Goal: Task Accomplishment & Management: Use online tool/utility

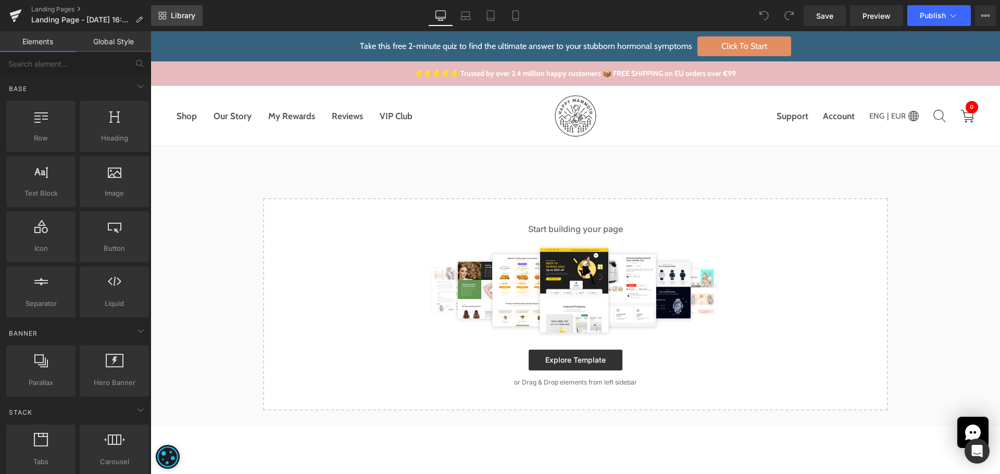
click at [181, 12] on span "Library" at bounding box center [183, 15] width 24 height 9
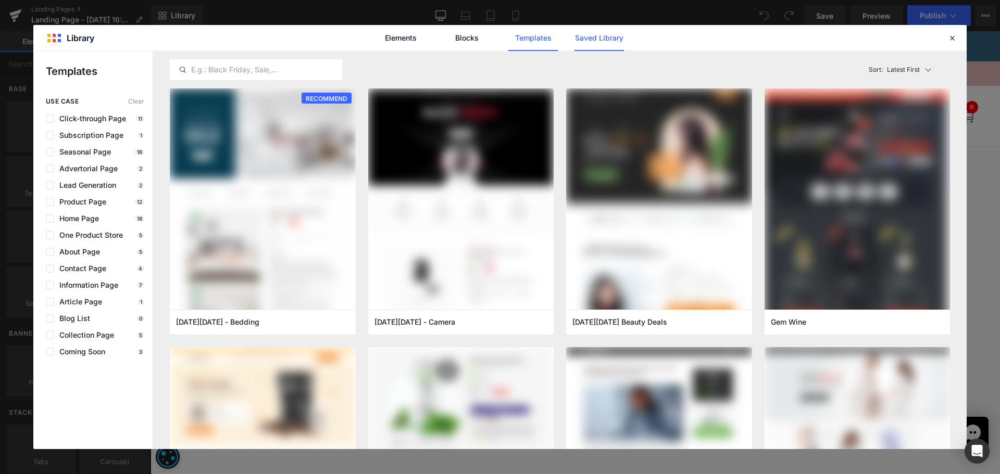
click at [607, 34] on link "Saved Library" at bounding box center [598, 38] width 49 height 26
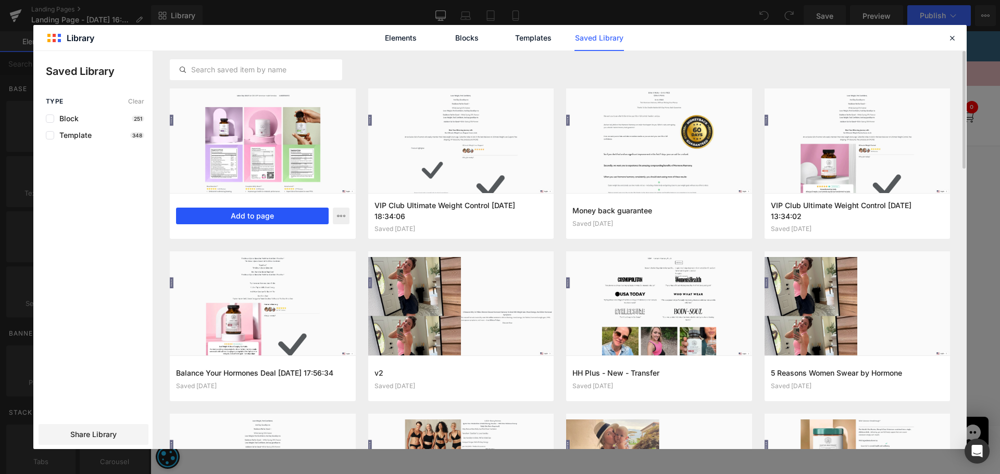
click at [215, 215] on button "Add to page" at bounding box center [252, 216] width 153 height 17
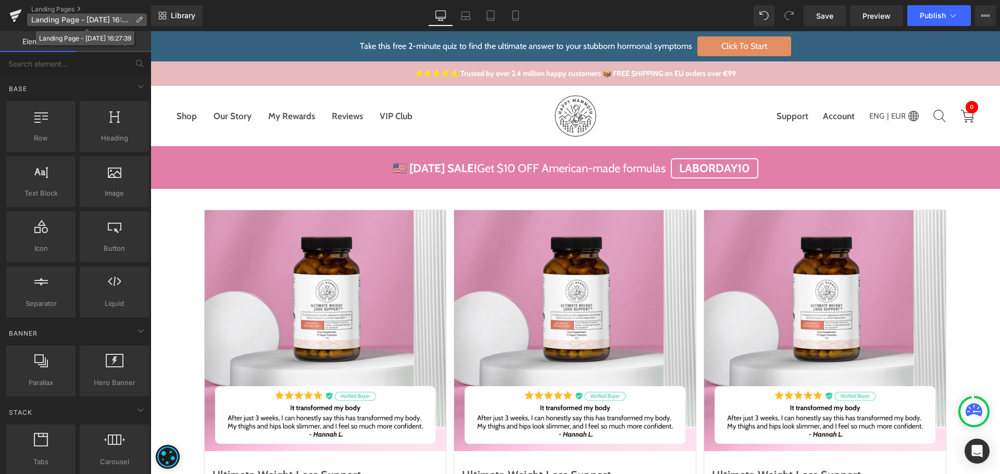
click at [138, 23] on icon at bounding box center [138, 19] width 7 height 7
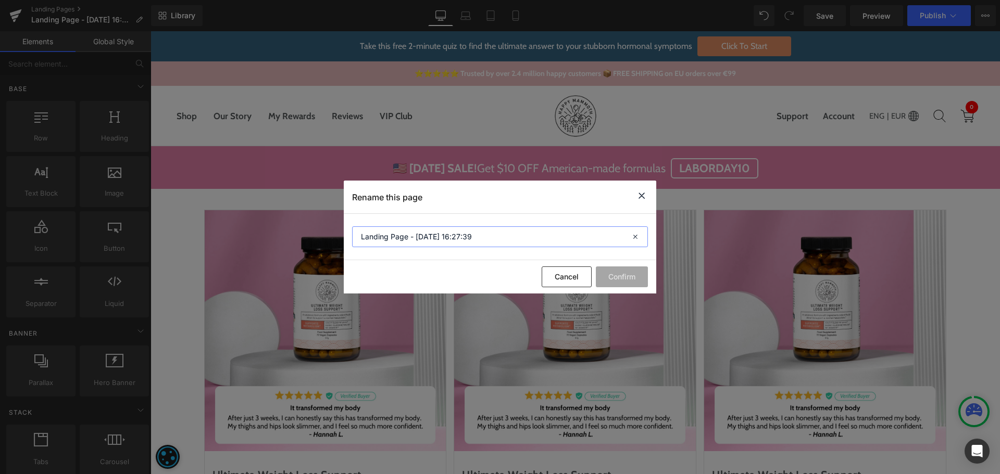
click at [0, 0] on input "Landing Page - Aug 27, 16:27:39" at bounding box center [0, 0] width 0 height 0
paste input "Back to Office"
type input "Back to Office"
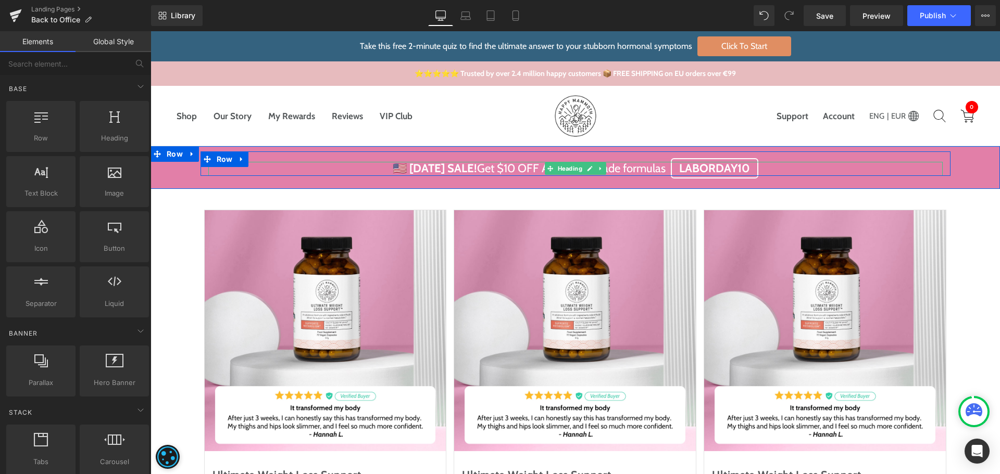
click at [419, 169] on strong "🇺🇸 Labor Day SALE!" at bounding box center [435, 168] width 84 height 14
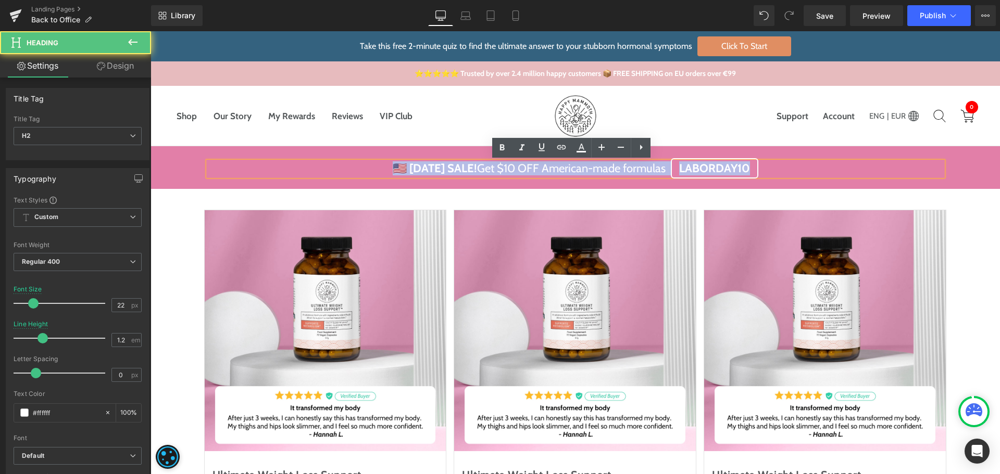
click at [419, 169] on strong "🇺🇸 Labor Day SALE!" at bounding box center [435, 168] width 84 height 14
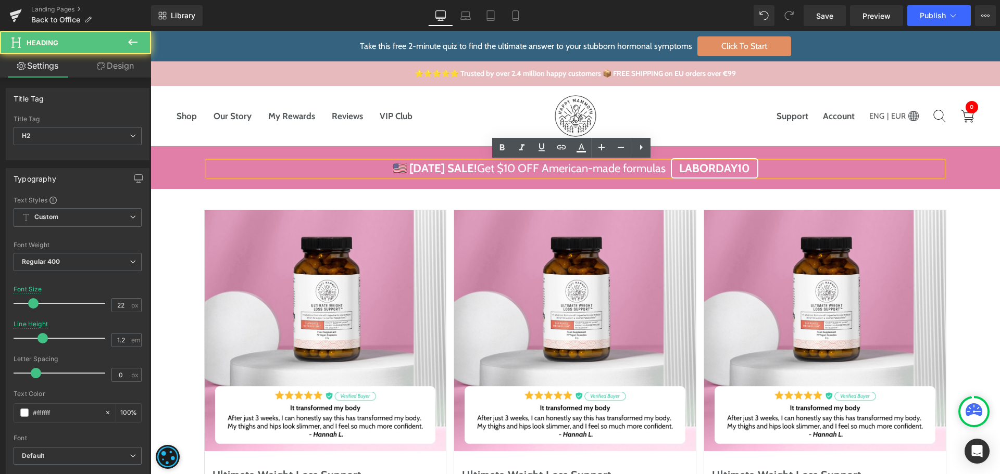
click at [396, 169] on strong "🇺🇸 Labor Day SALE!" at bounding box center [435, 168] width 84 height 14
click at [668, 166] on h2 "🇺🇸 Labor Day SALE! Get $10 OFF American-made formulas LABORDAY10" at bounding box center [575, 169] width 734 height 14
paste div
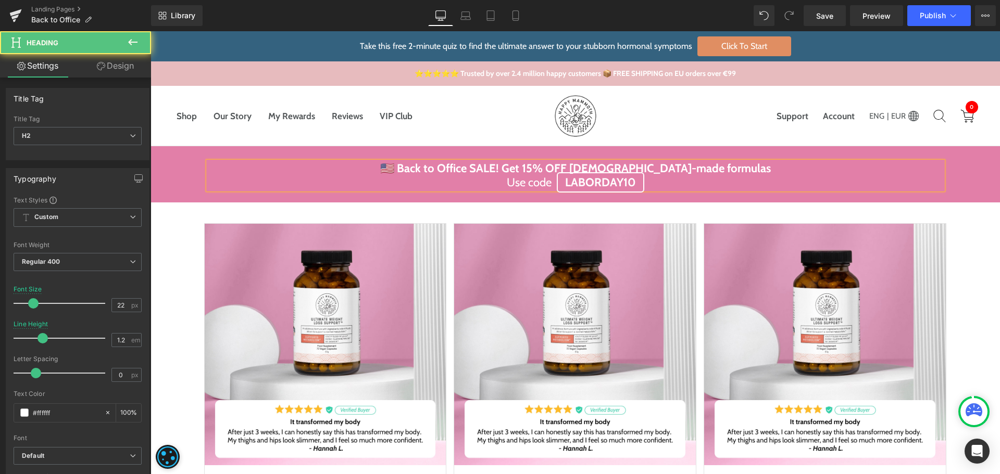
click at [565, 180] on strong "LABORDAY10" at bounding box center [600, 183] width 71 height 14
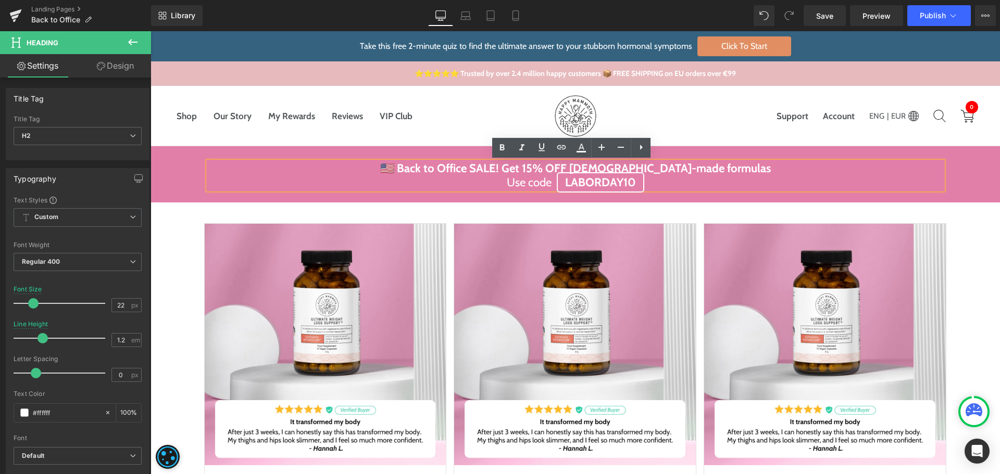
click at [572, 182] on strong "LABORDAY10" at bounding box center [600, 183] width 71 height 14
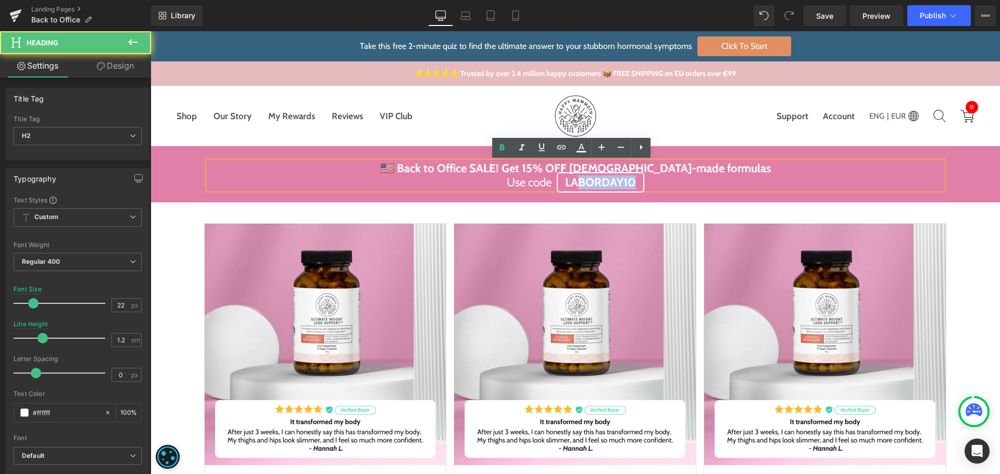
click at [631, 180] on strong "LABORDAY10" at bounding box center [600, 183] width 71 height 14
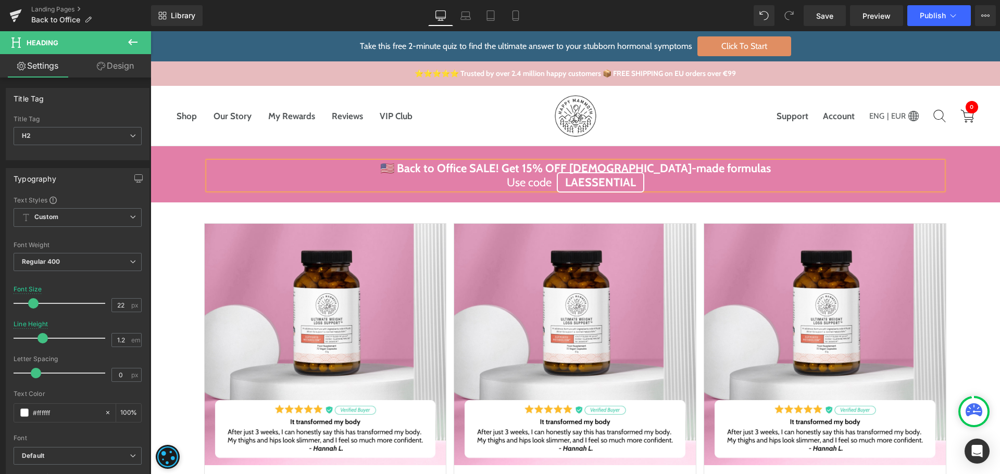
click at [577, 181] on strong "LAESSENTIAL" at bounding box center [600, 183] width 71 height 14
click at [841, 162] on div "🇺🇸 Back to Office SALE! Get 15% OFF European-made formulas Use code ESSENTIAL" at bounding box center [575, 176] width 734 height 28
click at [172, 183] on div "🇺🇸 Back to Office SALE! Get 15% OFF European-made formulas Use code ESSENTIAL …" at bounding box center [575, 171] width 849 height 38
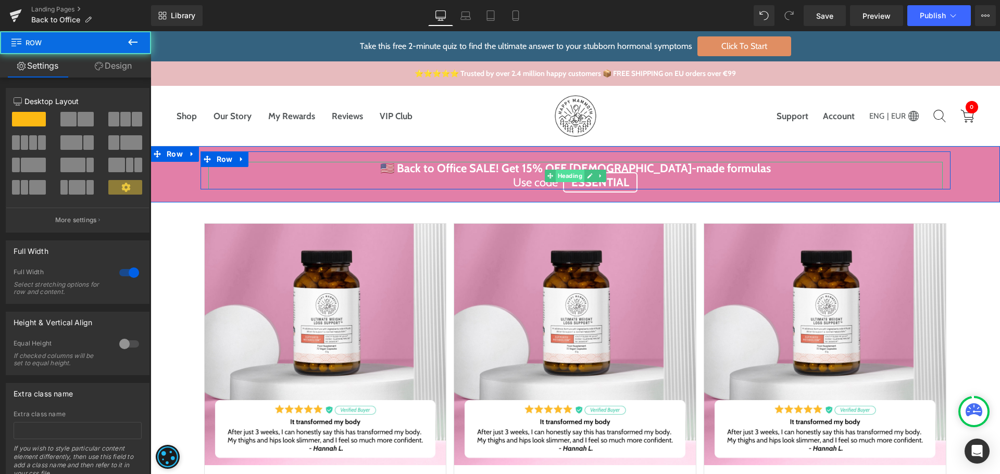
click at [558, 177] on span "Heading" at bounding box center [569, 176] width 29 height 12
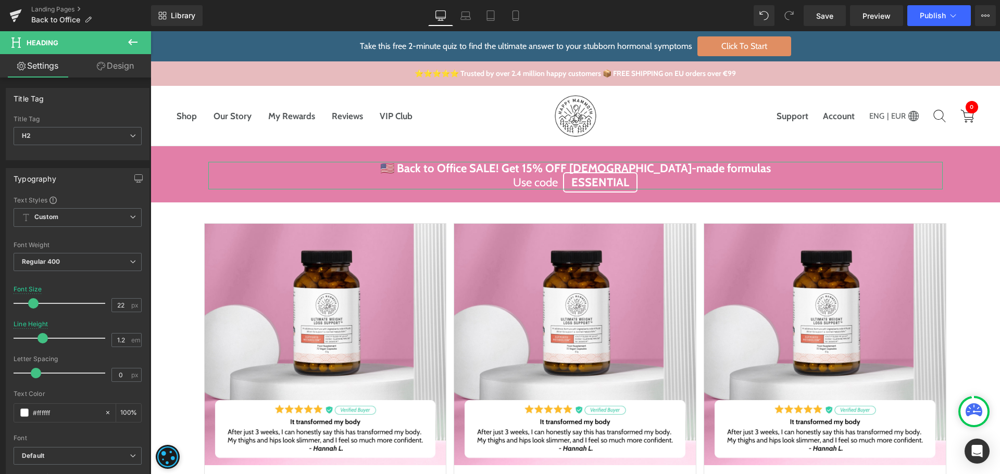
drag, startPoint x: 111, startPoint y: 69, endPoint x: 60, endPoint y: 130, distance: 79.8
click at [111, 69] on link "Design" at bounding box center [116, 65] width 76 height 23
click at [0, 0] on div "Spacing" at bounding box center [0, 0] width 0 height 0
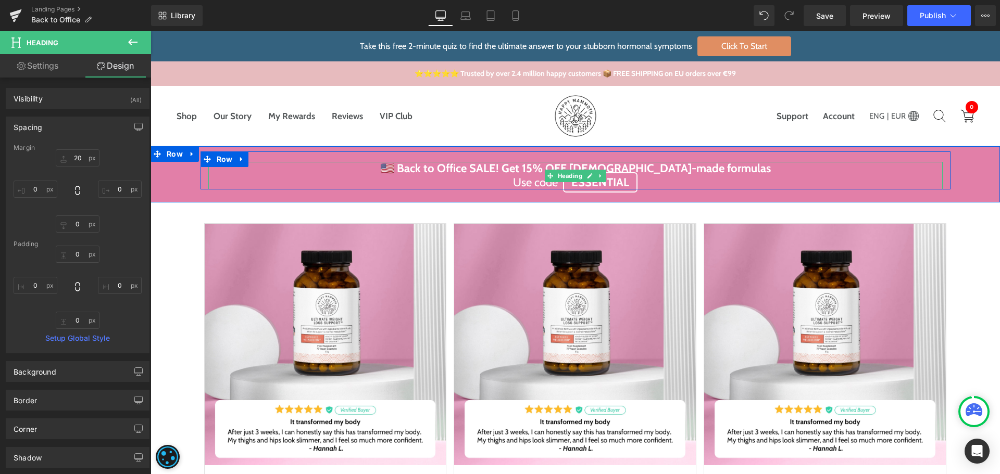
click at [511, 182] on h2 "Use code ESSENTIAL" at bounding box center [575, 183] width 734 height 14
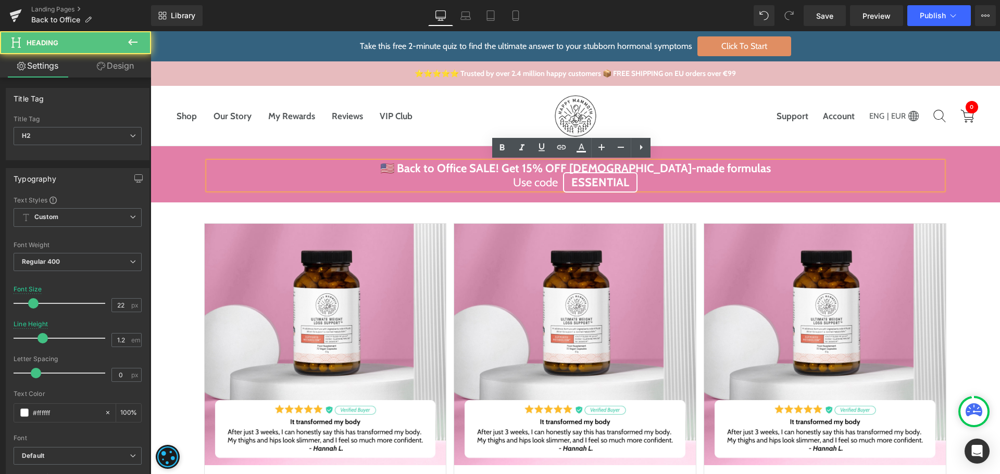
click at [510, 181] on h2 "Use code ESSENTIAL" at bounding box center [575, 183] width 734 height 14
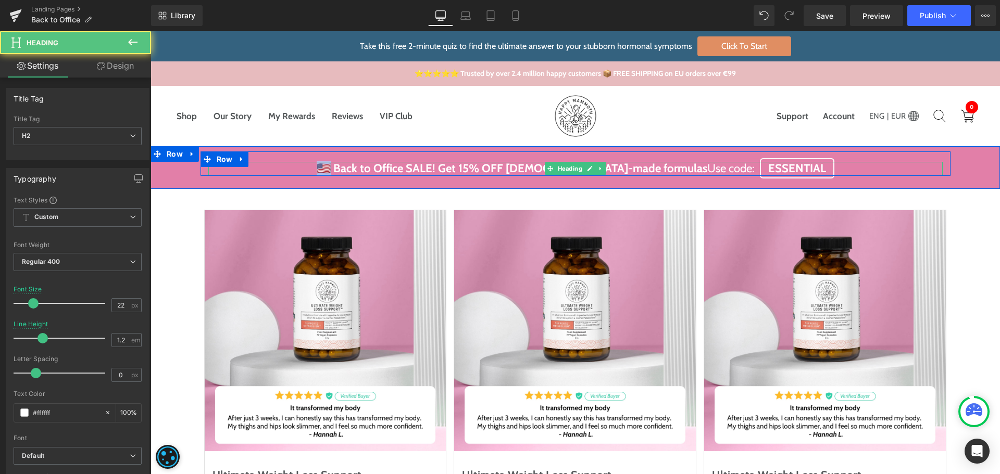
drag, startPoint x: 361, startPoint y: 169, endPoint x: 351, endPoint y: 169, distance: 9.9
click at [352, 169] on strong "🇺🇸 Back to Office SALE! Get 15% OFF European-made formulas" at bounding box center [512, 168] width 391 height 14
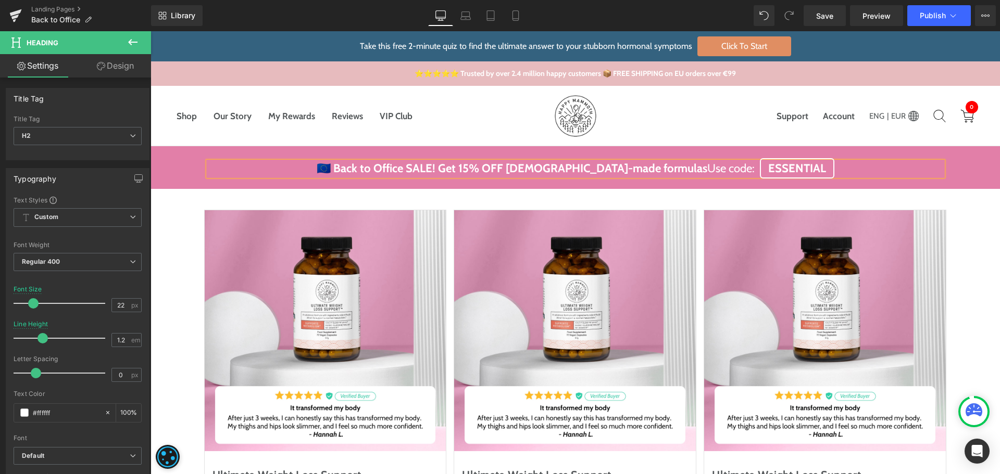
click at [262, 145] on div "Shop Shop Products Shop All Hormone Harmony™ Complete Gut Repair™ Complete Bell…" at bounding box center [575, 116] width 849 height 60
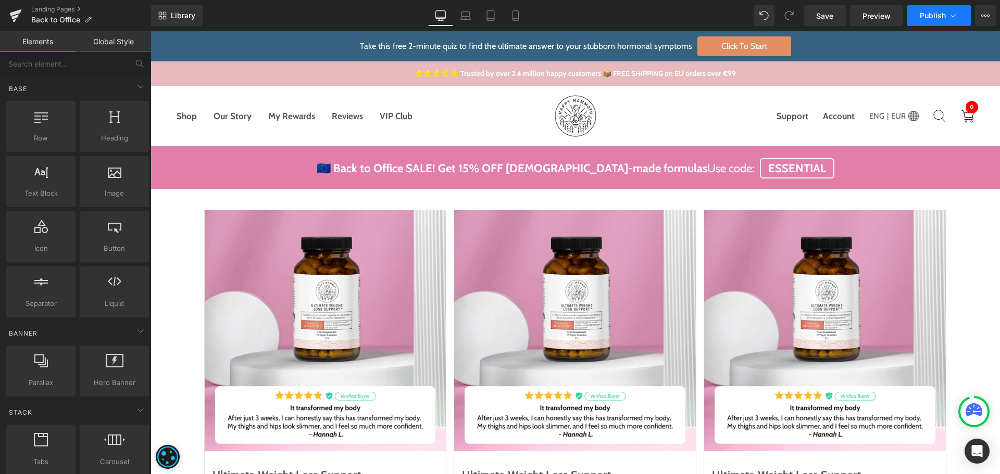
click at [936, 16] on span "Publish" at bounding box center [933, 15] width 26 height 8
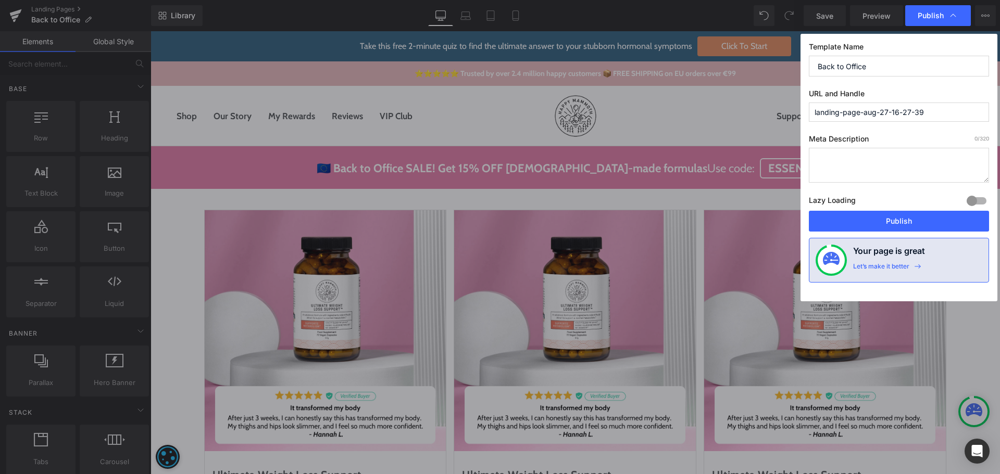
click at [911, 115] on input "landing-page-aug-27-16-27-39" at bounding box center [899, 112] width 180 height 19
paste input "back-to-office"
type input "back-to-office"
drag, startPoint x: 883, startPoint y: 223, endPoint x: 809, endPoint y: 234, distance: 74.2
click at [883, 223] on button "Publish" at bounding box center [899, 221] width 180 height 21
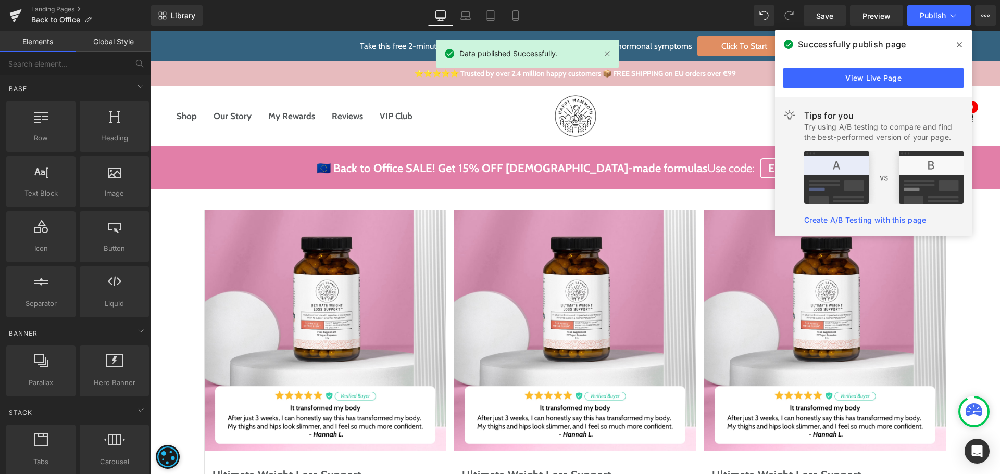
click at [960, 46] on icon at bounding box center [959, 45] width 5 height 8
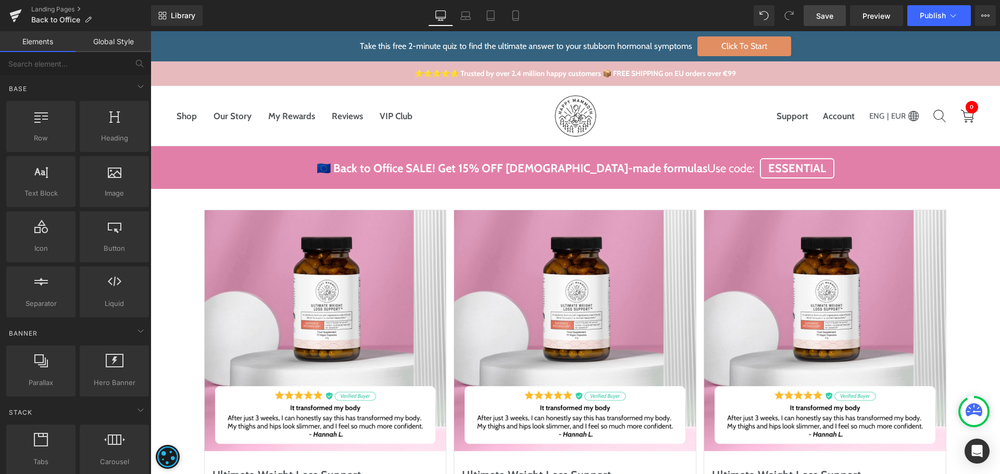
click at [825, 10] on span "Save" at bounding box center [824, 15] width 17 height 11
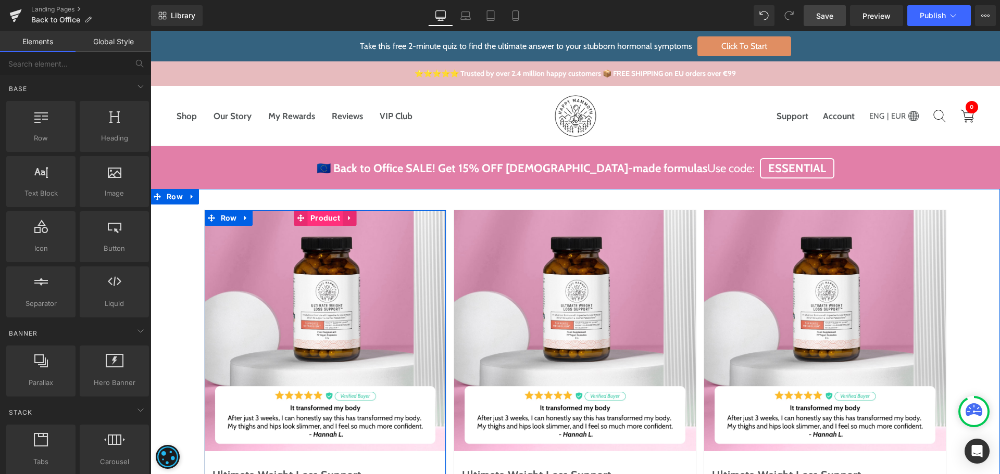
click at [326, 215] on span "Product" at bounding box center [325, 218] width 35 height 16
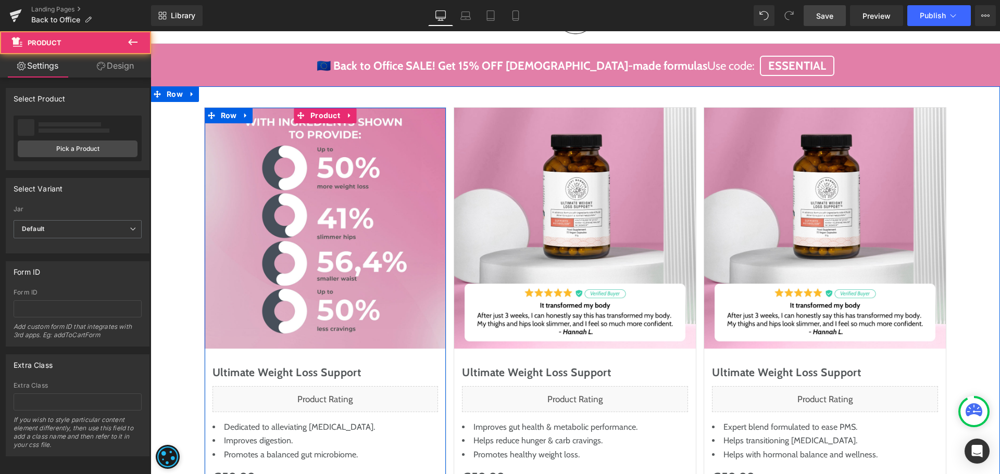
scroll to position [104, 0]
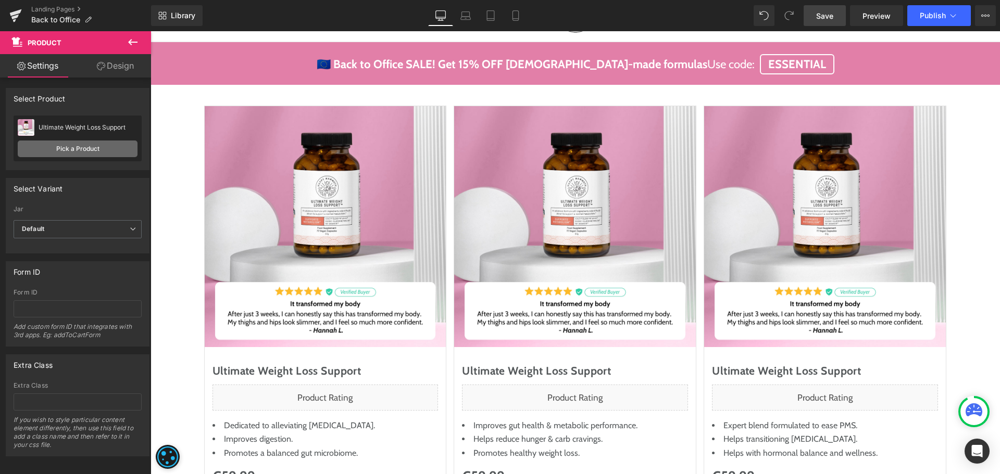
click at [88, 154] on link "Pick a Product" at bounding box center [78, 149] width 120 height 17
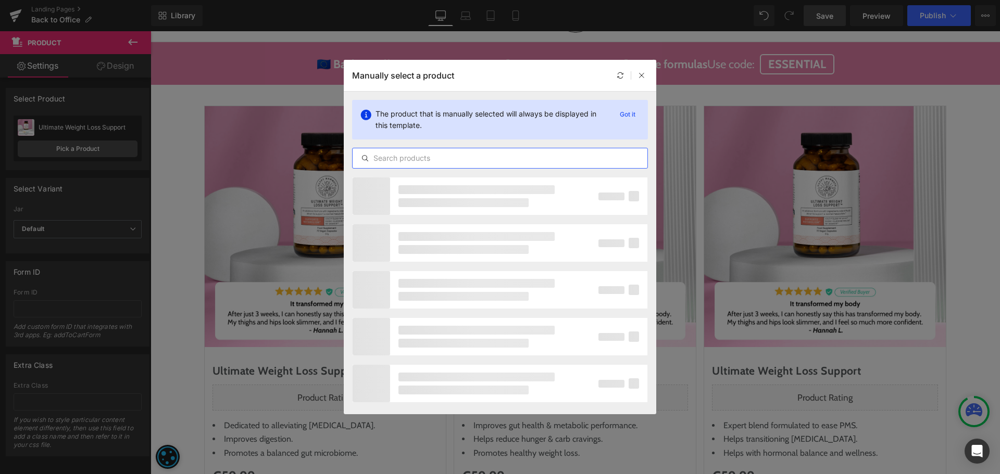
click at [408, 163] on input "text" at bounding box center [500, 158] width 295 height 12
paste input "Magnesium Breakthrough"
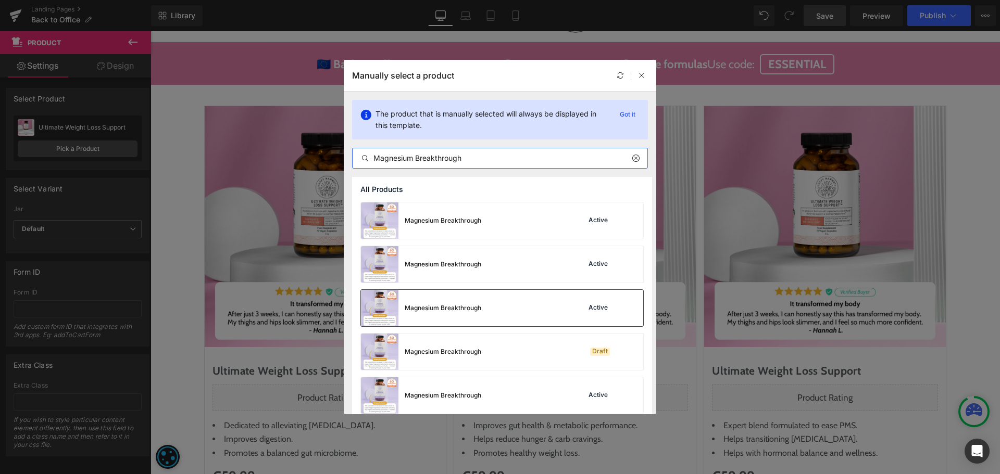
scroll to position [8, 0]
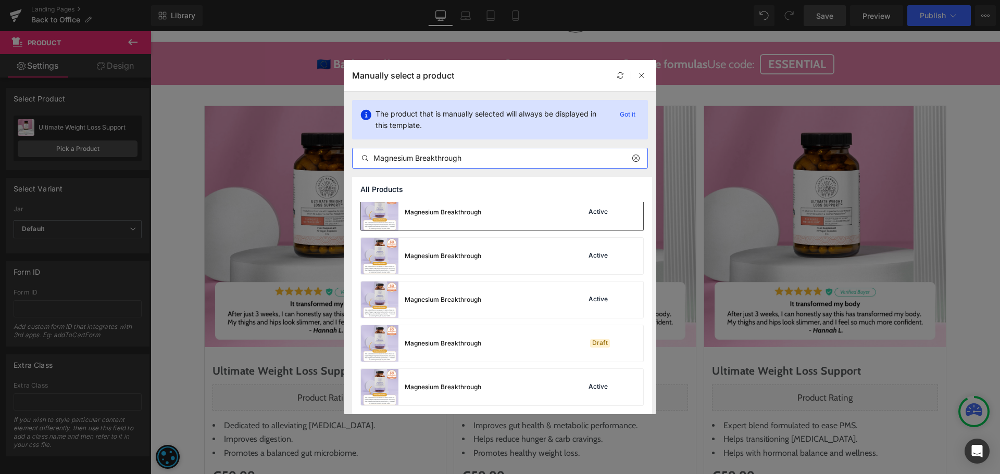
type input "Magnesium Breakthrough"
click at [490, 218] on div "Magnesium Breakthrough Active" at bounding box center [502, 212] width 282 height 36
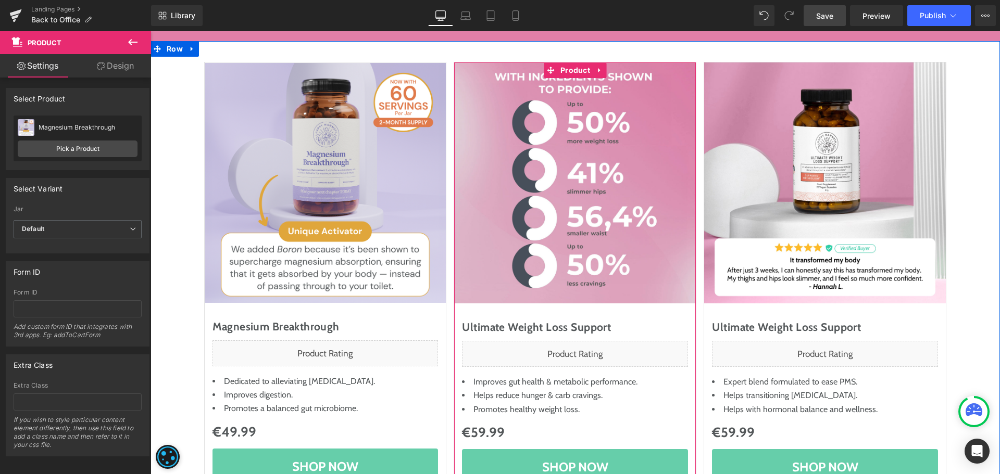
scroll to position [52, 0]
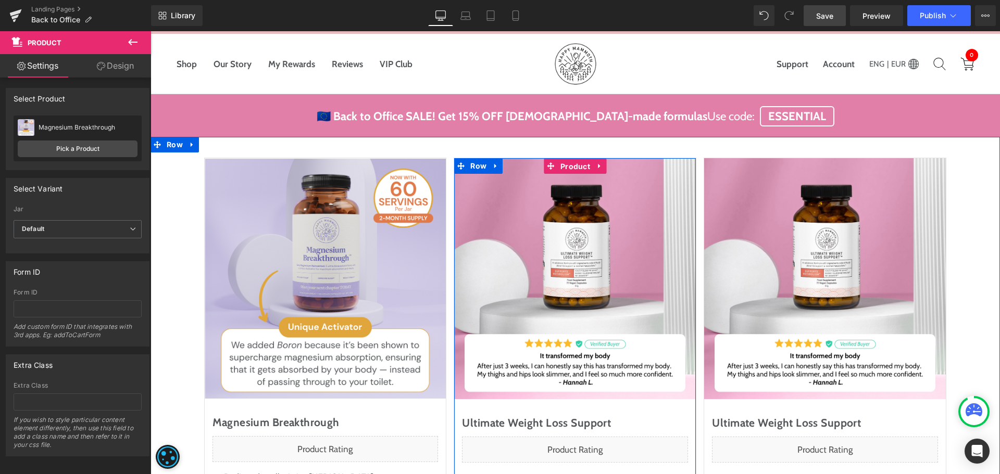
drag, startPoint x: 568, startPoint y: 166, endPoint x: 577, endPoint y: 155, distance: 14.1
click at [568, 166] on span "Product" at bounding box center [575, 167] width 35 height 16
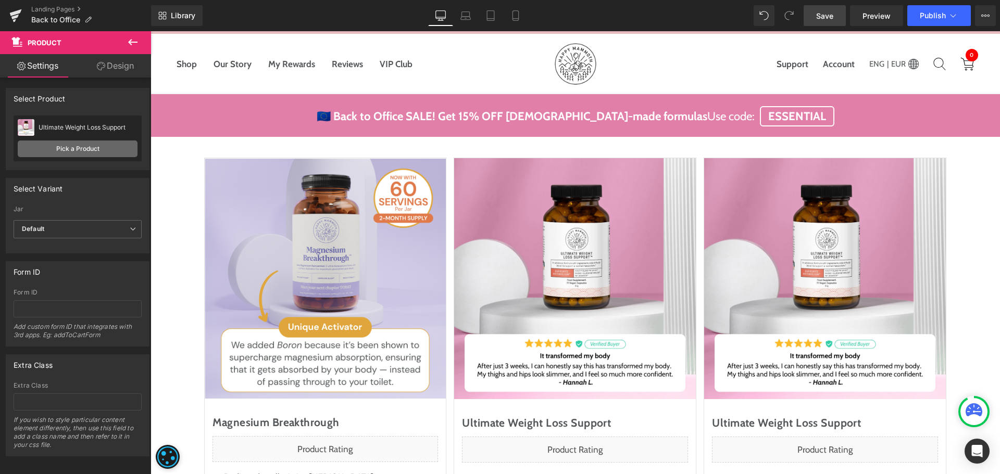
click at [107, 154] on link "Pick a Product" at bounding box center [78, 149] width 120 height 17
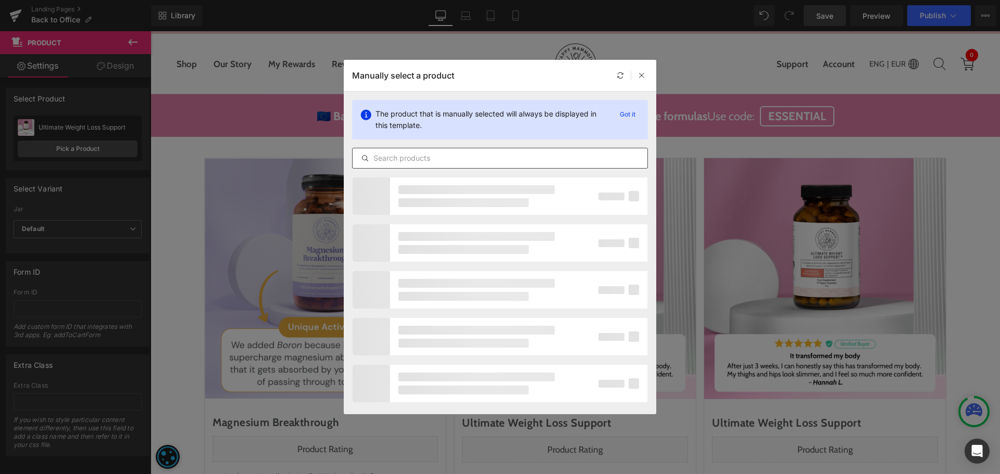
click at [437, 155] on input "text" at bounding box center [500, 158] width 295 height 12
paste input "Vitamin D3 & K2 Breakthrough"
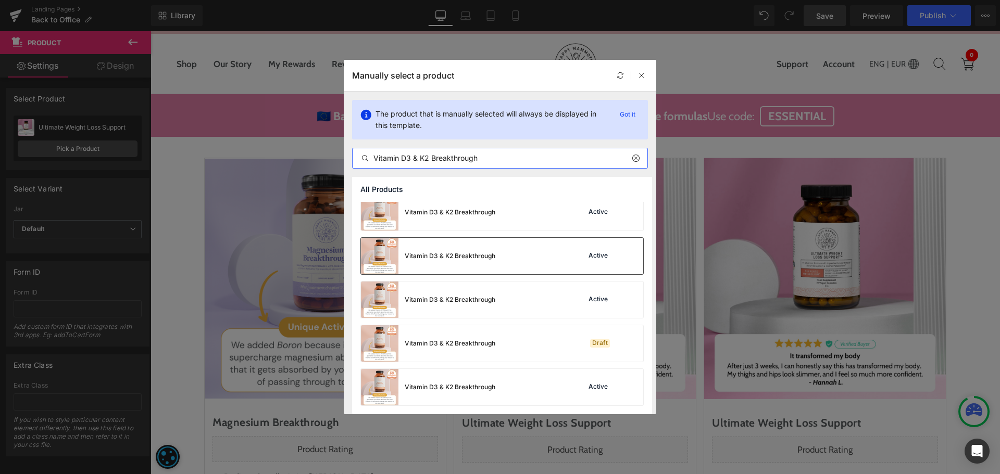
scroll to position [0, 0]
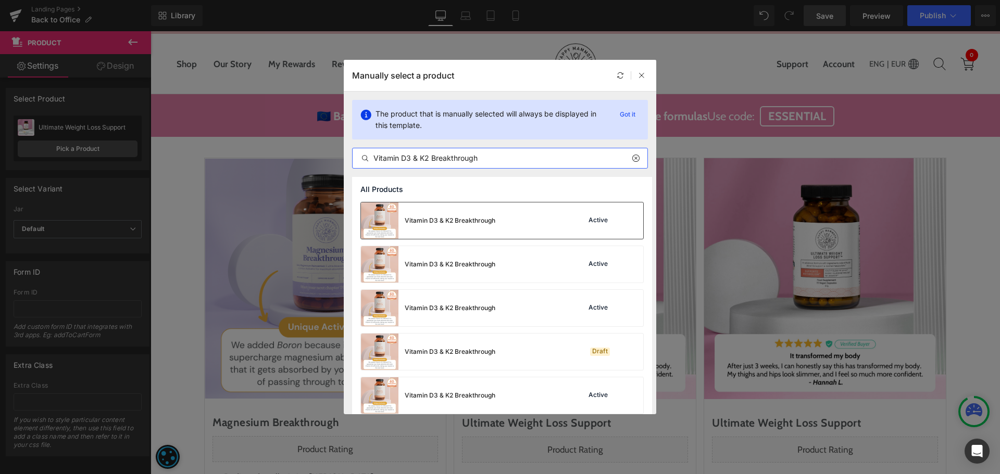
type input "Vitamin D3 & K2 Breakthrough"
click at [519, 219] on div "Vitamin D3 & K2 Breakthrough Active" at bounding box center [502, 221] width 282 height 36
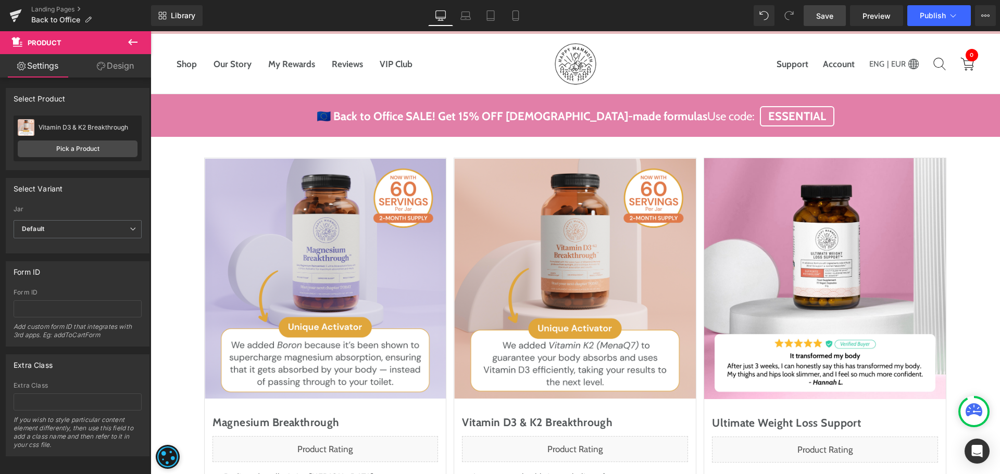
click at [826, 18] on span "Save" at bounding box center [824, 15] width 17 height 11
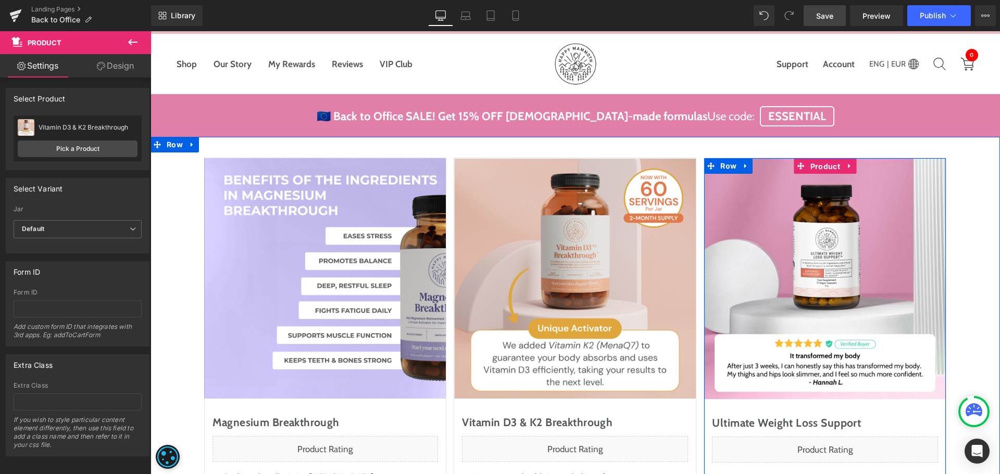
drag, startPoint x: 813, startPoint y: 163, endPoint x: 360, endPoint y: 161, distance: 453.1
click at [813, 163] on span "Product" at bounding box center [825, 167] width 35 height 16
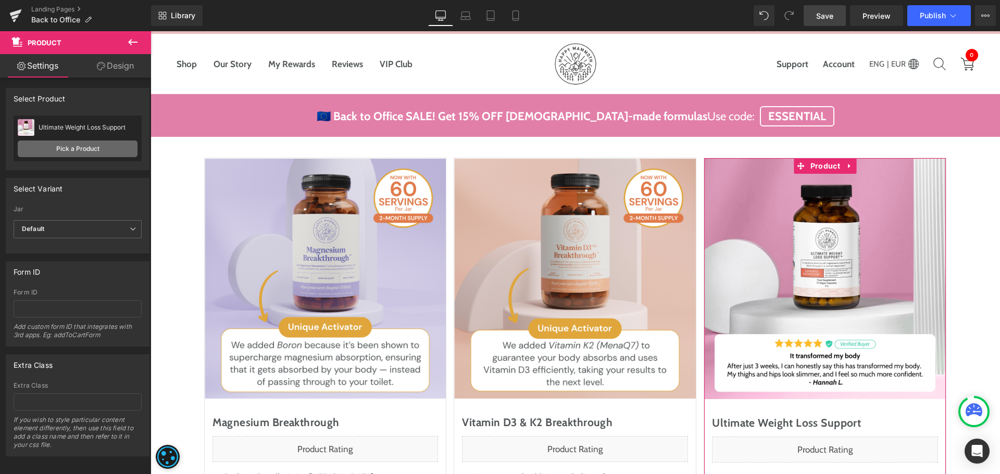
click at [76, 149] on link "Pick a Product" at bounding box center [78, 149] width 120 height 17
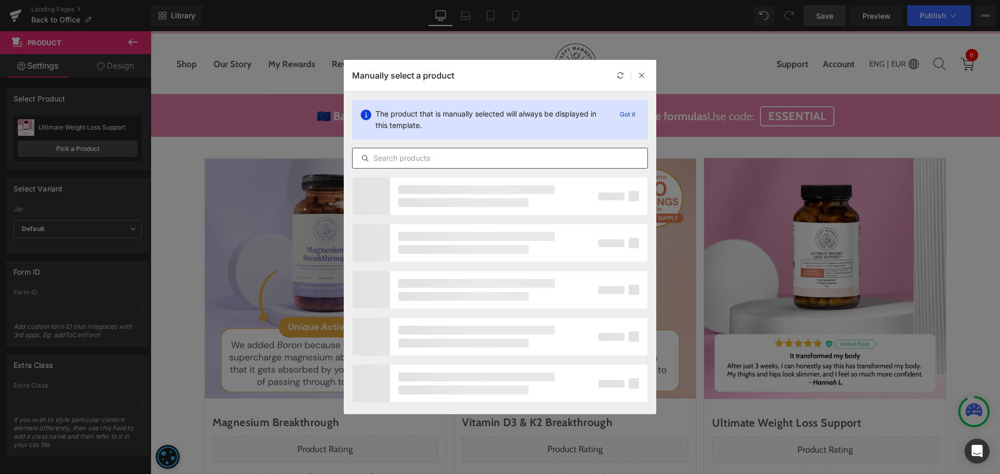
click at [403, 161] on input "text" at bounding box center [500, 158] width 295 height 12
paste input "Vitamin B Breakthrough"
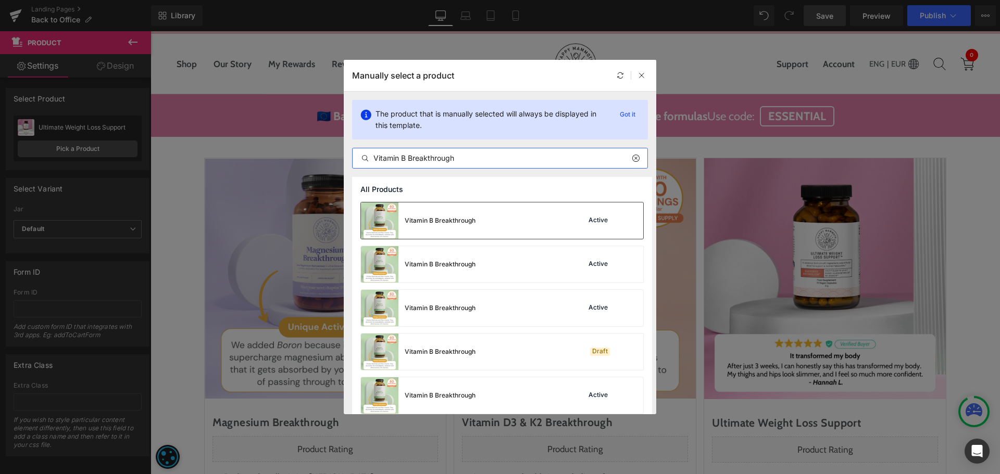
type input "Vitamin B Breakthrough"
click at [473, 219] on div "Vitamin B Breakthrough" at bounding box center [440, 220] width 71 height 9
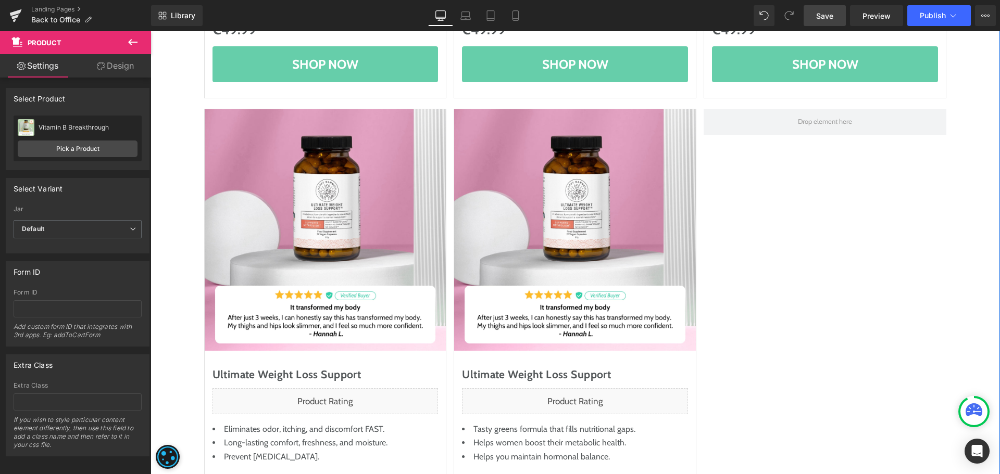
scroll to position [573, 0]
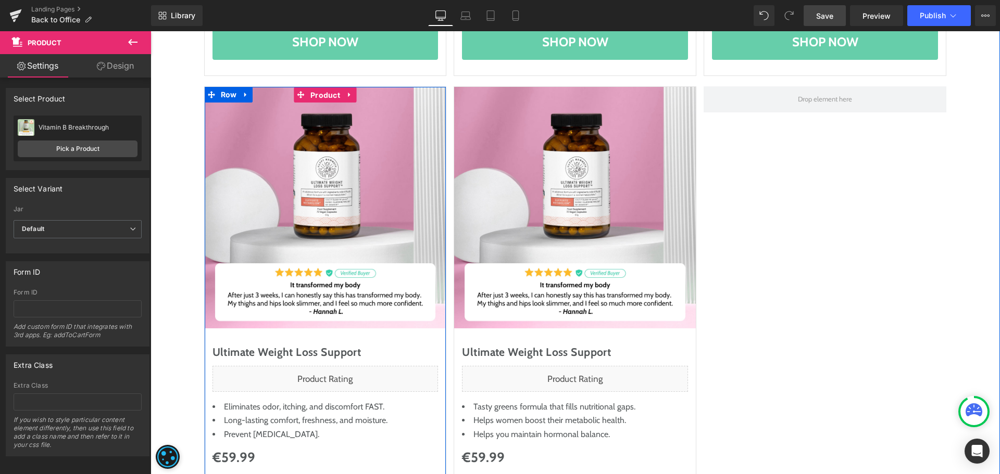
drag, startPoint x: 310, startPoint y: 93, endPoint x: 197, endPoint y: 123, distance: 116.8
click at [310, 93] on span "Product" at bounding box center [325, 95] width 35 height 16
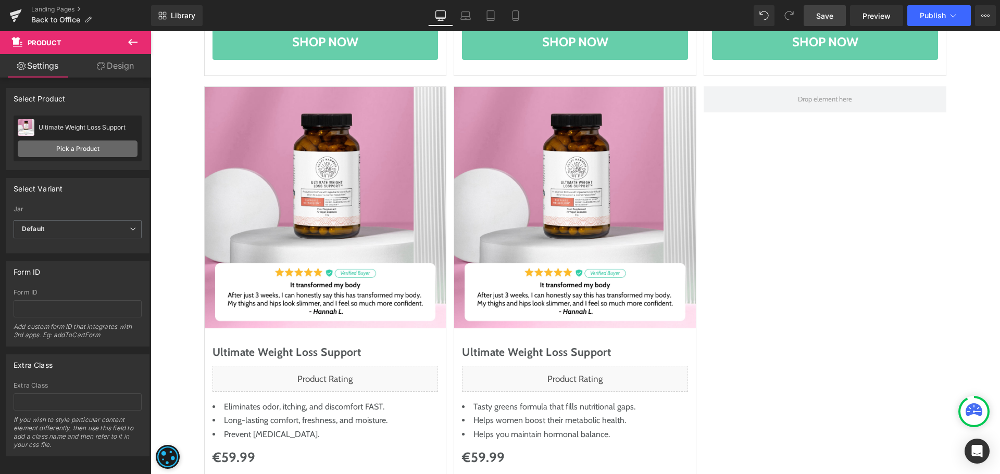
click at [115, 151] on link "Pick a Product" at bounding box center [78, 149] width 120 height 17
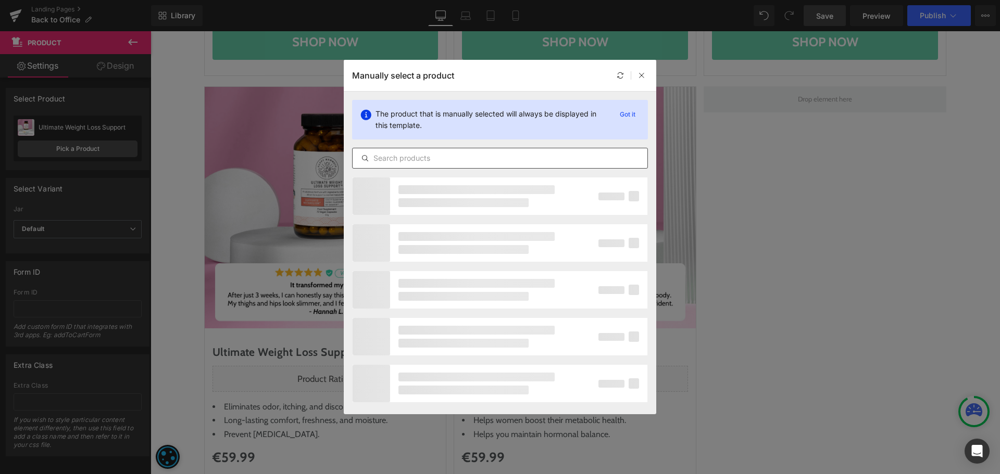
click at [418, 158] on input "text" at bounding box center [500, 158] width 295 height 12
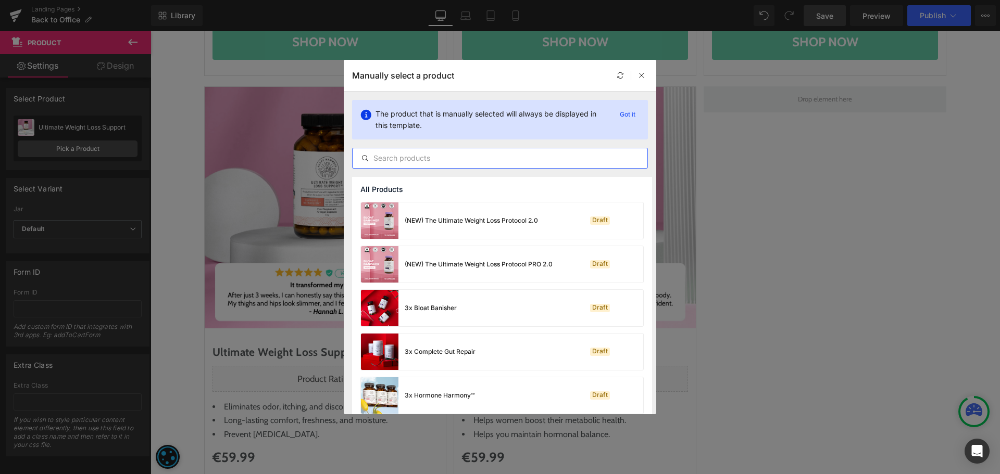
paste input "Zinc Breakthrough"
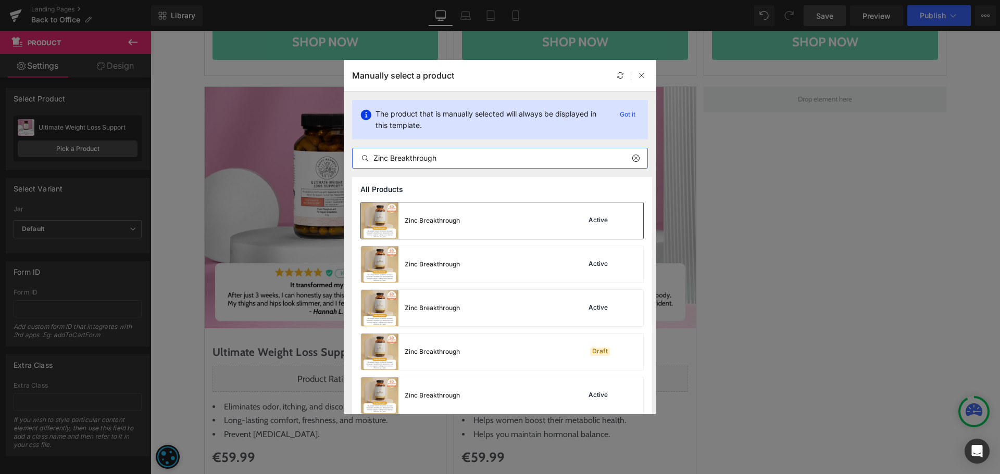
type input "Zinc Breakthrough"
click at [469, 217] on div "Zinc Breakthrough Active" at bounding box center [502, 221] width 282 height 36
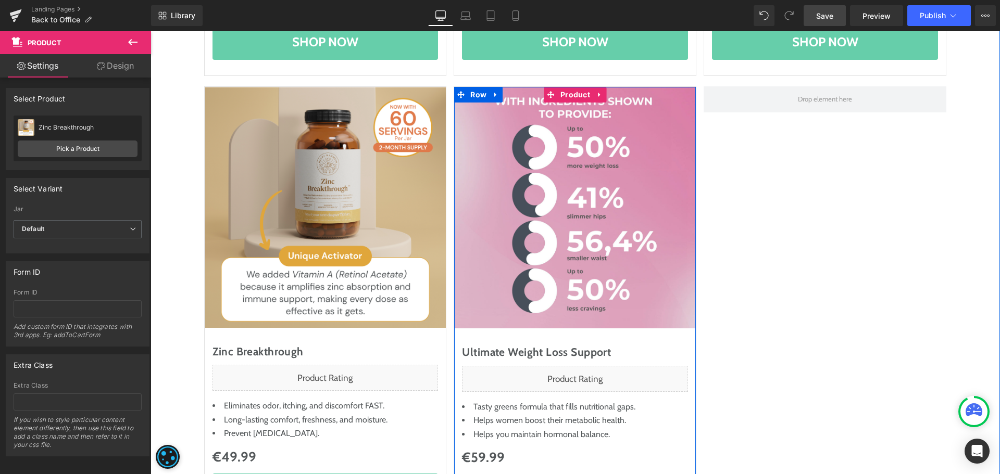
drag, startPoint x: 565, startPoint y: 96, endPoint x: 458, endPoint y: 109, distance: 108.1
click at [565, 96] on span "Product" at bounding box center [575, 95] width 35 height 16
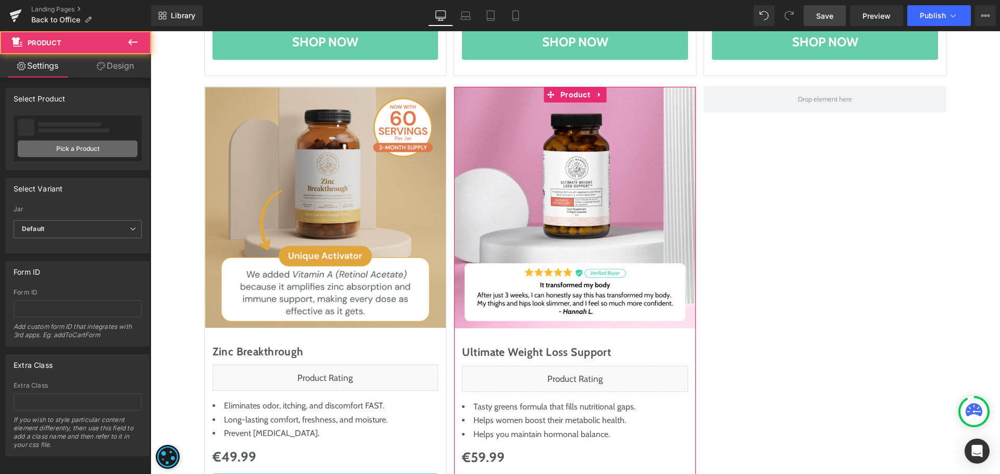
click at [60, 149] on link "Pick a Product" at bounding box center [78, 149] width 120 height 17
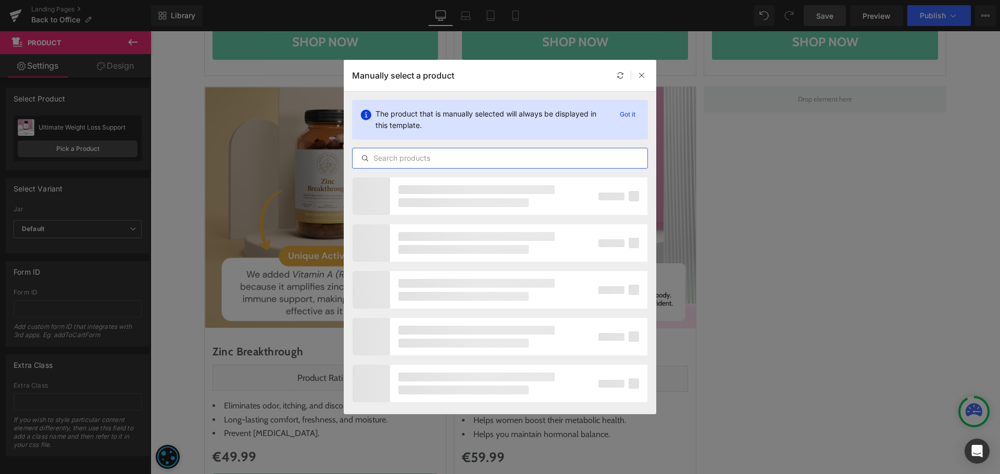
click at [446, 154] on input "text" at bounding box center [500, 158] width 295 height 12
paste input "Calcium Breakthrough"
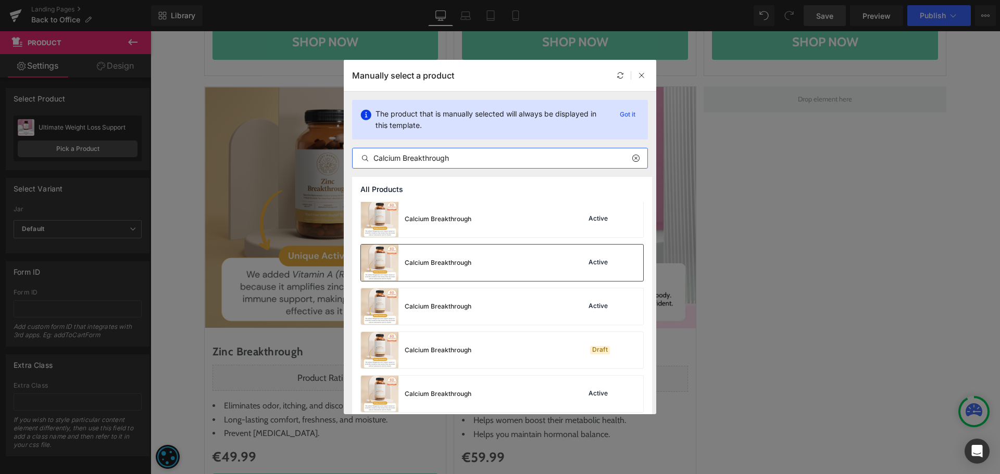
scroll to position [0, 0]
type input "Calcium Breakthrough"
click at [543, 221] on div "Calcium Breakthrough Active" at bounding box center [502, 221] width 282 height 36
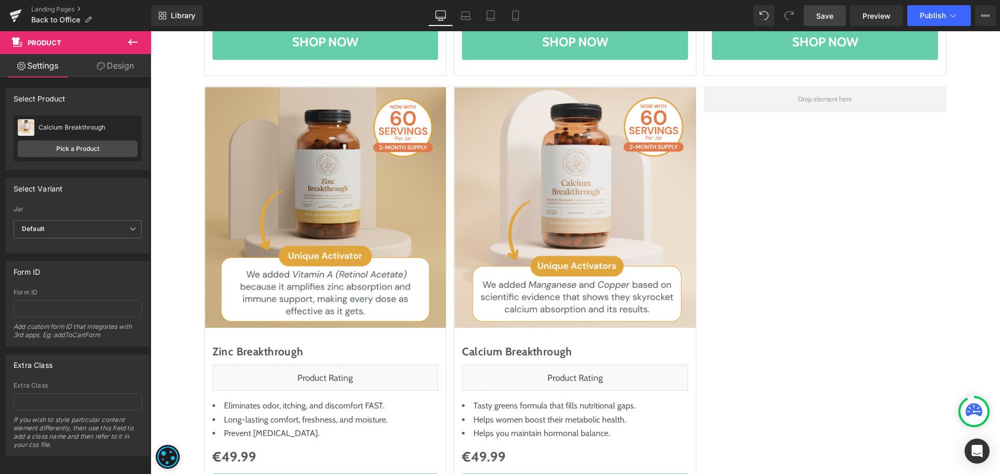
click at [826, 16] on span "Save" at bounding box center [824, 15] width 17 height 11
click at [299, 7] on div "Library Desktop Desktop Laptop Tablet Mobile Save Preview Publish Scheduled Vie…" at bounding box center [575, 15] width 849 height 21
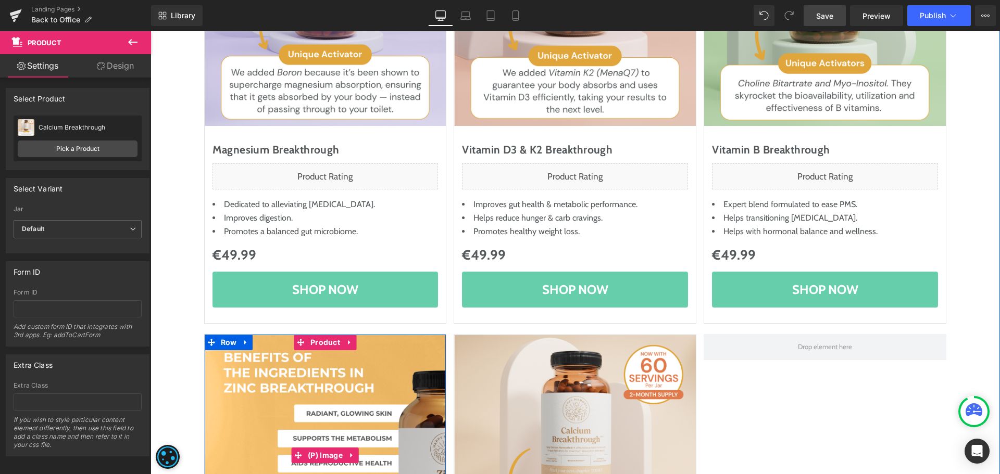
scroll to position [312, 0]
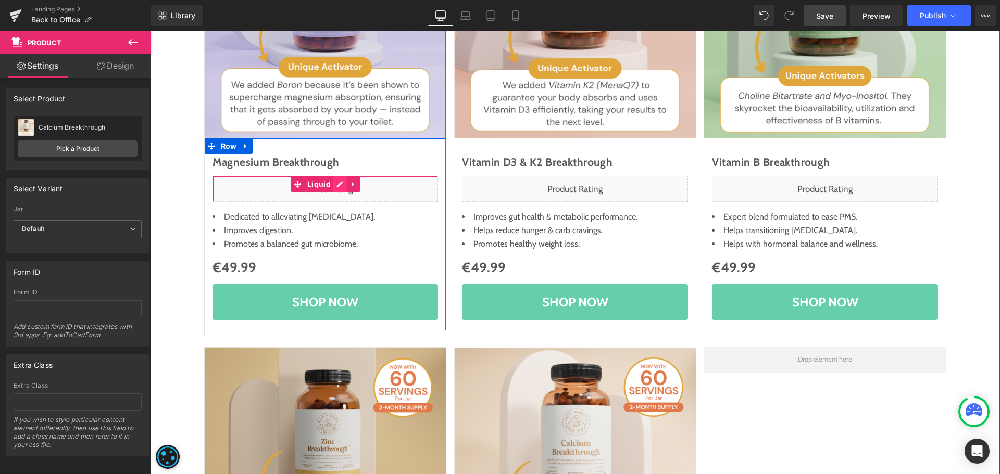
click at [341, 183] on div "Liquid" at bounding box center [325, 189] width 226 height 26
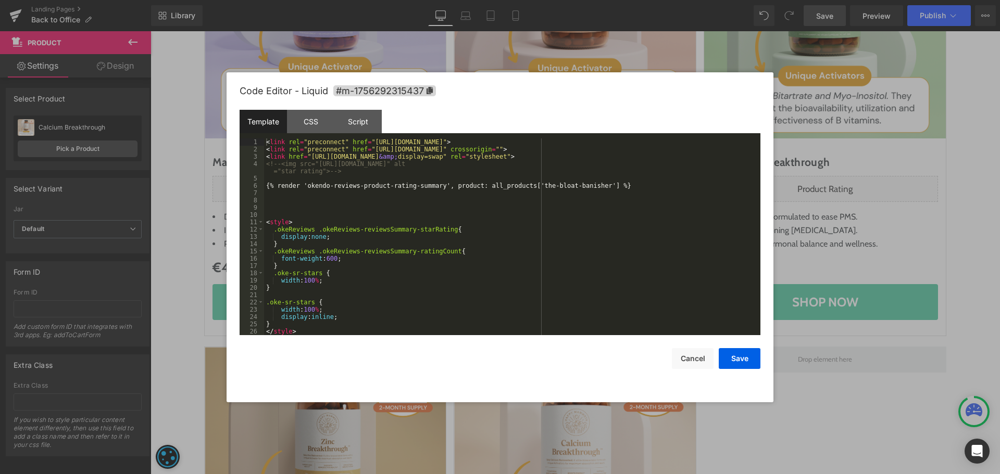
click at [641, 244] on div "< link rel = "preconnect" href = "https://fonts.googleapis.com" > < link rel = …" at bounding box center [512, 244] width 496 height 211
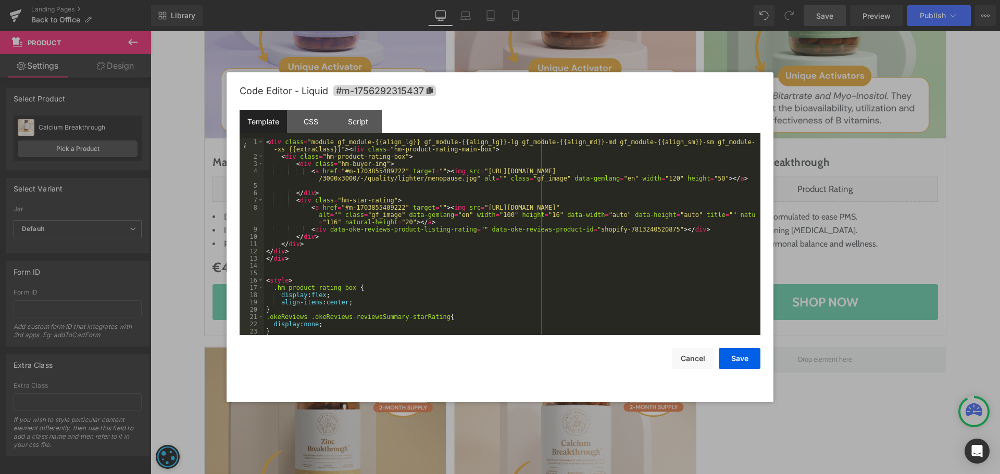
scroll to position [0, 0]
click at [743, 355] on button "Save" at bounding box center [740, 358] width 42 height 21
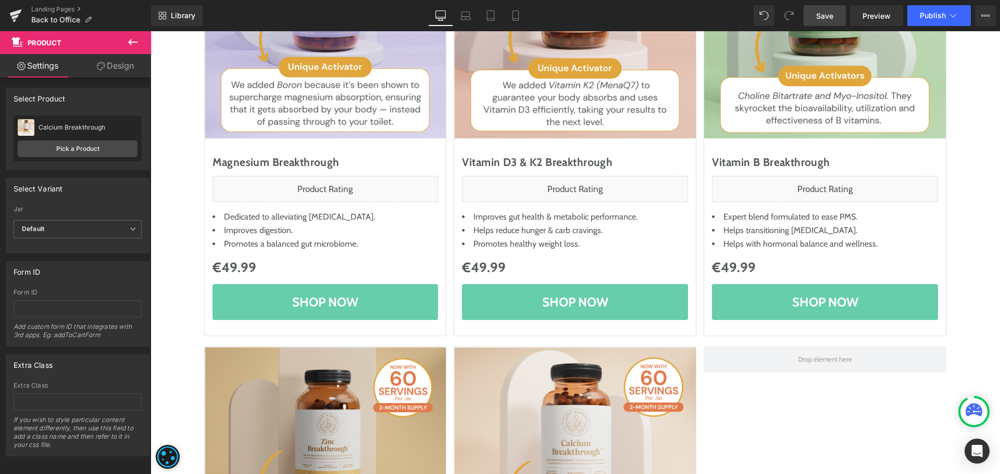
click at [829, 15] on span "Save" at bounding box center [824, 15] width 17 height 11
click at [823, 12] on span "Save" at bounding box center [824, 15] width 17 height 11
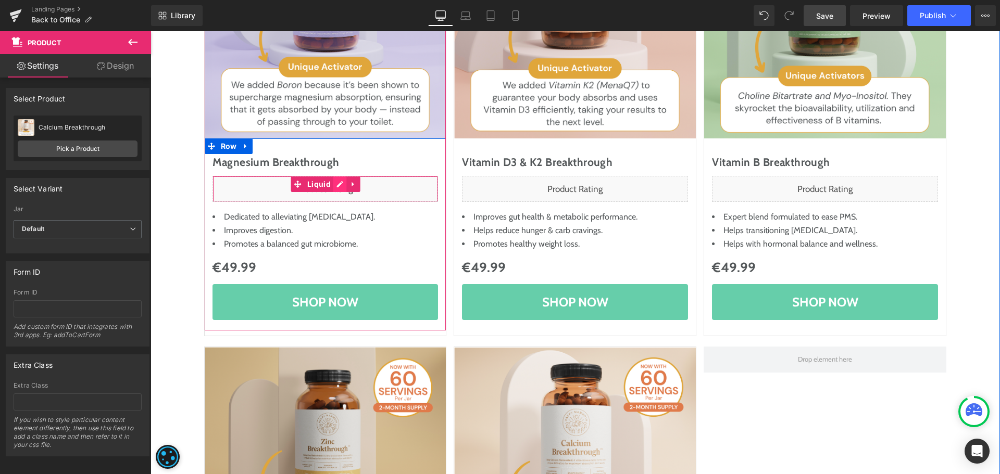
click at [330, 185] on div "Liquid" at bounding box center [325, 189] width 226 height 26
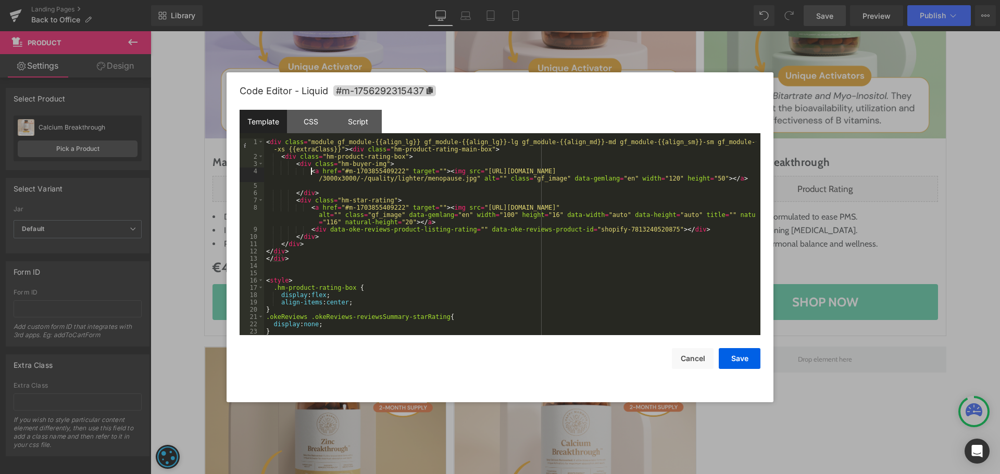
click at [310, 169] on div "< div class = "module gf_module-{{align_lg}} gf_module-{{align_lg}}-lg gf_modul…" at bounding box center [510, 248] width 492 height 219
click at [504, 171] on div "< div class = "module gf_module-{{align_lg}} gf_module-{{align_lg}}-lg gf_modul…" at bounding box center [510, 248] width 492 height 219
click at [468, 168] on div "< div class = "module gf_module-{{align_lg}} gf_module-{{align_lg}}-lg gf_modul…" at bounding box center [510, 248] width 492 height 219
click at [458, 180] on div "< div class = "module gf_module-{{align_lg}} gf_module-{{align_lg}}-lg gf_modul…" at bounding box center [510, 248] width 492 height 219
click at [312, 170] on div "< div class = "module gf_module-{{align_lg}} gf_module-{{align_lg}}-lg gf_modul…" at bounding box center [510, 248] width 492 height 219
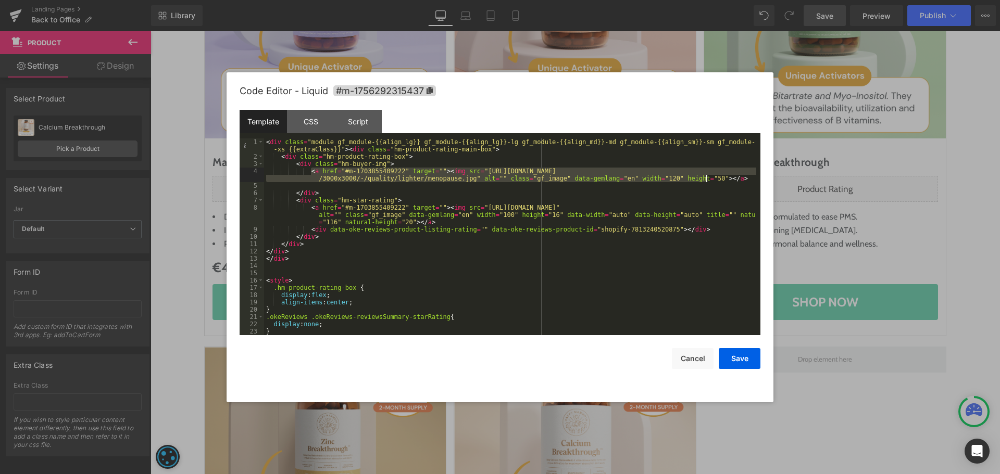
click at [715, 177] on div "< div class = "module gf_module-{{align_lg}} gf_module-{{align_lg}}-lg gf_modul…" at bounding box center [510, 248] width 492 height 219
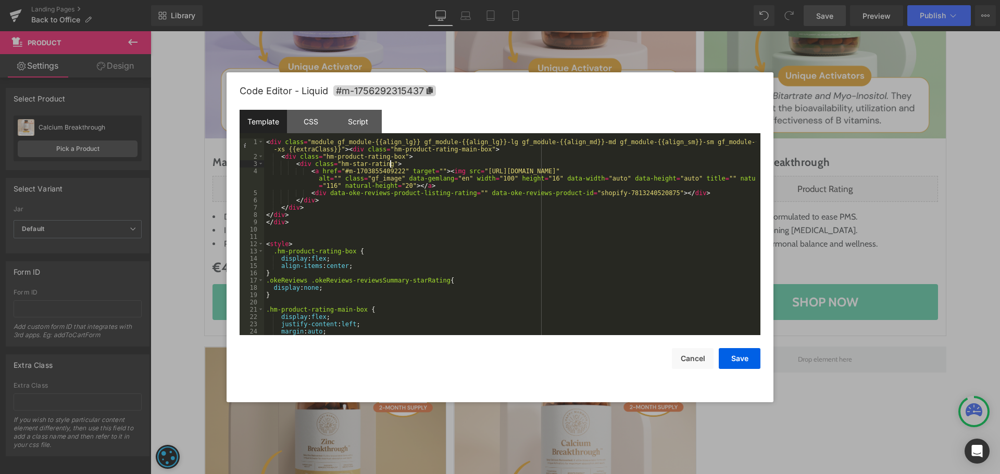
click at [308, 171] on div "< div class = "module gf_module-{{align_lg}} gf_module-{{align_lg}}-lg gf_modul…" at bounding box center [510, 248] width 492 height 219
click at [332, 166] on div "< div class = "module gf_module-{{align_lg}} gf_module-{{align_lg}}-lg gf_modul…" at bounding box center [510, 248] width 492 height 219
click at [302, 165] on div "< div class = "module gf_module-{{align_lg}} gf_module-{{align_lg}}-lg gf_modul…" at bounding box center [510, 248] width 492 height 219
click at [321, 171] on div "< div class = "module gf_module-{{align_lg}} gf_module-{{align_lg}}-lg gf_modul…" at bounding box center [510, 248] width 492 height 219
click at [328, 190] on div "< div class = "module gf_module-{{align_lg}} gf_module-{{align_lg}}-lg gf_modul…" at bounding box center [510, 248] width 492 height 219
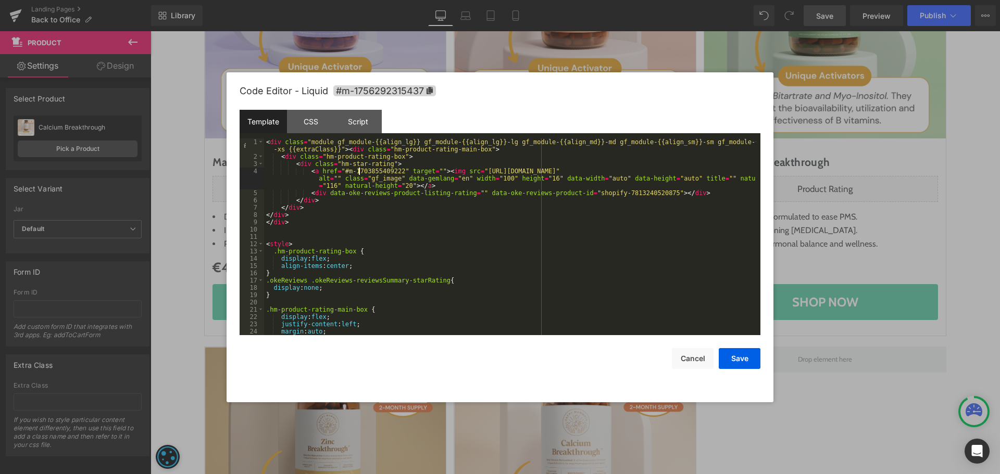
click at [360, 172] on div "< div class = "module gf_module-{{align_lg}} gf_module-{{align_lg}}-lg gf_modul…" at bounding box center [510, 248] width 492 height 219
click at [428, 184] on div "< div class = "module gf_module-{{align_lg}} gf_module-{{align_lg}}-lg gf_modul…" at bounding box center [510, 248] width 492 height 219
click at [435, 171] on div "< div class = "module gf_module-{{align_lg}} gf_module-{{align_lg}}-lg gf_modul…" at bounding box center [510, 248] width 492 height 219
click at [405, 188] on div "< div class = "module gf_module-{{align_lg}} gf_module-{{align_lg}}-lg gf_modul…" at bounding box center [510, 248] width 492 height 219
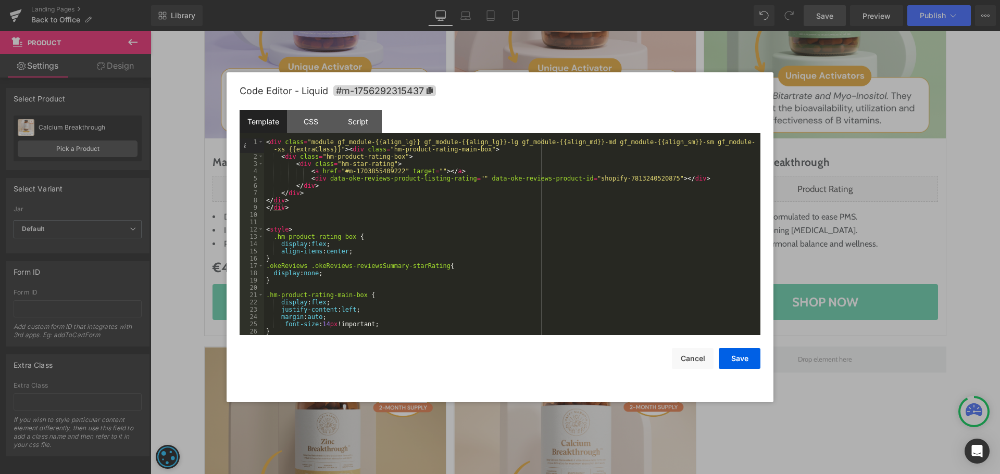
click at [465, 170] on div "< div class = "module gf_module-{{align_lg}} gf_module-{{align_lg}}-lg gf_modul…" at bounding box center [510, 248] width 492 height 219
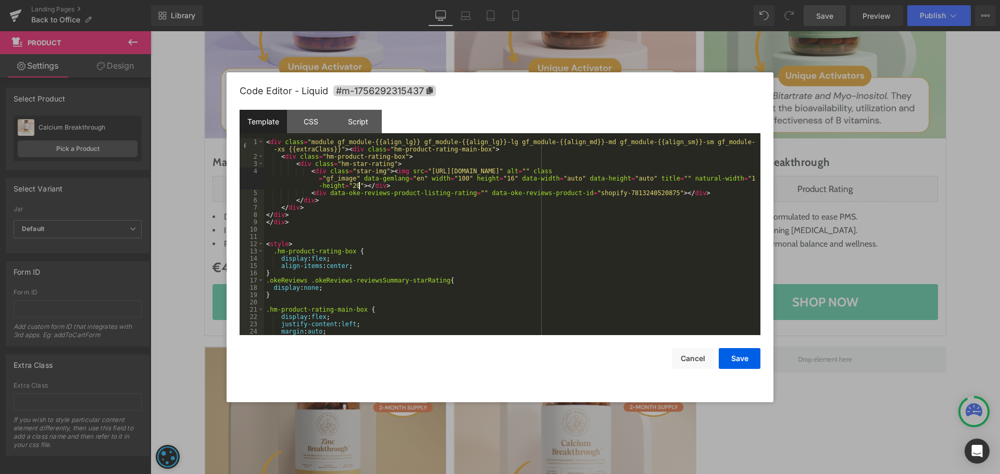
click at [496, 266] on div "< div class = "module gf_module-{{align_lg}} gf_module-{{align_lg}}-lg gf_modul…" at bounding box center [510, 248] width 492 height 219
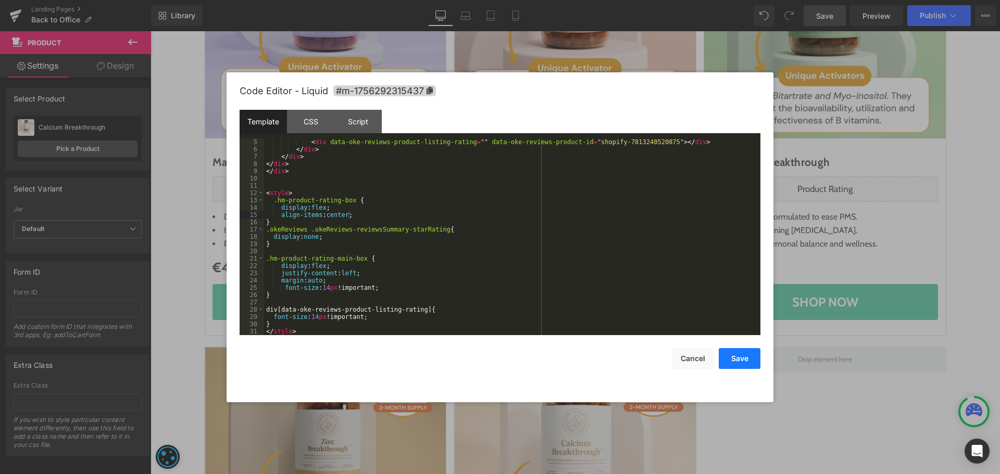
drag, startPoint x: 740, startPoint y: 358, endPoint x: 593, endPoint y: 310, distance: 155.0
click at [740, 358] on button "Save" at bounding box center [740, 358] width 42 height 21
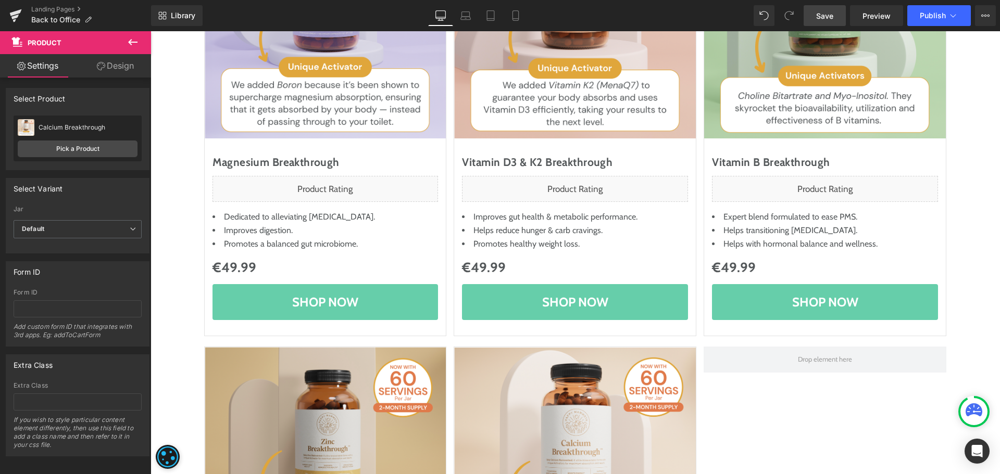
drag, startPoint x: 834, startPoint y: 16, endPoint x: 682, endPoint y: 15, distance: 152.1
click at [833, 16] on span "Save" at bounding box center [824, 15] width 17 height 11
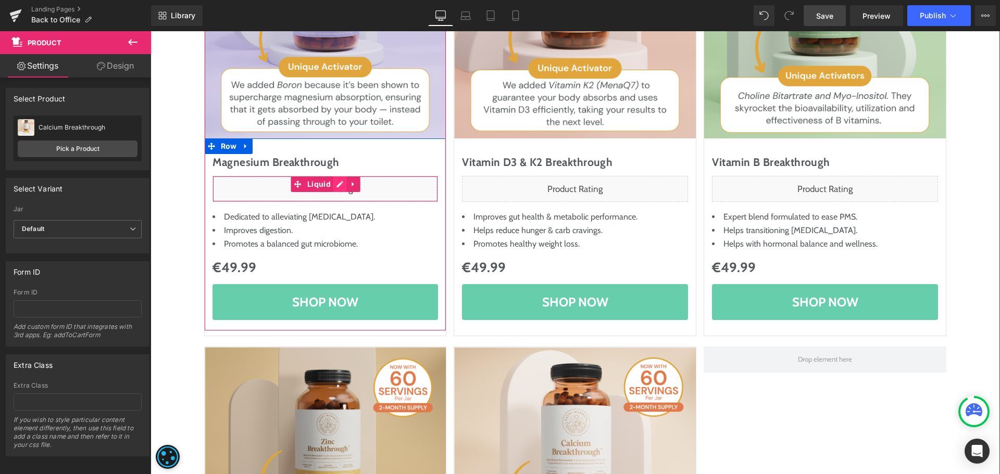
click at [336, 185] on div "Liquid" at bounding box center [325, 189] width 226 height 26
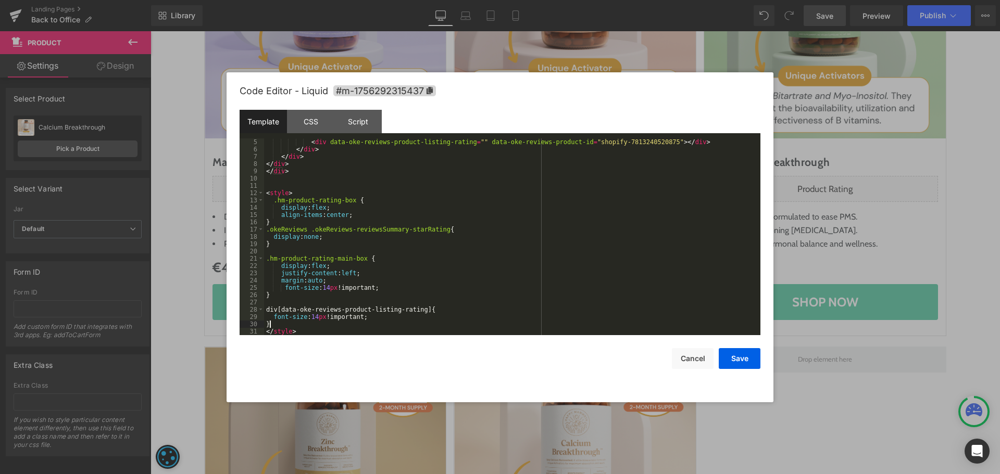
click at [279, 324] on div "< div data-oke-reviews-product-listing-rating = "" data-oke-reviews-product-id …" at bounding box center [510, 244] width 492 height 211
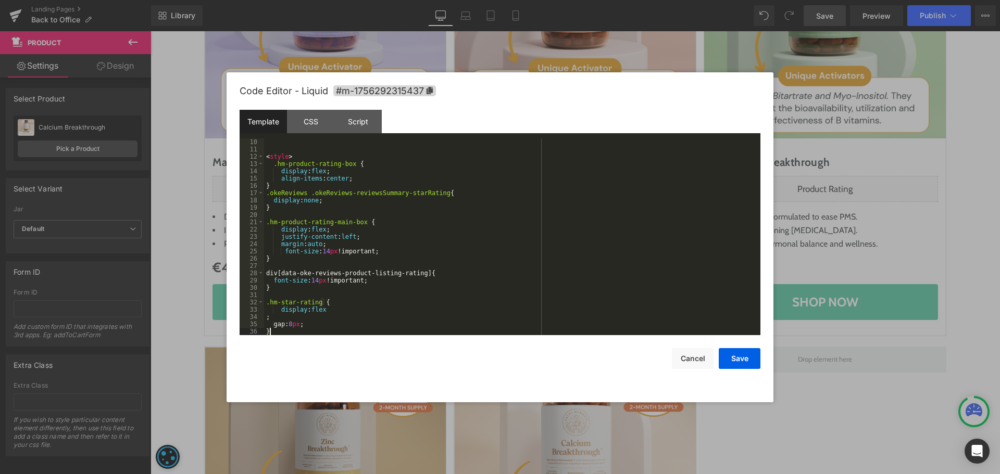
scroll to position [87, 0]
click at [333, 310] on div "< style > .hm-product-rating-box { display : flex ; align-items : center ; } .o…" at bounding box center [510, 244] width 492 height 211
click at [736, 356] on button "Save" at bounding box center [740, 358] width 42 height 21
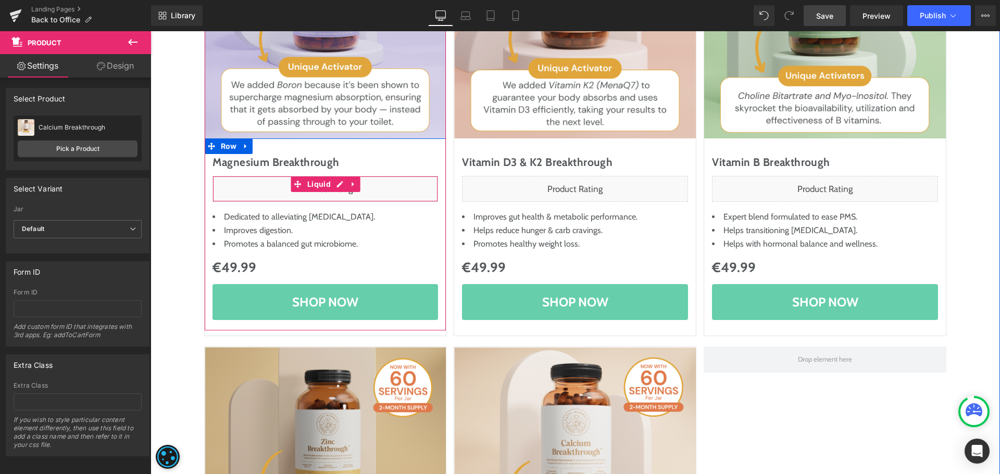
click at [337, 183] on div "Liquid" at bounding box center [325, 189] width 226 height 26
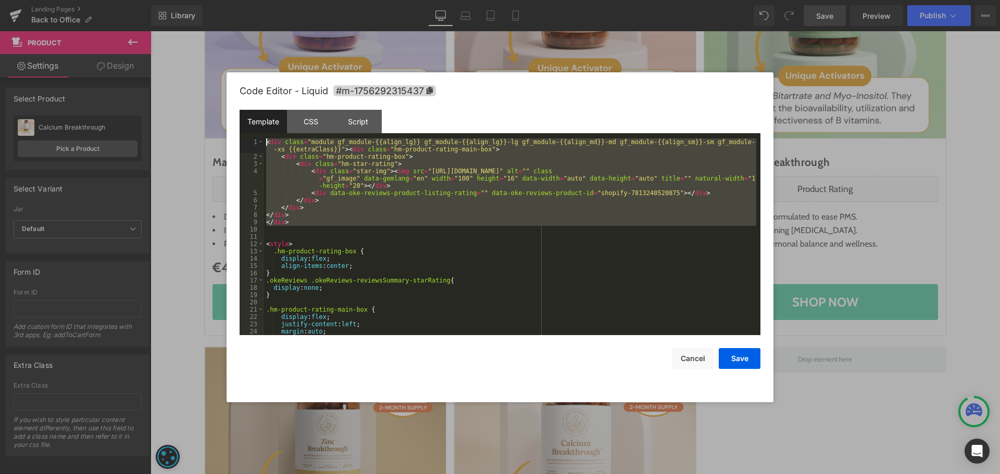
drag, startPoint x: 305, startPoint y: 229, endPoint x: 229, endPoint y: 105, distance: 145.7
click at [229, 105] on div "Code Editor - Liquid #m-1756292315437 Template CSS Script Data 1 2 3 4 5 6 7 8 …" at bounding box center [500, 237] width 547 height 330
click at [741, 352] on button "Save" at bounding box center [740, 358] width 42 height 21
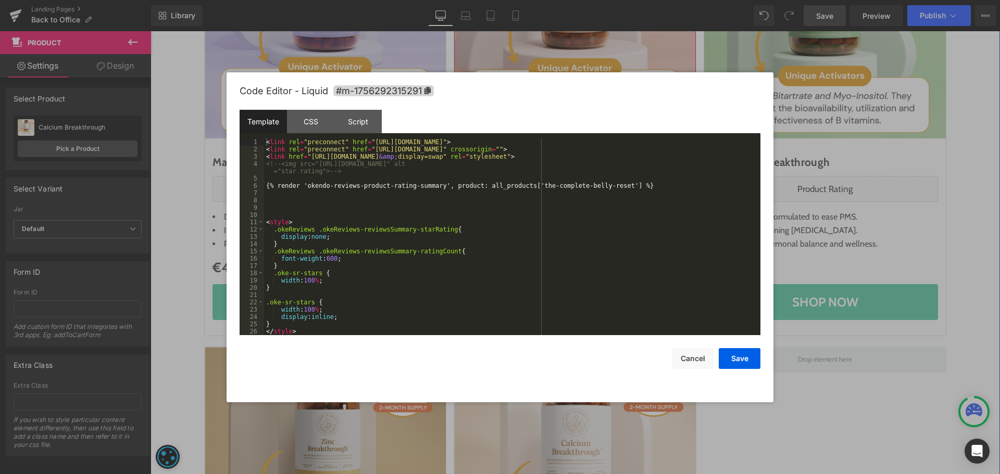
click at [588, 185] on div "Liquid" at bounding box center [575, 189] width 226 height 26
click at [539, 214] on div "< link rel = "preconnect" href = "https://fonts.googleapis.com" > < link rel = …" at bounding box center [512, 244] width 496 height 211
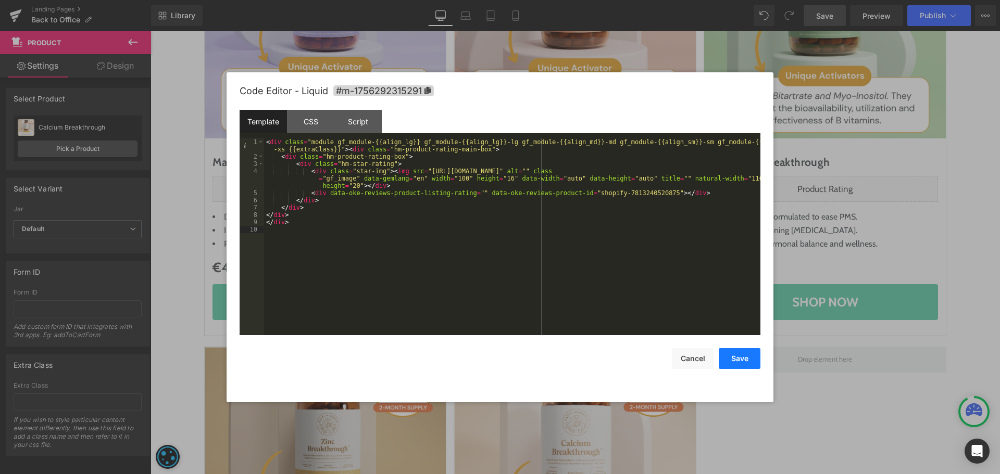
click at [740, 360] on button "Save" at bounding box center [740, 358] width 42 height 21
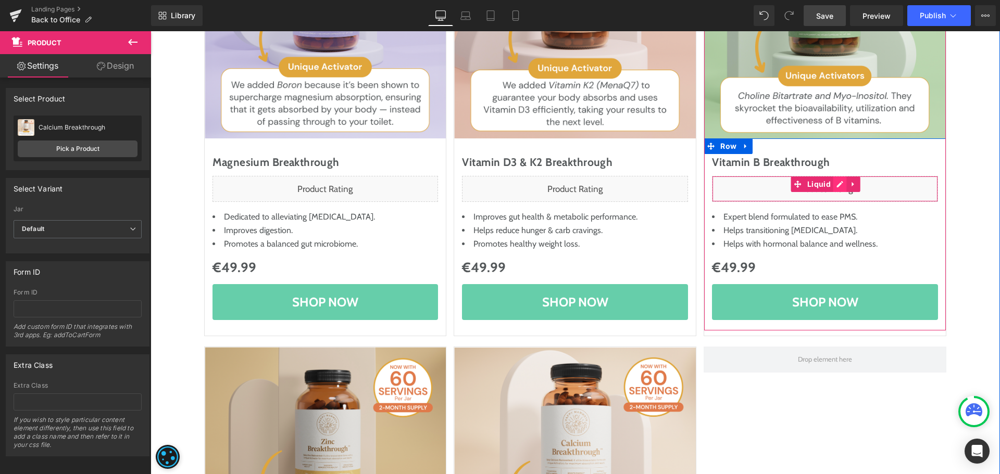
click at [834, 185] on div "Liquid" at bounding box center [825, 189] width 226 height 26
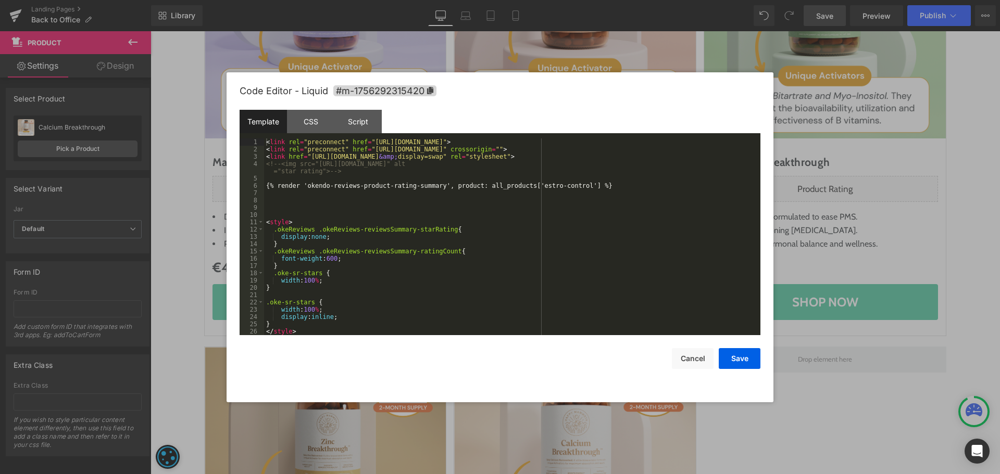
click at [568, 242] on div "< link rel = "preconnect" href = "https://fonts.googleapis.com" > < link rel = …" at bounding box center [512, 244] width 496 height 211
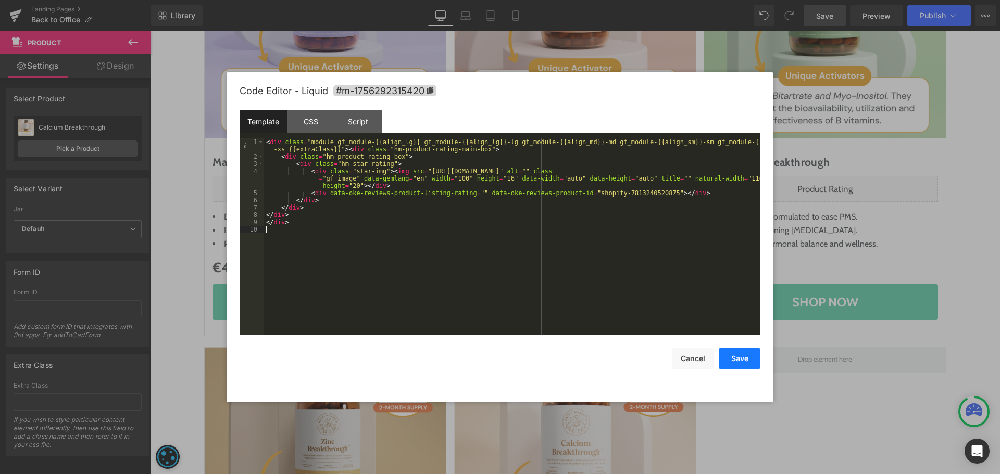
click at [736, 353] on button "Save" at bounding box center [740, 358] width 42 height 21
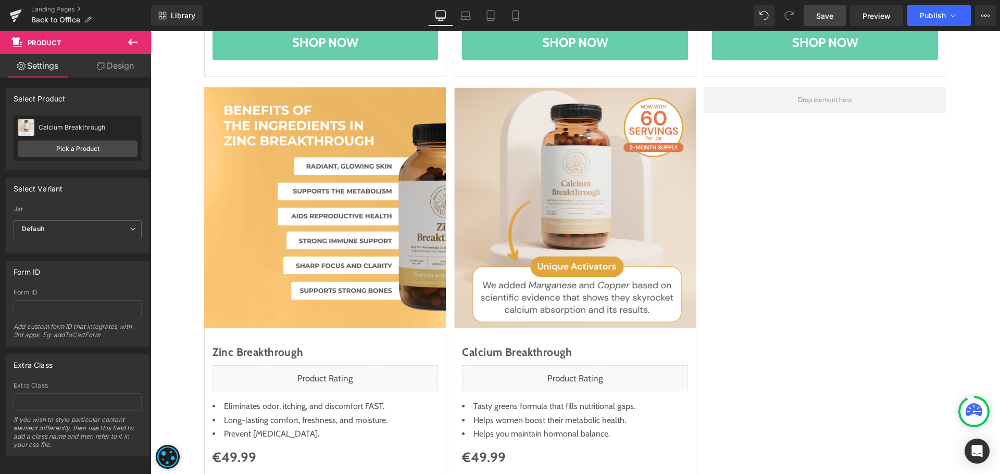
scroll to position [573, 0]
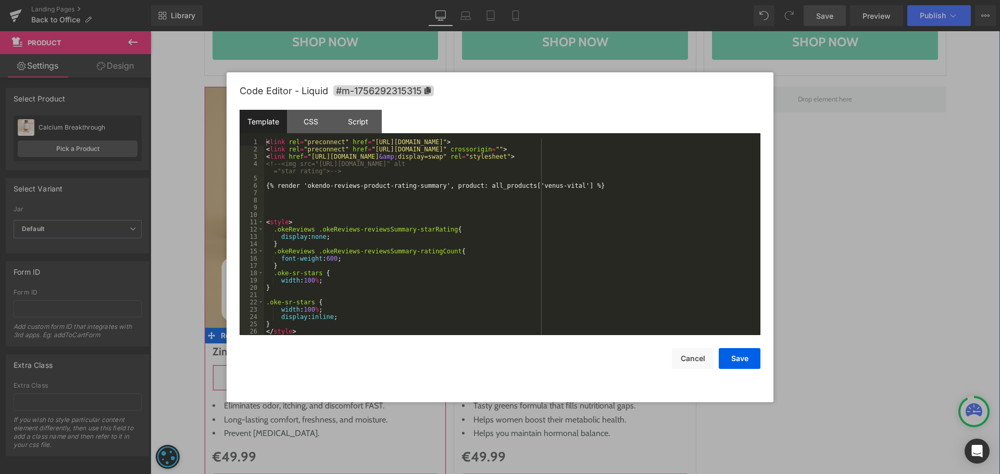
click at [331, 377] on div "Liquid" at bounding box center [325, 378] width 226 height 26
click at [443, 266] on div "< link rel = "preconnect" href = "https://fonts.googleapis.com" > < link rel = …" at bounding box center [512, 244] width 496 height 211
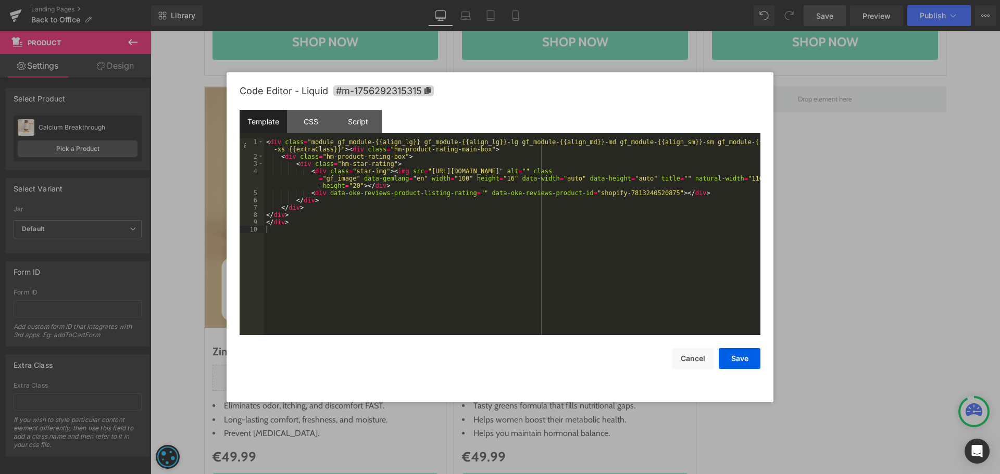
click at [762, 356] on div "Code Editor - Liquid #m-1756292315315 Template CSS Script Data 1 2 3 4 5 6 7 8 …" at bounding box center [500, 237] width 547 height 330
click at [741, 360] on button "Save" at bounding box center [740, 358] width 42 height 21
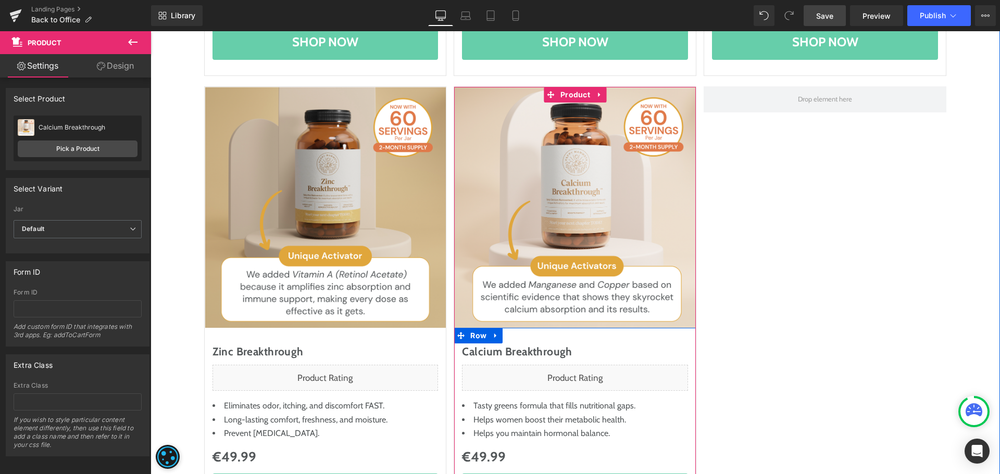
click at [584, 375] on div "Liquid" at bounding box center [575, 378] width 226 height 26
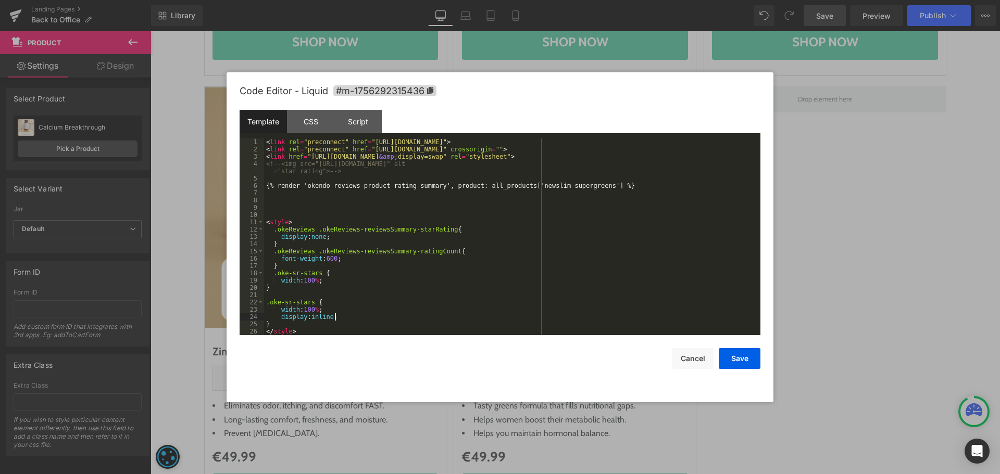
click at [557, 315] on div "< link rel = "preconnect" href = "https://fonts.googleapis.com" > < link rel = …" at bounding box center [512, 244] width 496 height 211
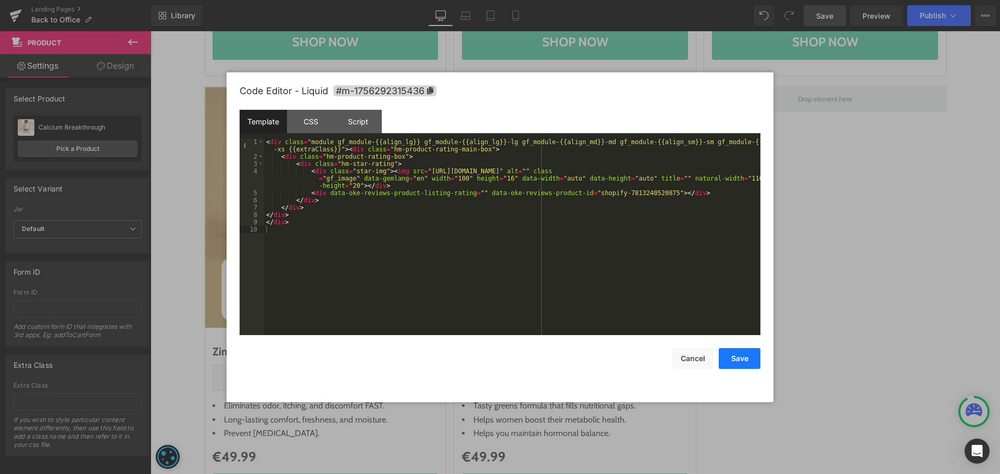
click at [746, 355] on button "Save" at bounding box center [740, 358] width 42 height 21
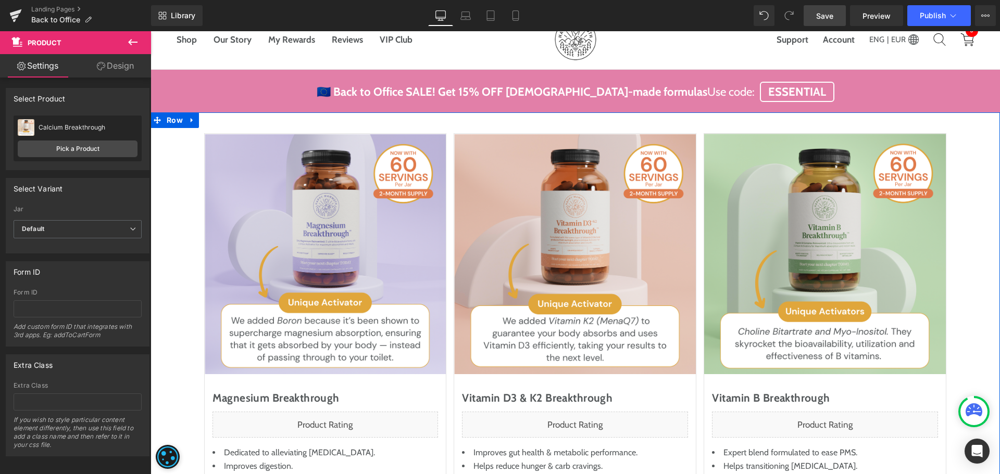
scroll to position [208, 0]
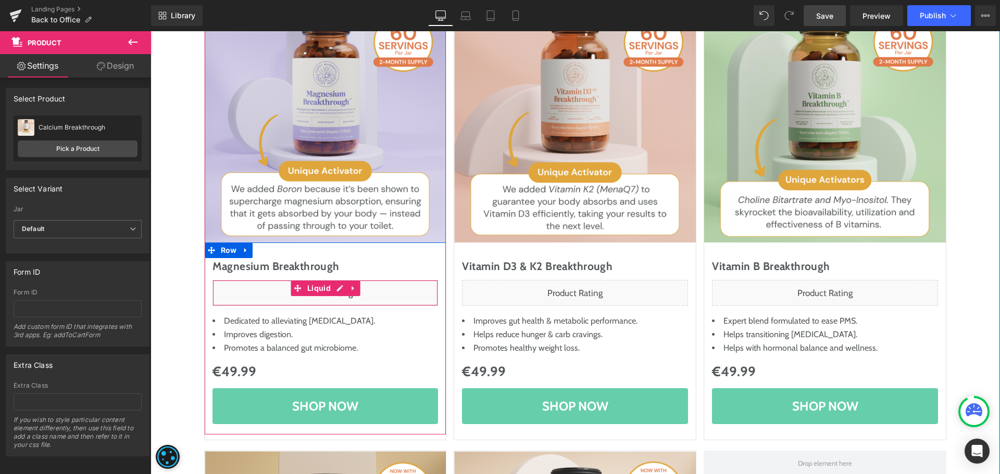
click at [333, 287] on div "Liquid" at bounding box center [325, 293] width 226 height 26
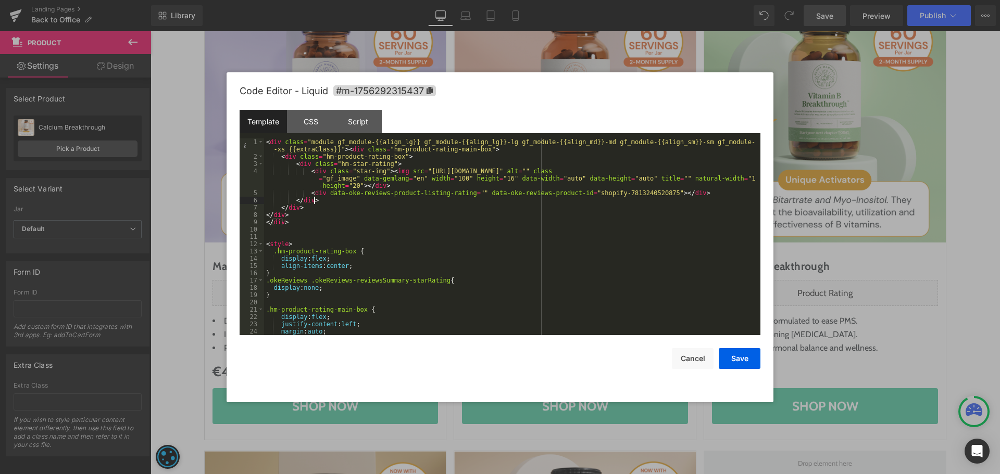
click at [626, 197] on div "< div class = "module gf_module-{{align_lg}} gf_module-{{align_lg}}-lg gf_modul…" at bounding box center [510, 248] width 492 height 219
click at [628, 192] on div "< div class = "module gf_module-{{align_lg}} gf_module-{{align_lg}}-lg gf_modul…" at bounding box center [510, 248] width 492 height 219
drag, startPoint x: 739, startPoint y: 356, endPoint x: 739, endPoint y: 348, distance: 7.3
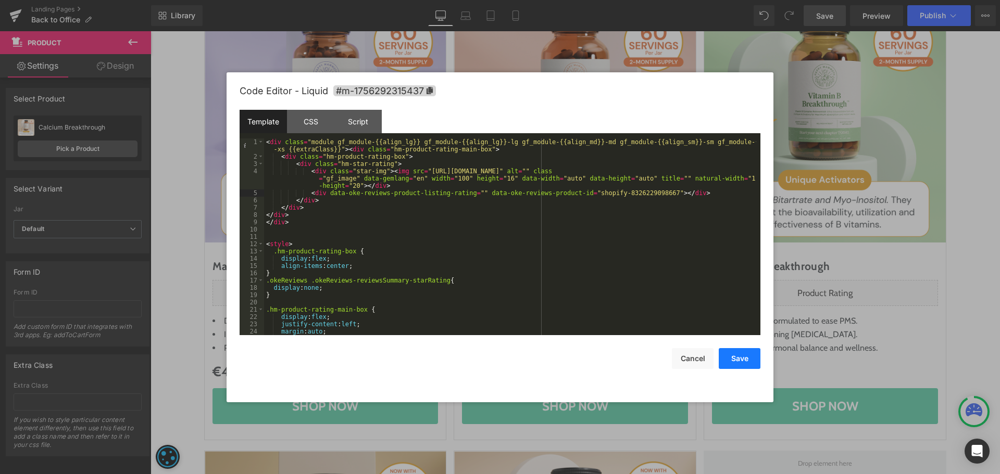
click at [741, 356] on button "Save" at bounding box center [740, 358] width 42 height 21
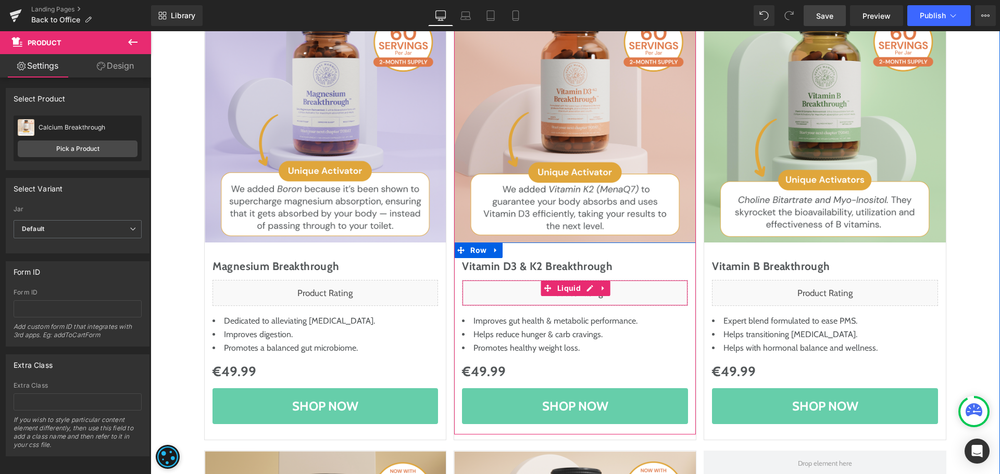
click at [584, 286] on div "Liquid" at bounding box center [575, 293] width 226 height 26
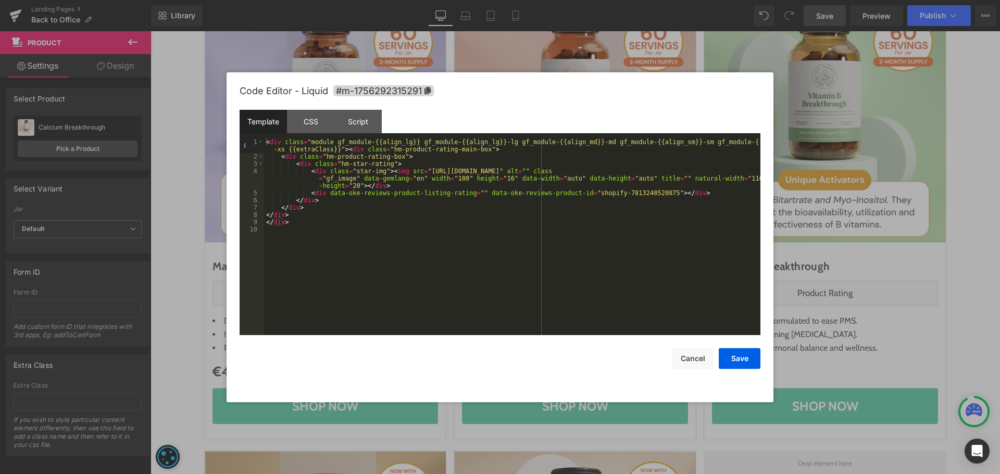
click at [634, 196] on div "< div class = "module gf_module-{{align_lg}} gf_module-{{align_lg}}-lg gf_modul…" at bounding box center [512, 248] width 496 height 219
click at [727, 355] on button "Save" at bounding box center [740, 358] width 42 height 21
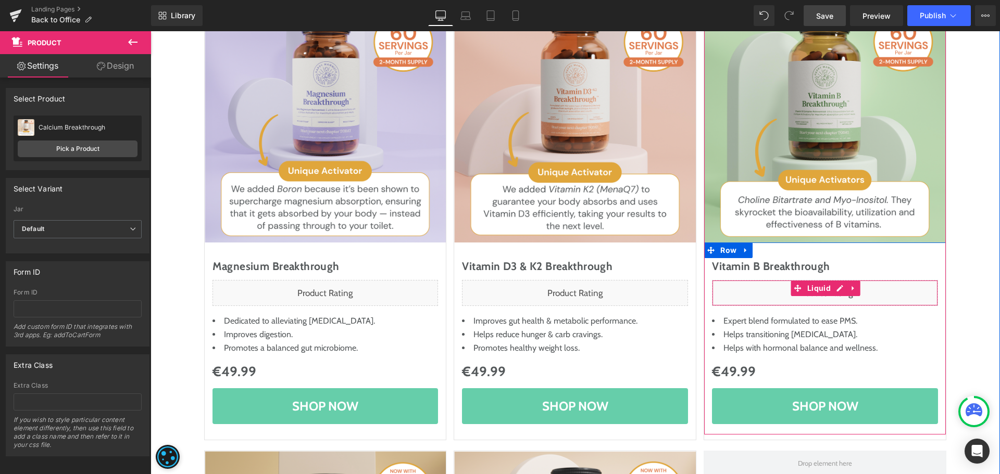
click at [833, 290] on div "Liquid" at bounding box center [825, 293] width 226 height 26
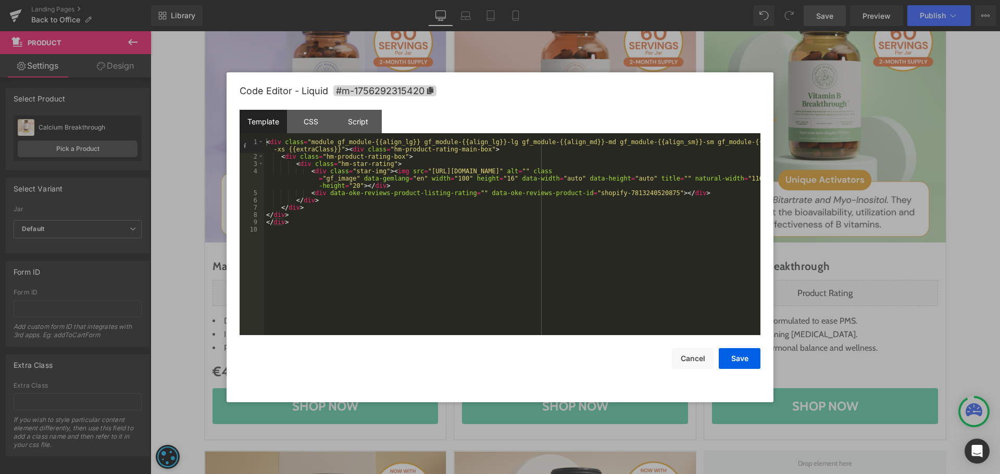
click at [621, 188] on div "< div class = "module gf_module-{{align_lg}} gf_module-{{align_lg}}-lg gf_modul…" at bounding box center [512, 248] width 496 height 219
click at [624, 194] on div "< div class = "module gf_module-{{align_lg}} gf_module-{{align_lg}}-lg gf_modul…" at bounding box center [512, 248] width 496 height 219
drag, startPoint x: 734, startPoint y: 355, endPoint x: 733, endPoint y: 346, distance: 9.0
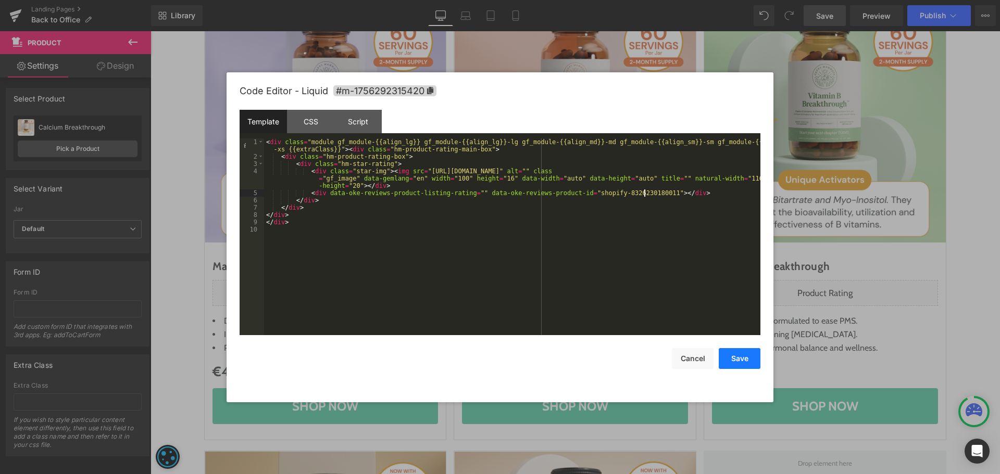
click at [735, 355] on button "Save" at bounding box center [740, 358] width 42 height 21
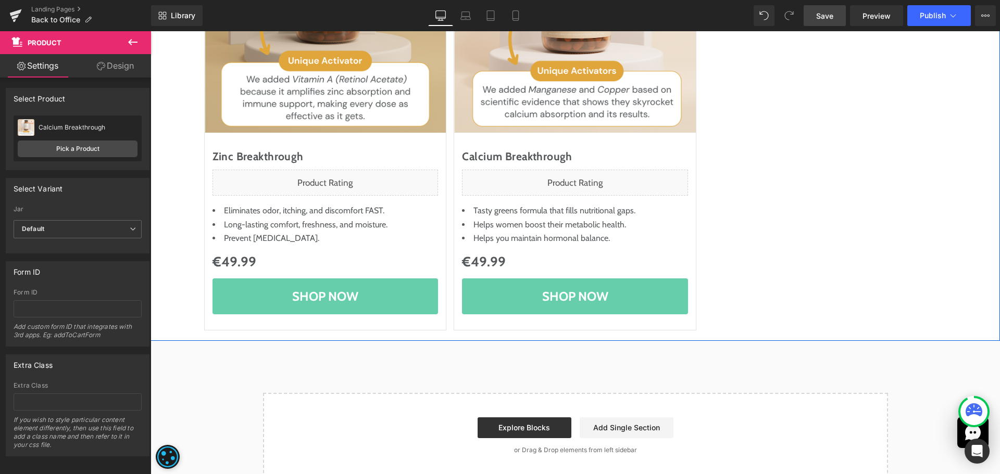
scroll to position [781, 0]
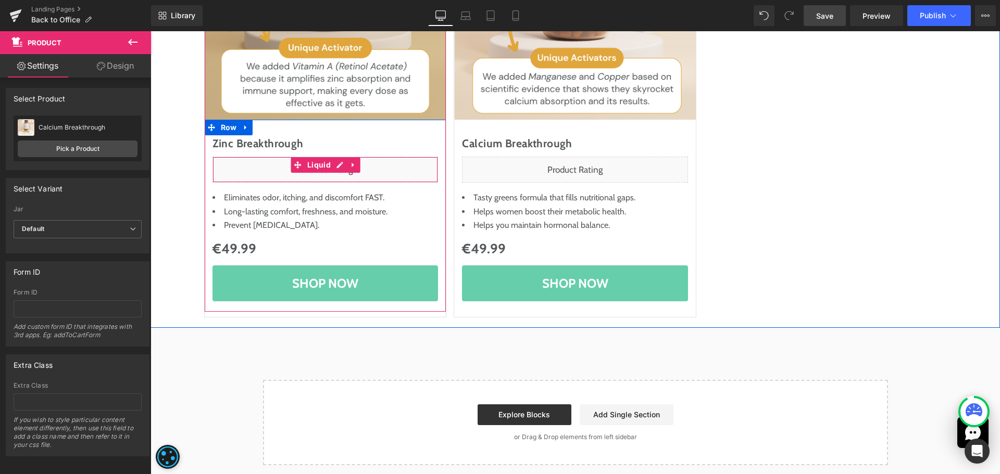
click at [340, 167] on div "Liquid" at bounding box center [325, 170] width 226 height 26
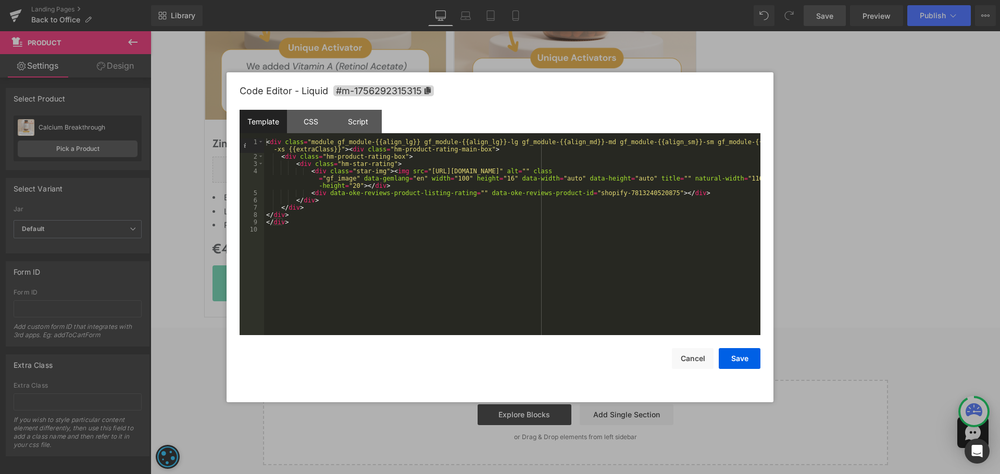
click at [620, 191] on div "< div class = "module gf_module-{{align_lg}} gf_module-{{align_lg}}-lg gf_modul…" at bounding box center [512, 248] width 496 height 219
click at [655, 241] on div "< div class = "module gf_module-{{align_lg}} gf_module-{{align_lg}}-lg gf_modul…" at bounding box center [512, 248] width 496 height 219
click at [747, 362] on button "Save" at bounding box center [740, 358] width 42 height 21
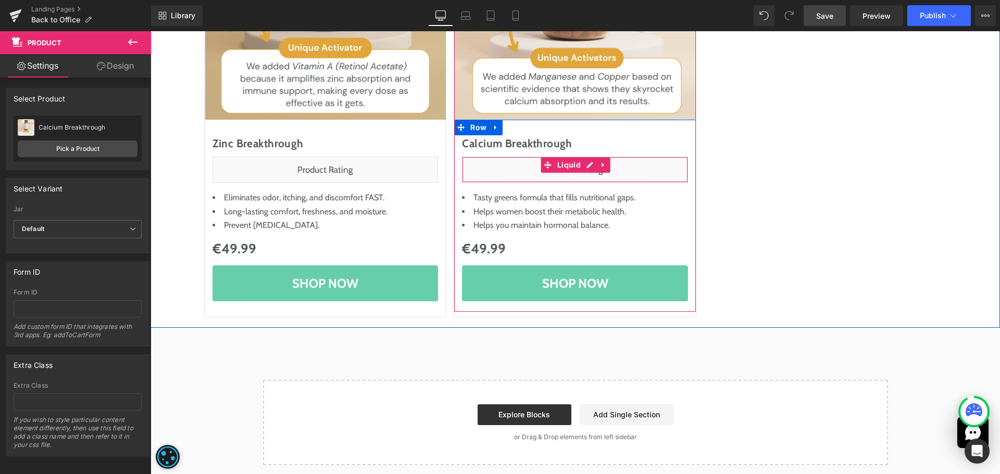
click at [588, 168] on div "Liquid" at bounding box center [575, 170] width 226 height 26
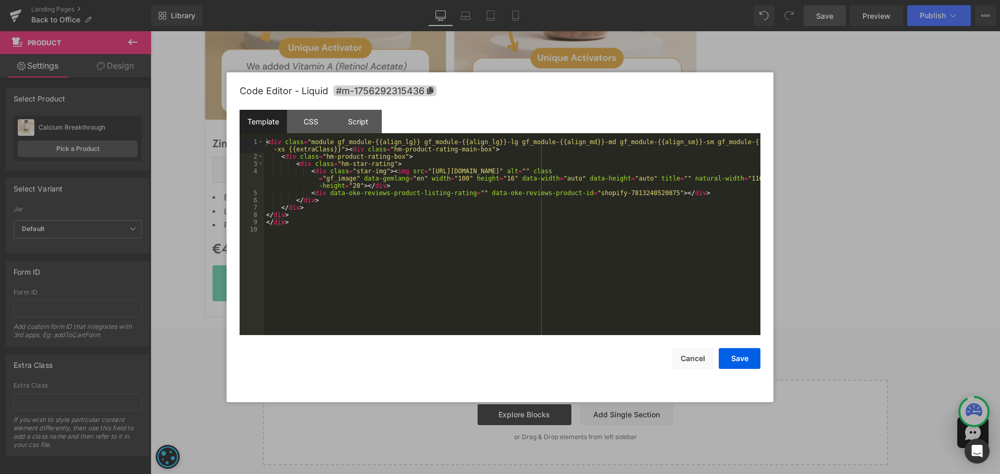
click at [627, 195] on div "< div class = "module gf_module-{{align_lg}} gf_module-{{align_lg}}-lg gf_modul…" at bounding box center [512, 248] width 496 height 219
click at [635, 240] on div "< div class = "module gf_module-{{align_lg}} gf_module-{{align_lg}}-lg gf_modul…" at bounding box center [512, 248] width 496 height 219
click at [731, 349] on button "Save" at bounding box center [740, 358] width 42 height 21
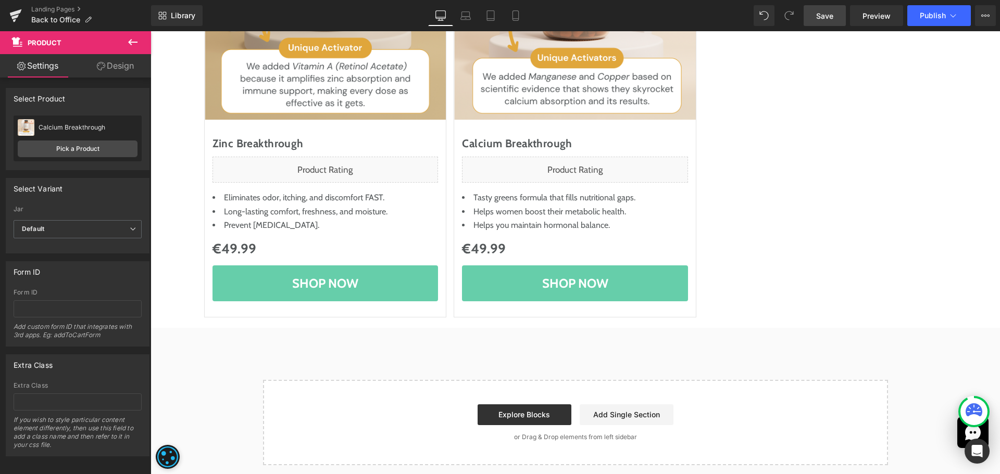
click at [828, 19] on span "Save" at bounding box center [824, 15] width 17 height 11
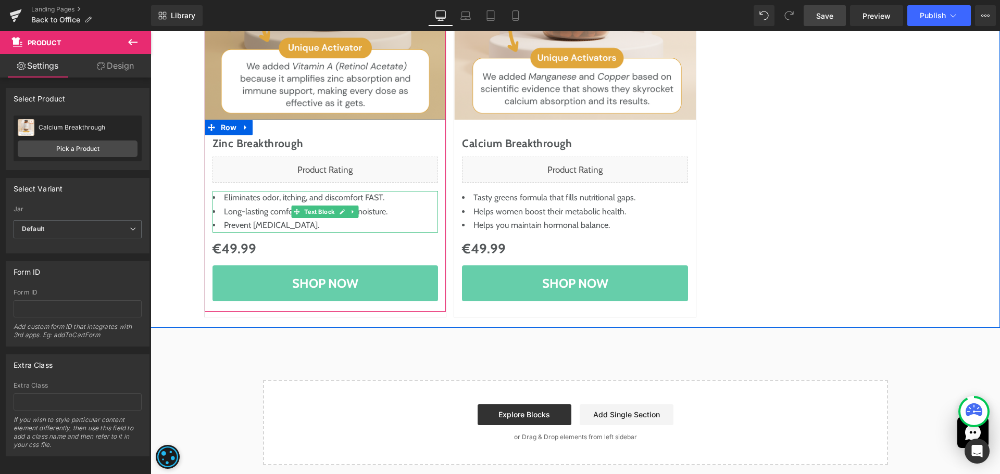
click at [285, 204] on li "Eliminates odor, itching, and discomfort FAST." at bounding box center [325, 198] width 226 height 14
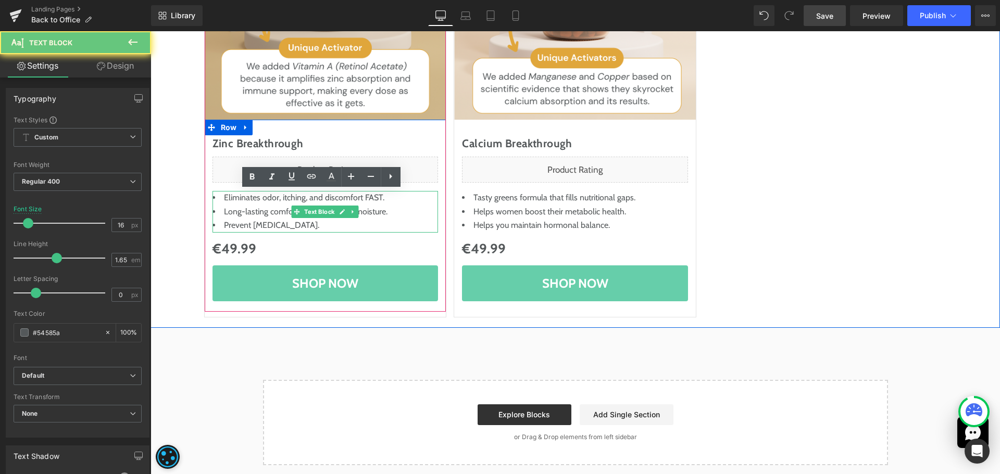
click at [272, 204] on li "Eliminates odor, itching, and discomfort FAST." at bounding box center [325, 198] width 226 height 14
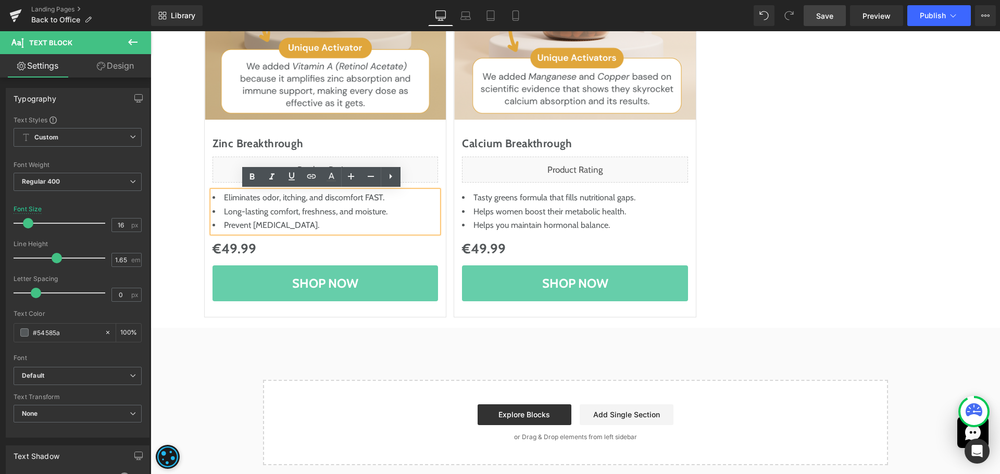
click at [266, 211] on span "Long-lasting comfort, freshness, and moisture." at bounding box center [306, 212] width 164 height 10
paste div
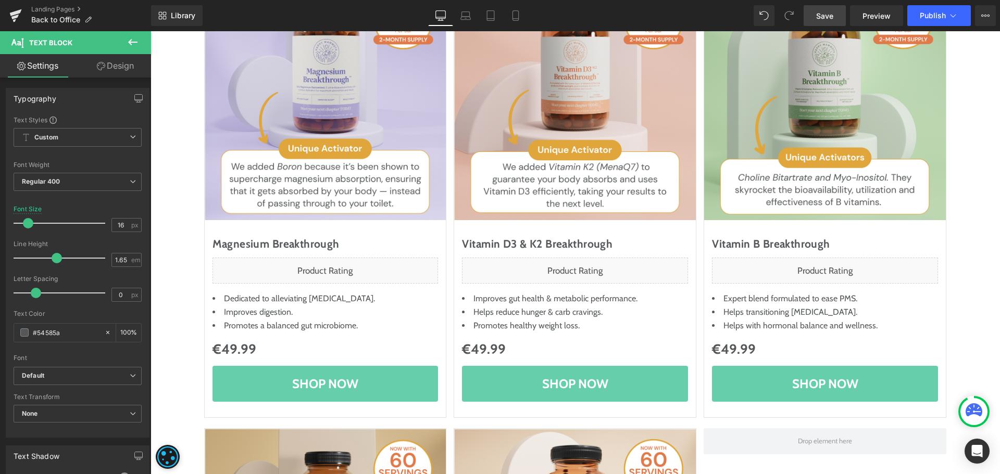
scroll to position [208, 0]
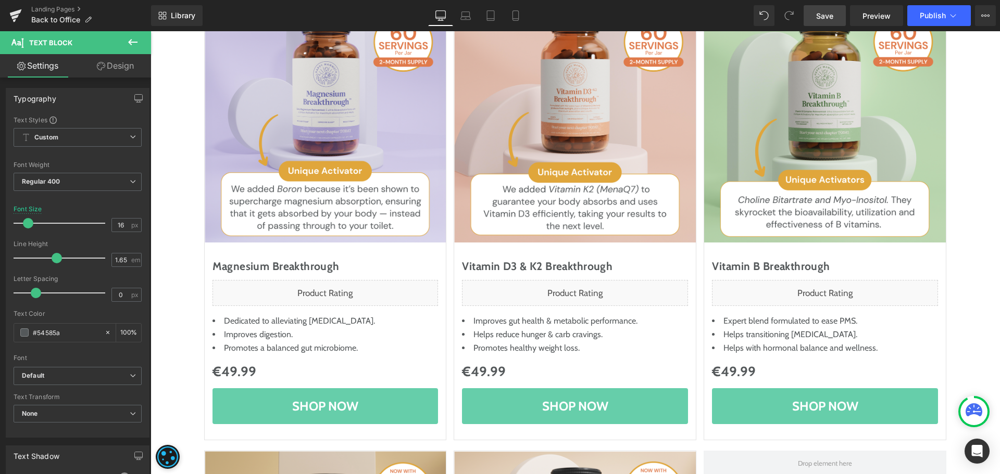
drag, startPoint x: 251, startPoint y: 339, endPoint x: 258, endPoint y: 334, distance: 7.9
click at [251, 339] on span "Improves digestion." at bounding box center [258, 335] width 69 height 10
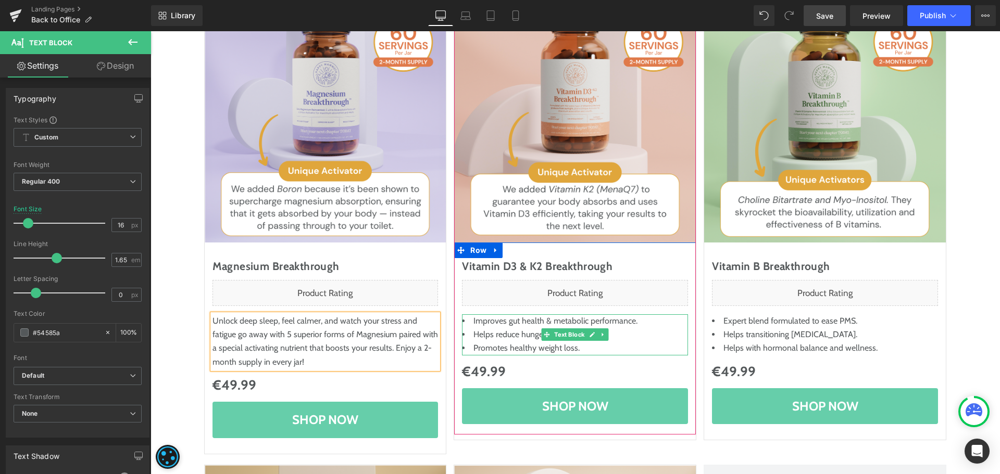
click at [500, 333] on span "Helps reduce hunger & carb cravings." at bounding box center [537, 335] width 129 height 10
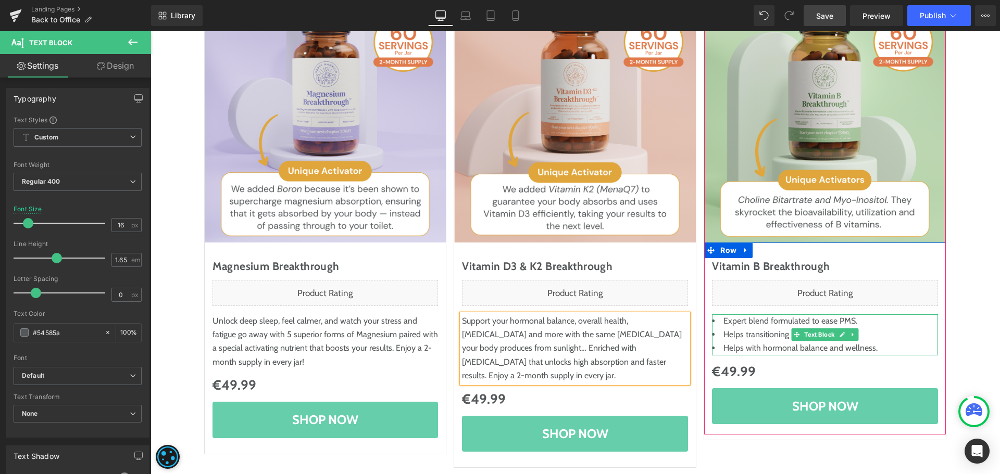
click at [756, 336] on span "Helps transitioning perimenopause." at bounding box center [790, 335] width 134 height 10
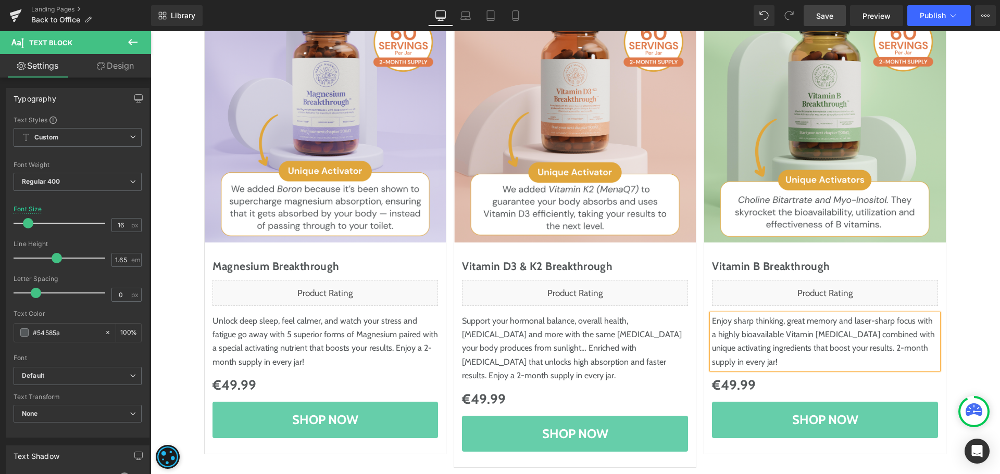
click at [969, 312] on div "Sale Off (P) Image Magnesium Breakthrough (P) Title Liquid Unlock deep sleep, f…" at bounding box center [575, 464] width 849 height 946
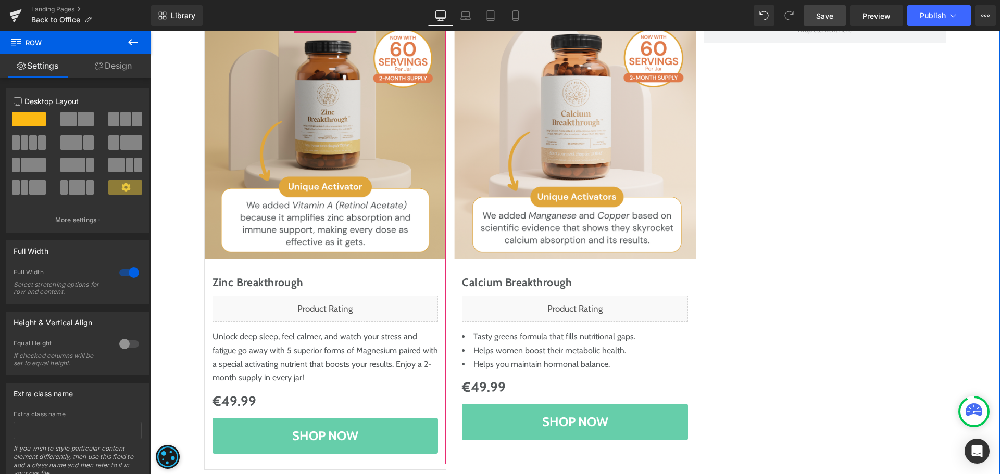
scroll to position [677, 0]
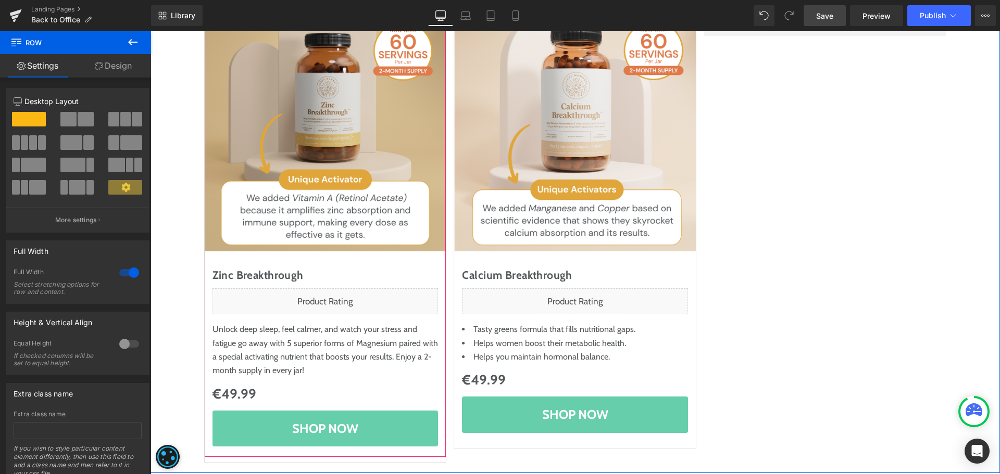
click at [258, 330] on div "Unlock deep sleep, feel calmer, and watch your stress and fatigue go away with …" at bounding box center [325, 350] width 226 height 55
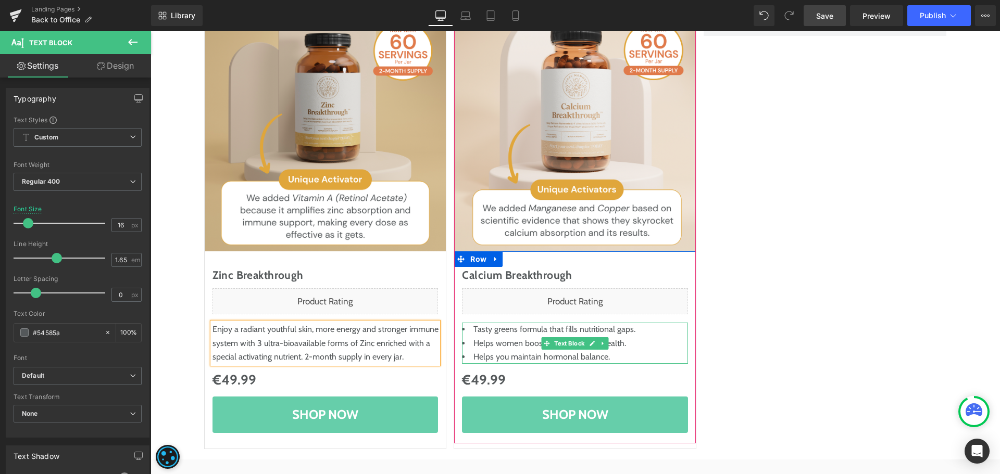
click at [492, 324] on span "Tasty greens formula that fills nutritional gaps." at bounding box center [554, 329] width 162 height 10
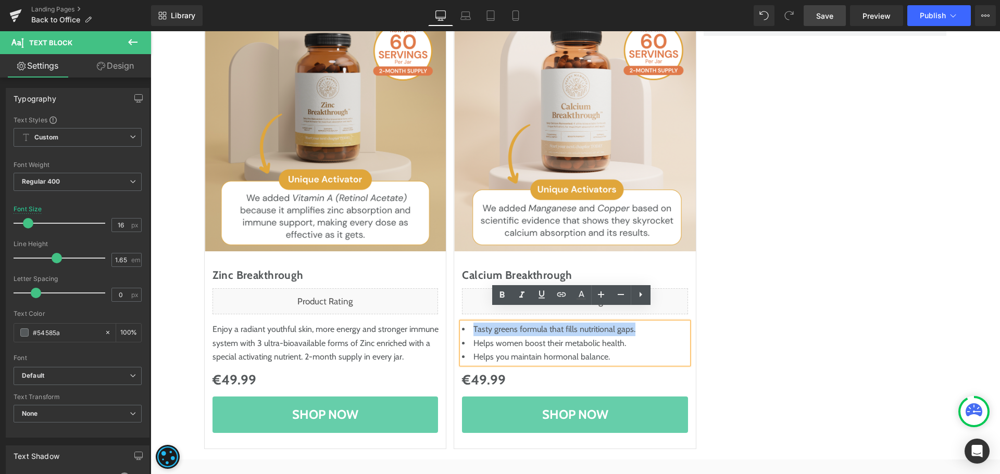
click at [492, 324] on span "Tasty greens formula that fills nutritional gaps." at bounding box center [554, 329] width 162 height 10
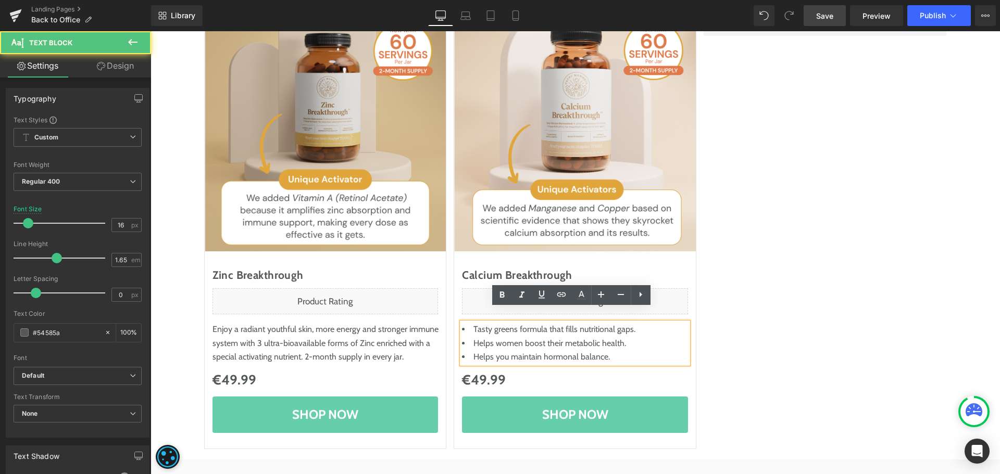
click at [492, 324] on span "Tasty greens formula that fills nutritional gaps." at bounding box center [554, 329] width 162 height 10
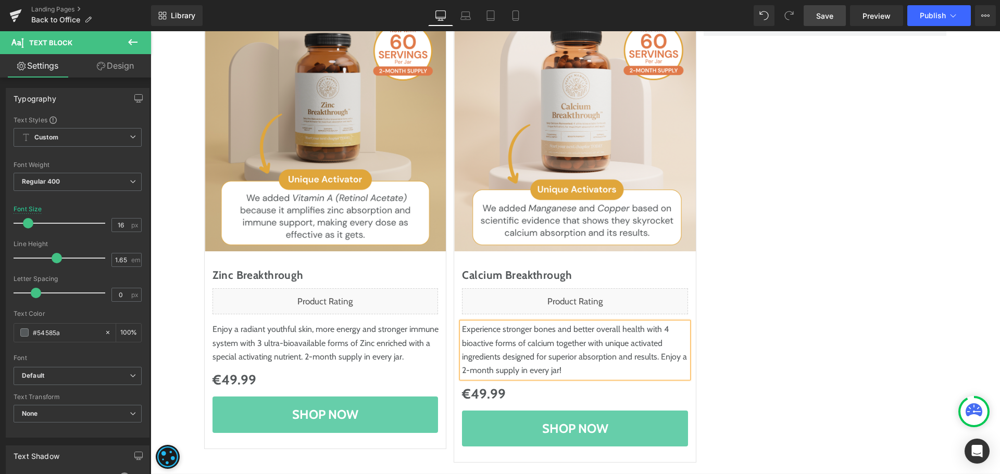
click at [734, 349] on div "Sale Off (P) Image Zinc Breakthrough (P) Title Liquid Enjoy a radiant youthful …" at bounding box center [576, 237] width 750 height 464
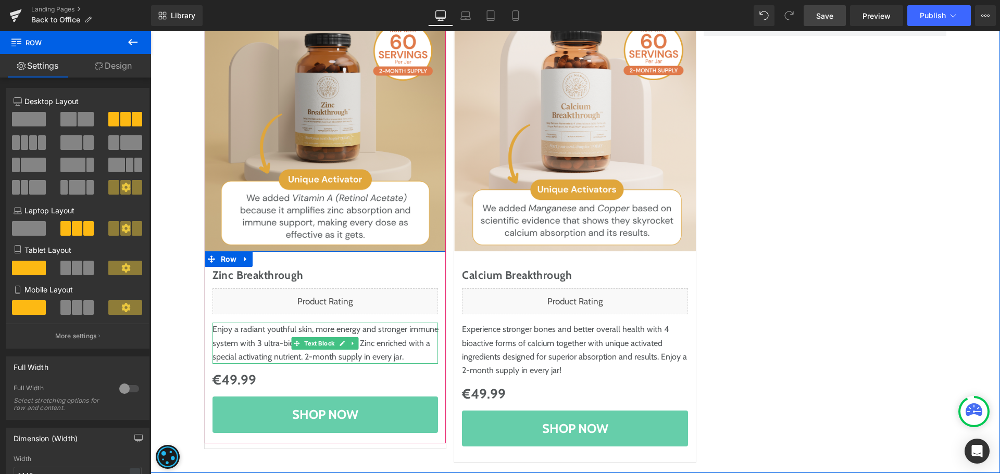
click at [385, 336] on div "Enjoy a radiant youthful skin, more energy and stronger immune system with 3 ul…" at bounding box center [325, 343] width 226 height 41
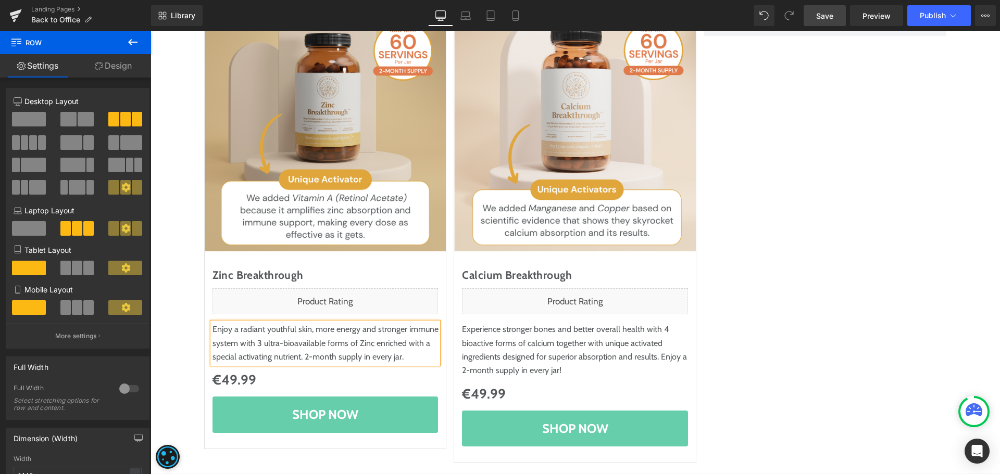
click at [402, 342] on div "Enjoy a radiant youthful skin, more energy and stronger immune system with 3 ul…" at bounding box center [325, 343] width 226 height 41
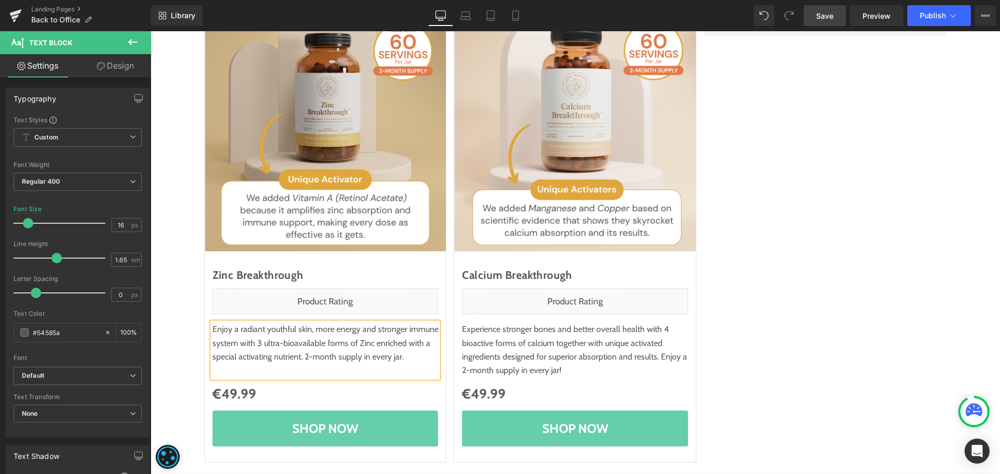
click at [804, 291] on div "Sale Off (P) Image Zinc Breakthrough (P) Title Liquid Enjoy a radiant youthful …" at bounding box center [576, 237] width 750 height 464
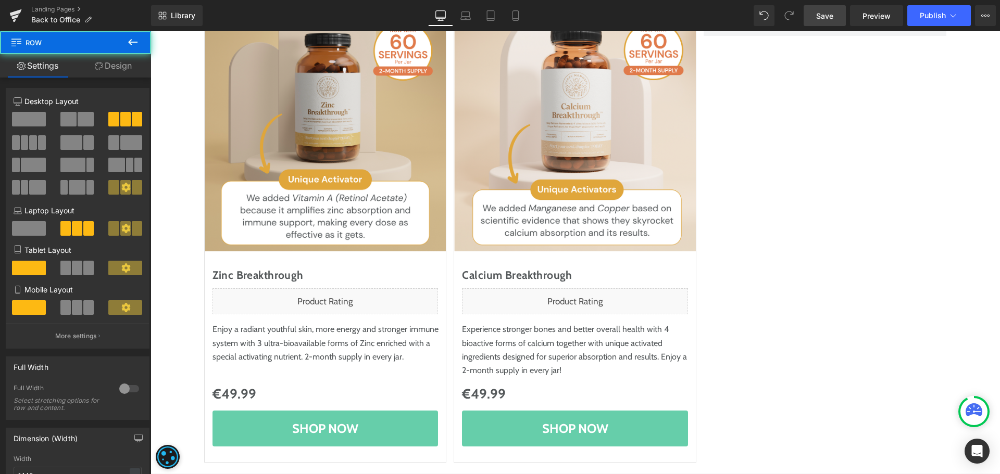
click at [804, 291] on div "Sale Off (P) Image Zinc Breakthrough (P) Title Liquid Enjoy a radiant youthful …" at bounding box center [576, 237] width 750 height 464
click at [815, 17] on link "Save" at bounding box center [825, 15] width 42 height 21
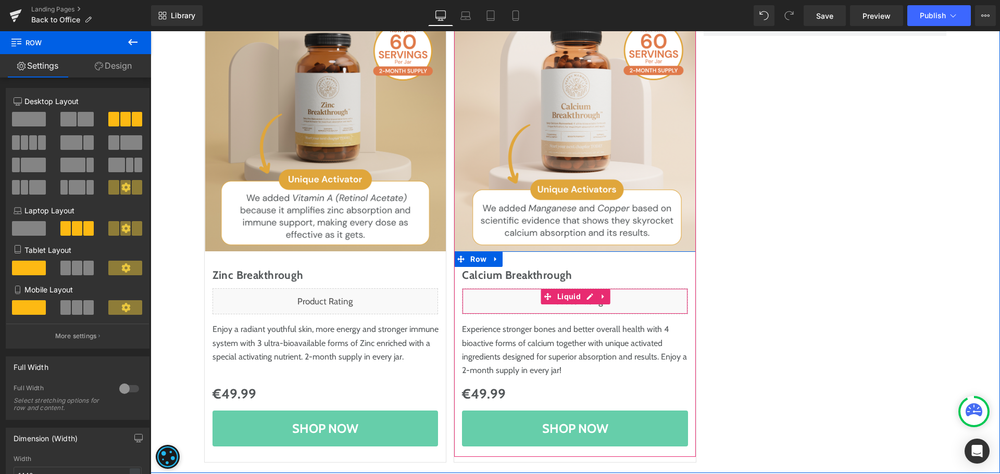
click at [532, 289] on div "Liquid" at bounding box center [575, 302] width 226 height 26
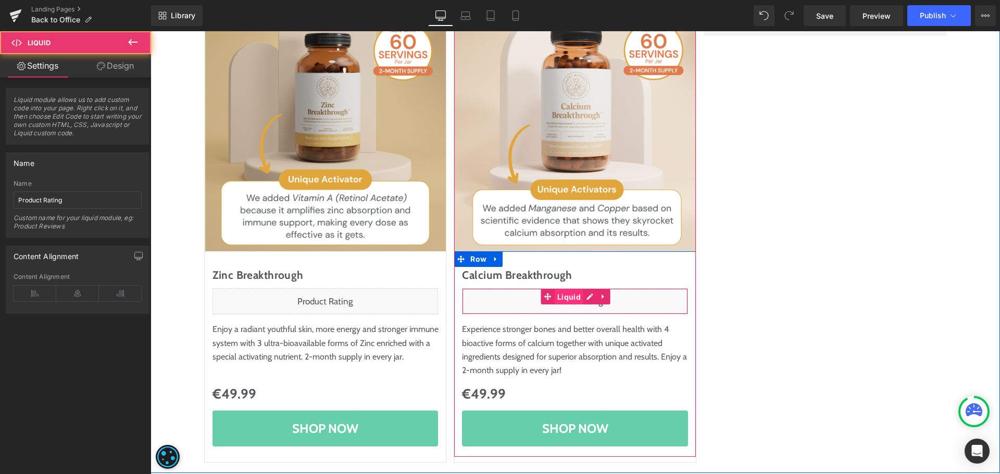
click at [562, 290] on span "Liquid" at bounding box center [569, 298] width 29 height 16
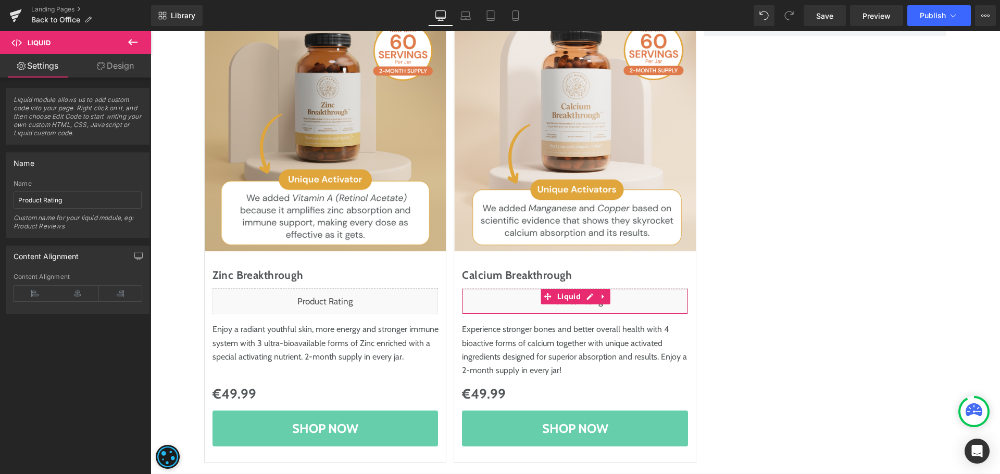
click at [131, 70] on link "Design" at bounding box center [116, 65] width 76 height 23
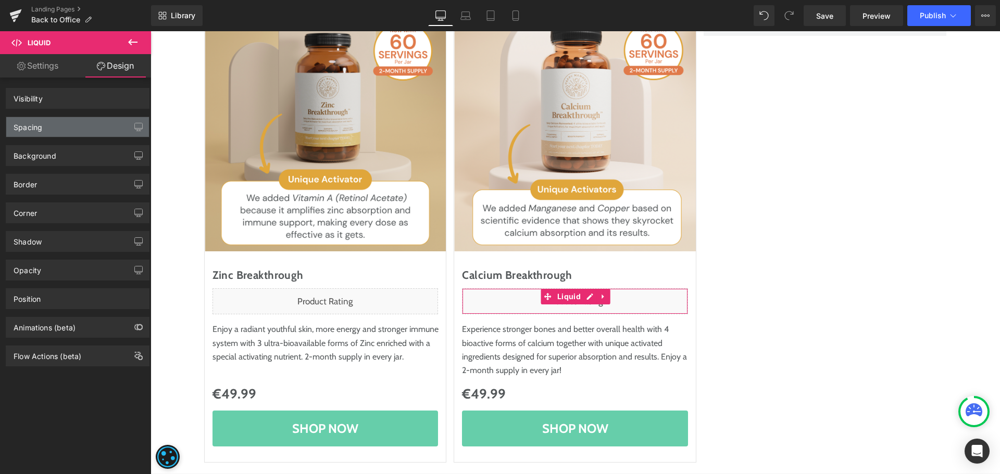
click at [65, 127] on div "Spacing" at bounding box center [77, 127] width 143 height 20
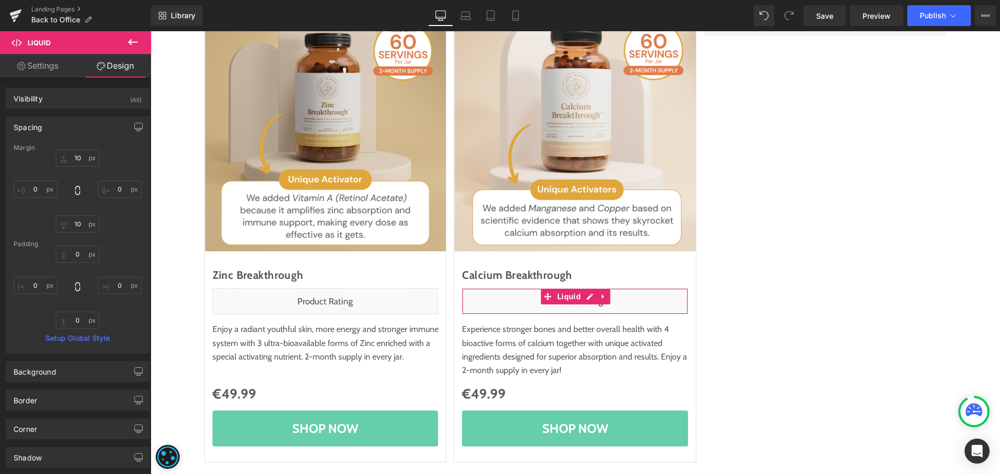
type input "10"
type input "0"
type input "10"
type input "0"
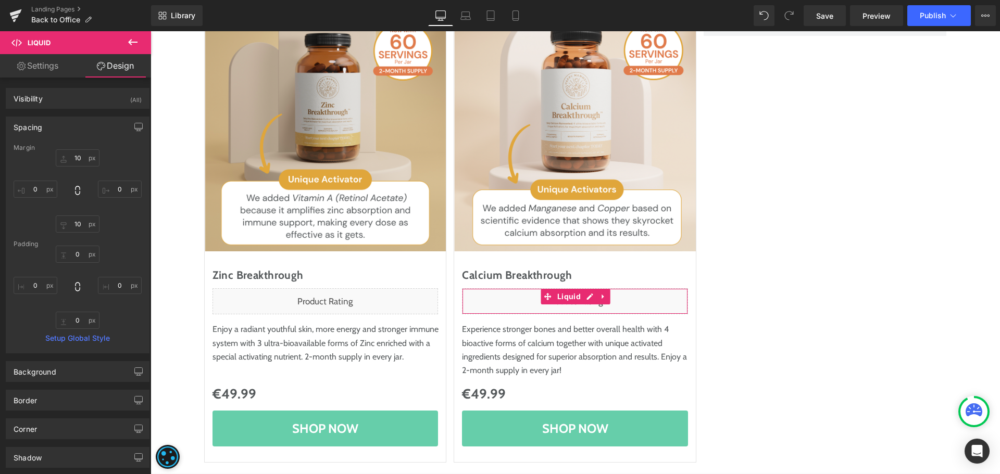
type input "0"
click at [78, 223] on input "10" at bounding box center [78, 224] width 44 height 17
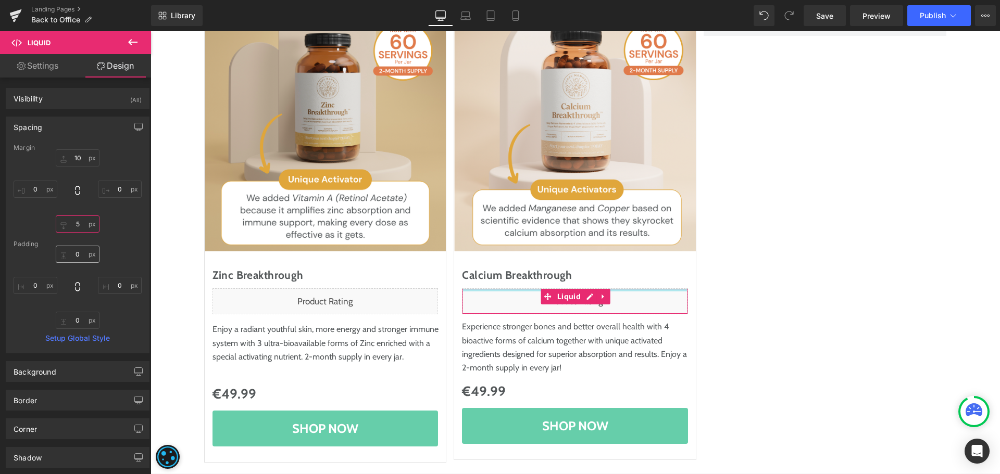
type input "5"
click at [75, 159] on input "10" at bounding box center [78, 157] width 44 height 17
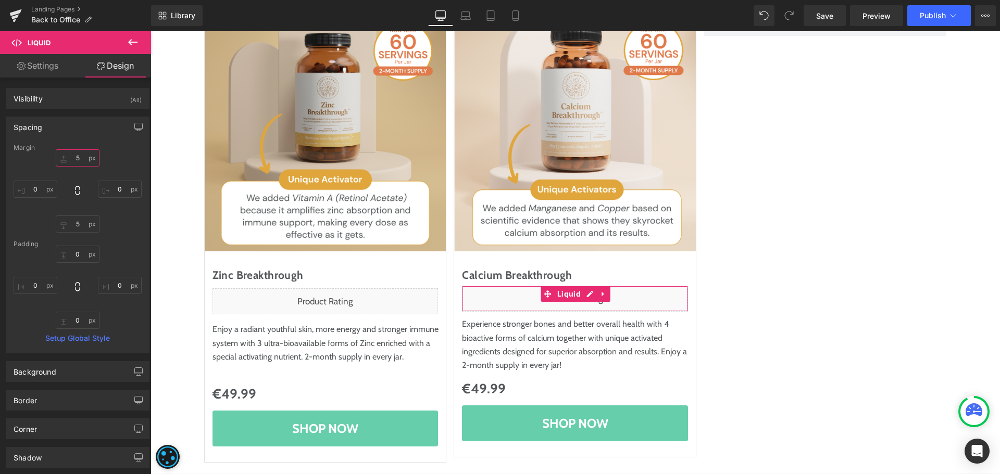
type input "5"
type input "0"
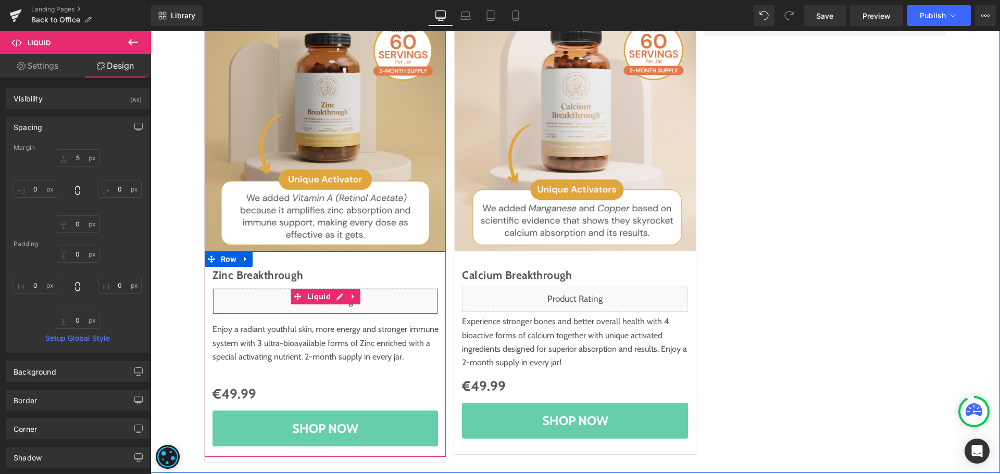
click at [316, 289] on span "Liquid" at bounding box center [319, 297] width 29 height 16
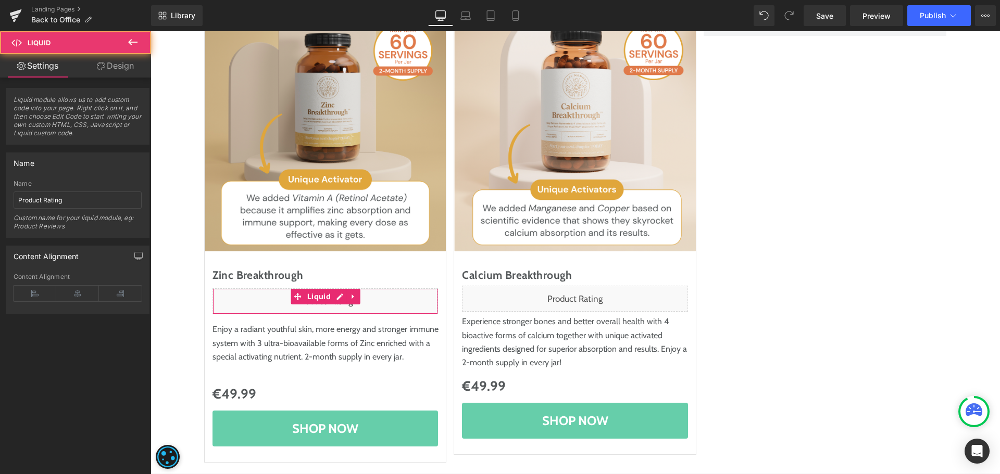
click at [118, 58] on link "Design" at bounding box center [116, 65] width 76 height 23
click at [0, 0] on div "Spacing" at bounding box center [0, 0] width 0 height 0
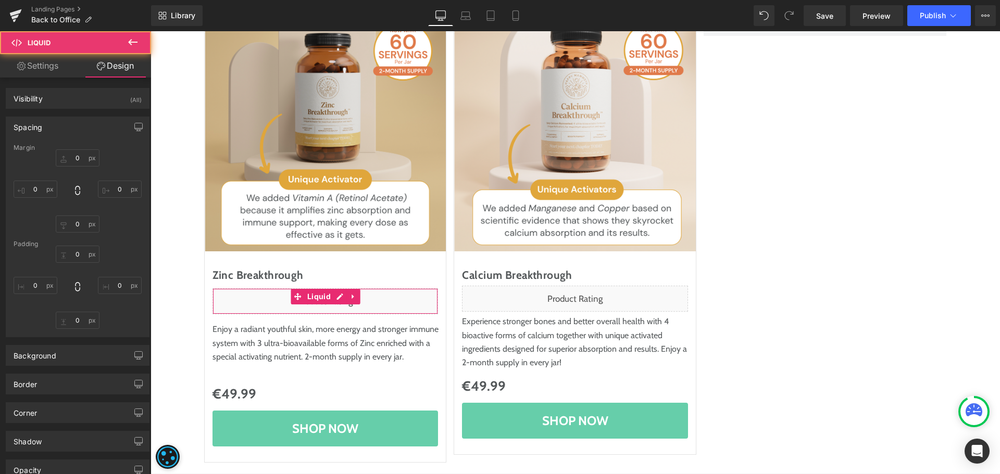
type input "10"
type input "0"
type input "10"
type input "0"
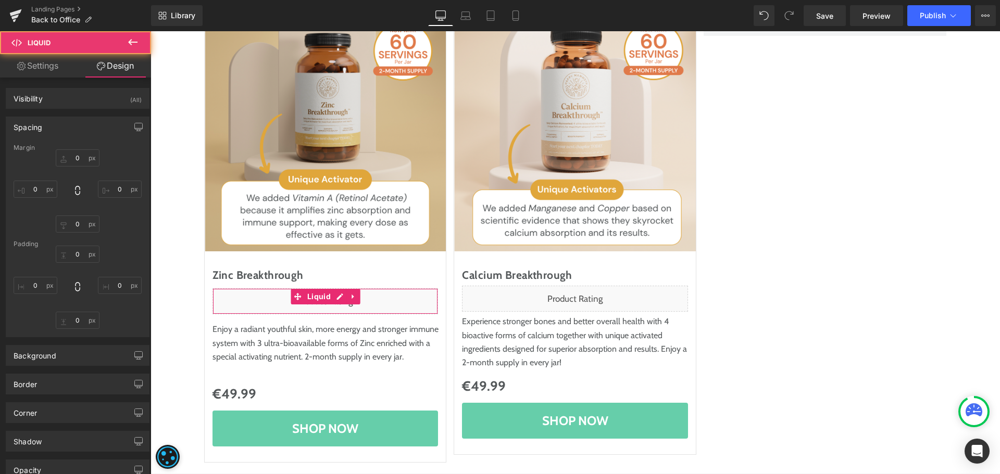
type input "0"
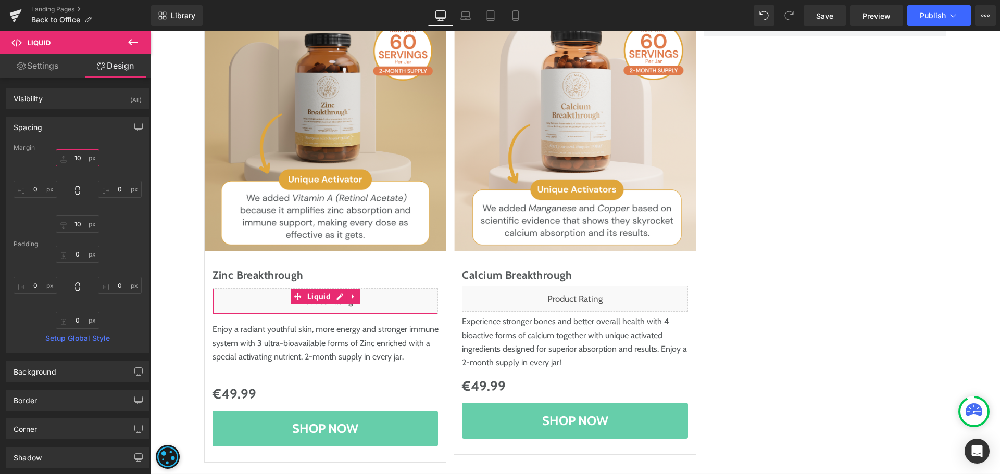
click at [74, 158] on input "10" at bounding box center [78, 157] width 44 height 17
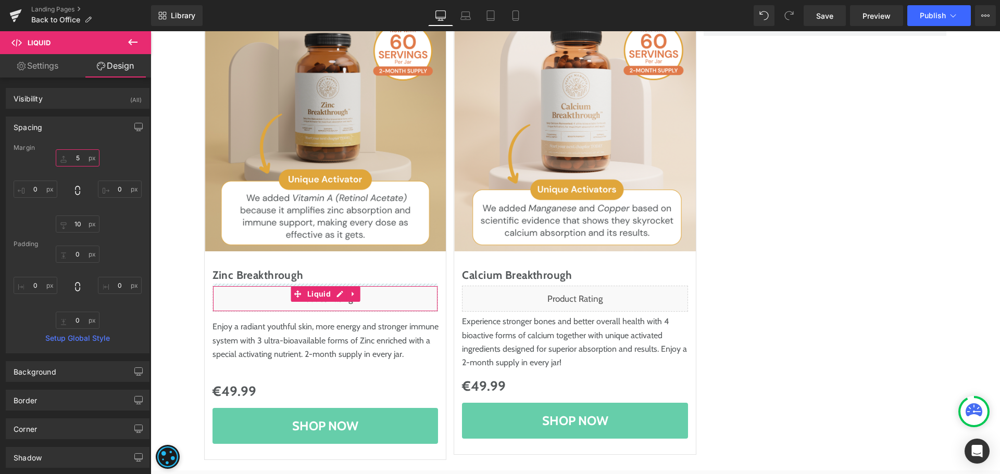
type input "5"
type input "0"
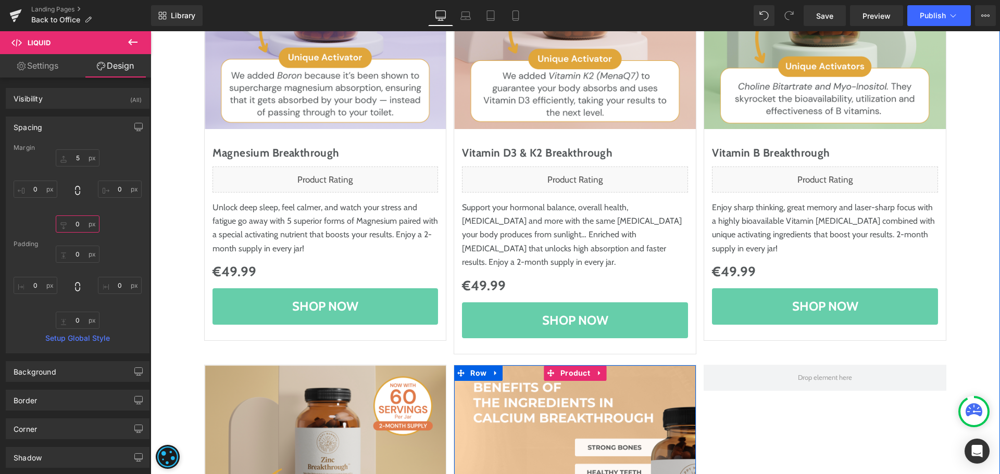
scroll to position [156, 0]
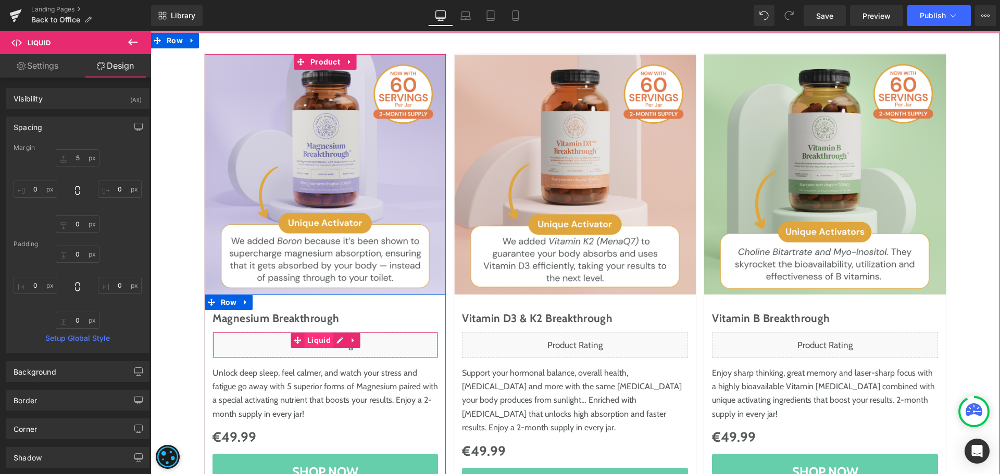
click at [305, 340] on span "Liquid" at bounding box center [319, 341] width 29 height 16
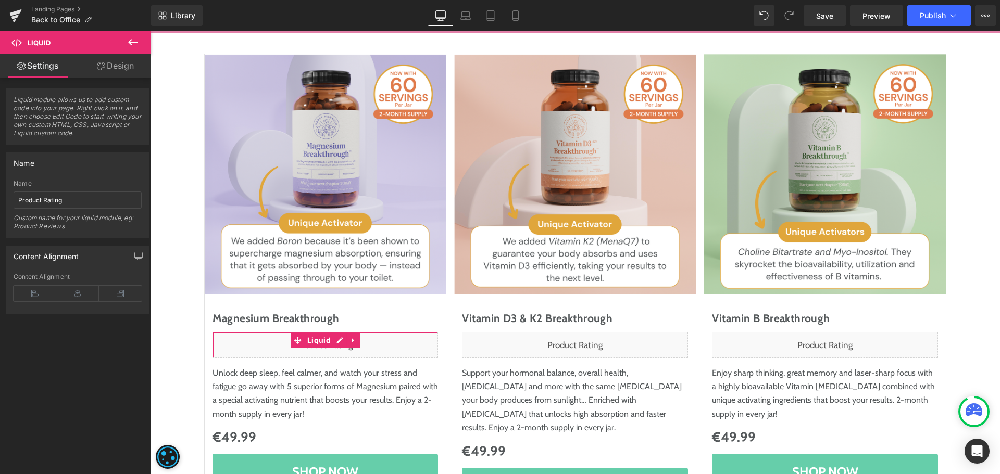
click at [119, 67] on link "Design" at bounding box center [116, 65] width 76 height 23
click at [0, 0] on div "Spacing" at bounding box center [0, 0] width 0 height 0
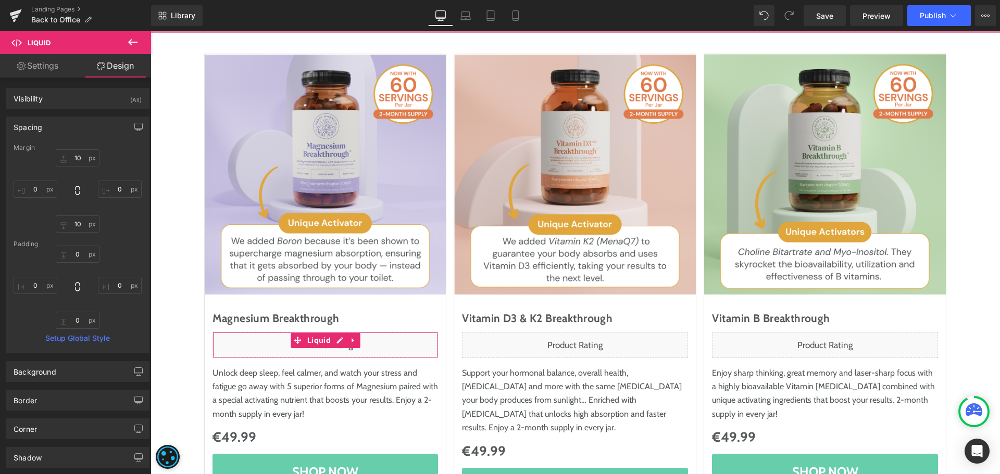
type input "10"
type input "0"
type input "10"
type input "0"
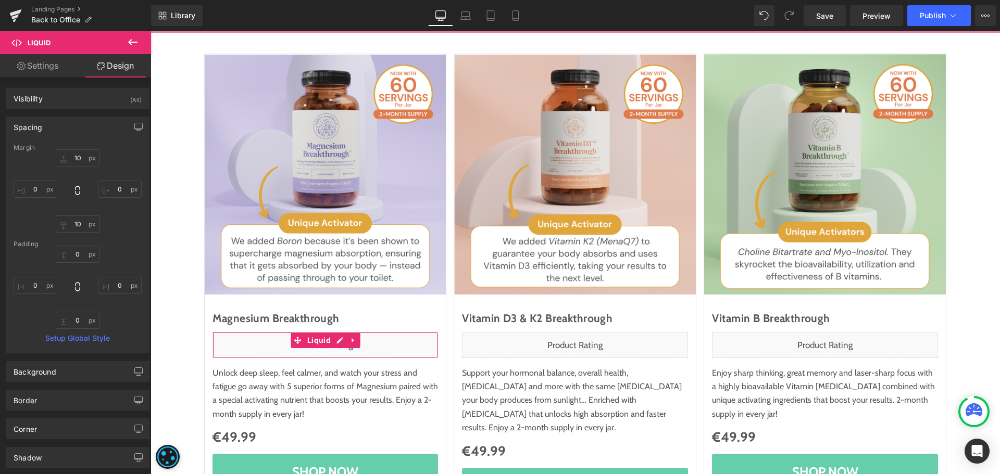
type input "0"
click at [72, 157] on input "10" at bounding box center [78, 157] width 44 height 17
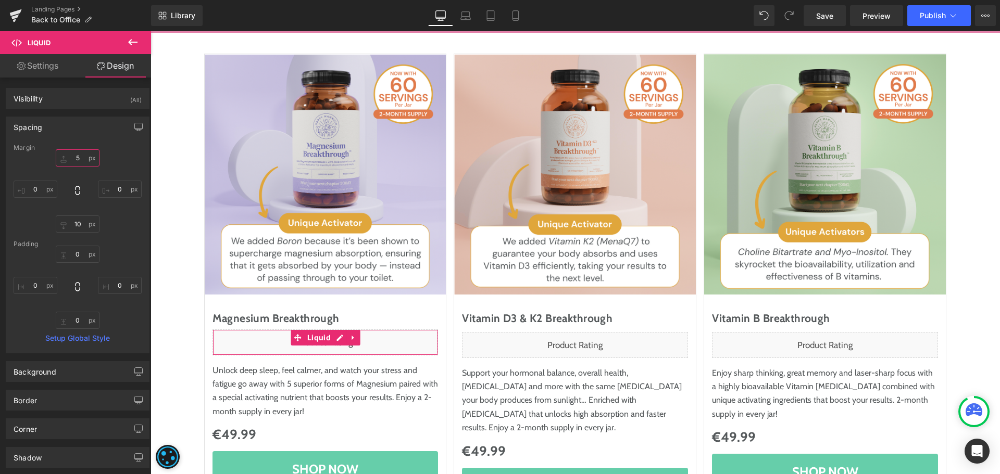
type input "5"
type input "0"
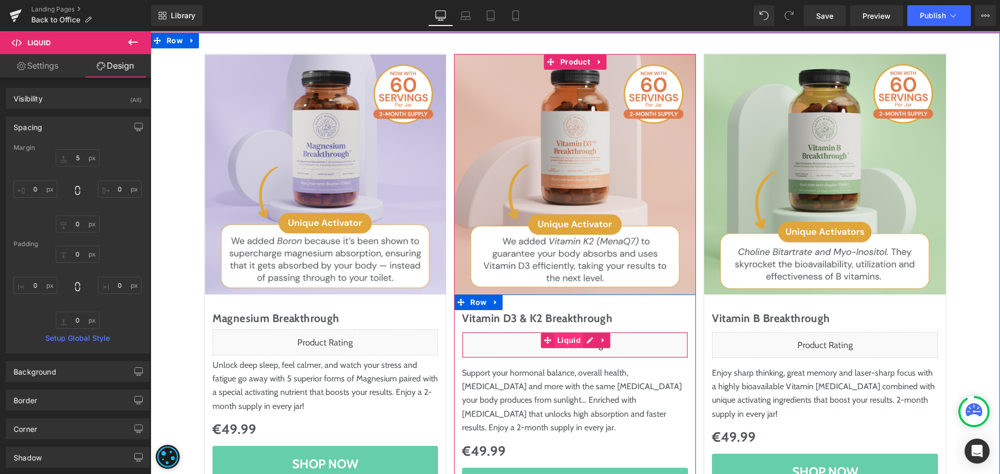
click at [567, 337] on span "Liquid" at bounding box center [569, 341] width 29 height 16
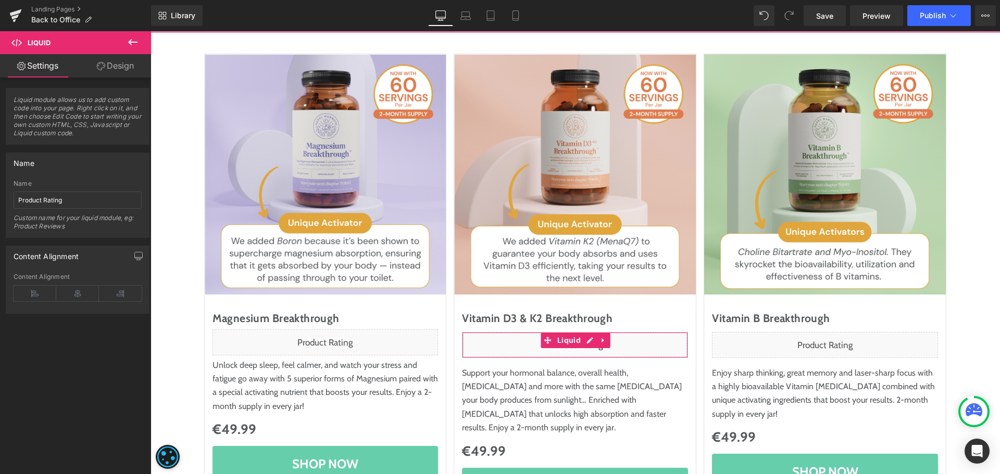
click at [116, 73] on link "Design" at bounding box center [116, 65] width 76 height 23
click at [0, 0] on div "Spacing" at bounding box center [0, 0] width 0 height 0
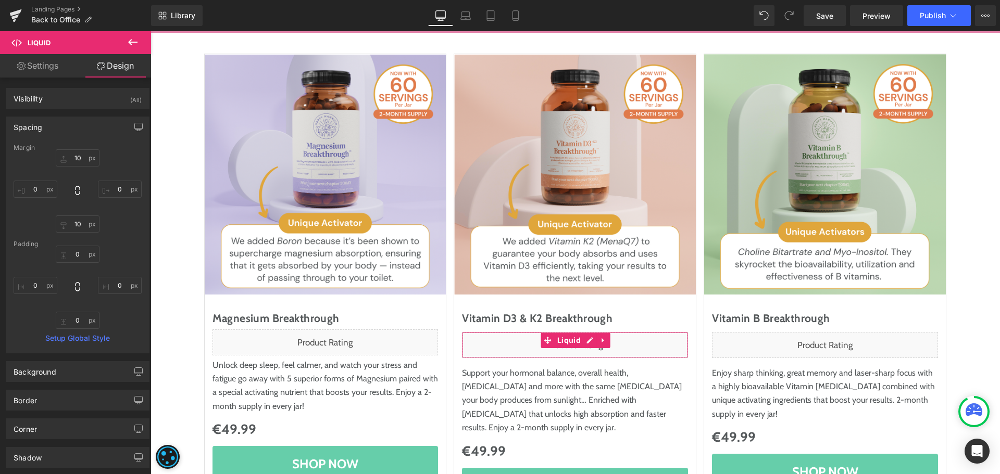
type input "10"
type input "0"
type input "10"
type input "0"
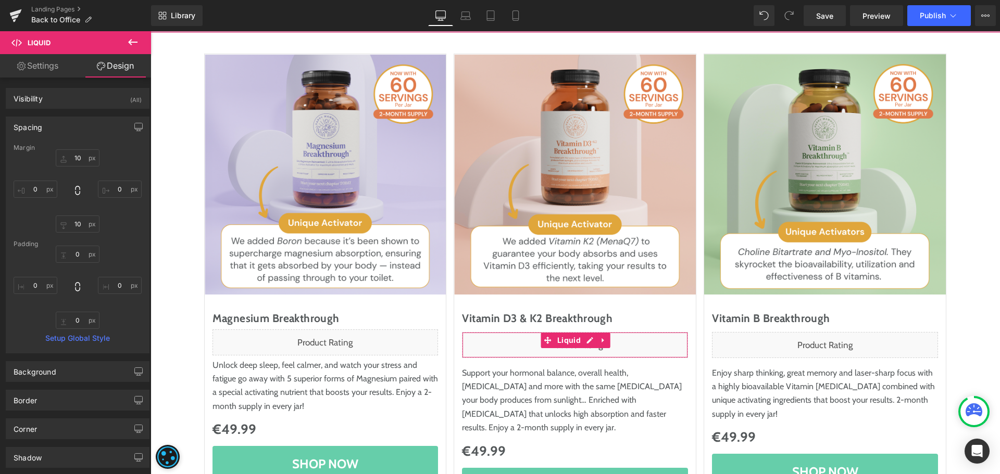
type input "0"
click at [69, 157] on input "10" at bounding box center [78, 157] width 44 height 17
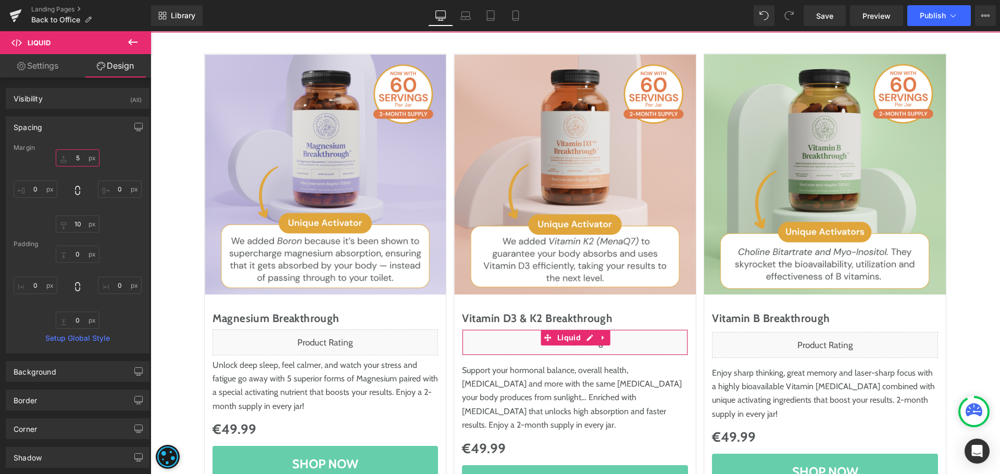
type input "5"
type input "0"
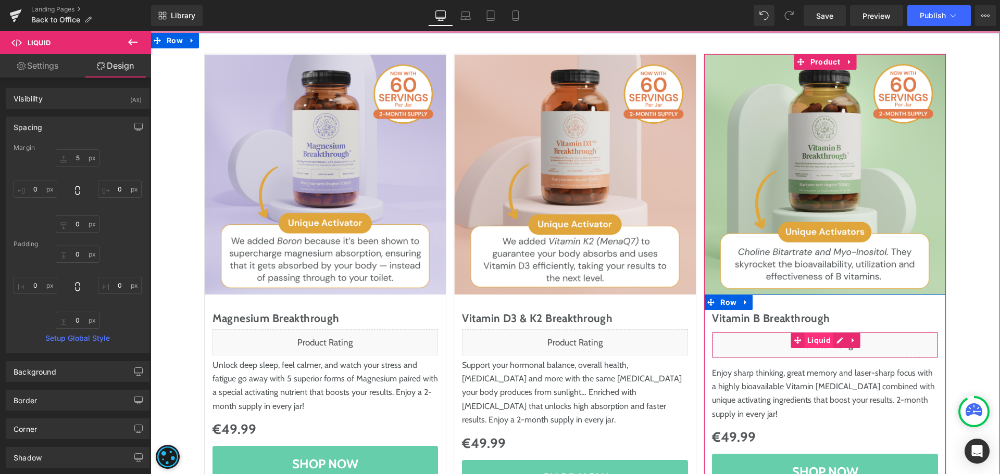
click at [822, 341] on span "Liquid" at bounding box center [819, 341] width 29 height 16
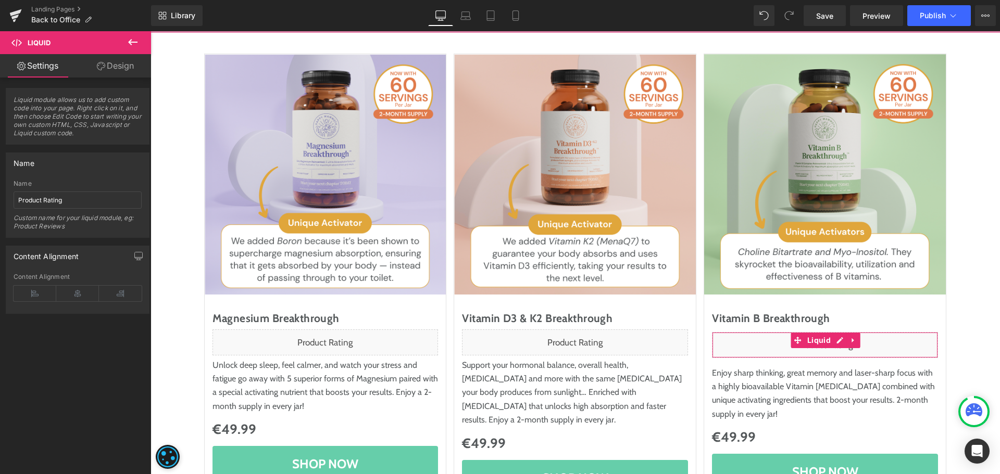
click at [104, 62] on icon at bounding box center [101, 66] width 8 height 8
click at [0, 0] on div "Spacing" at bounding box center [0, 0] width 0 height 0
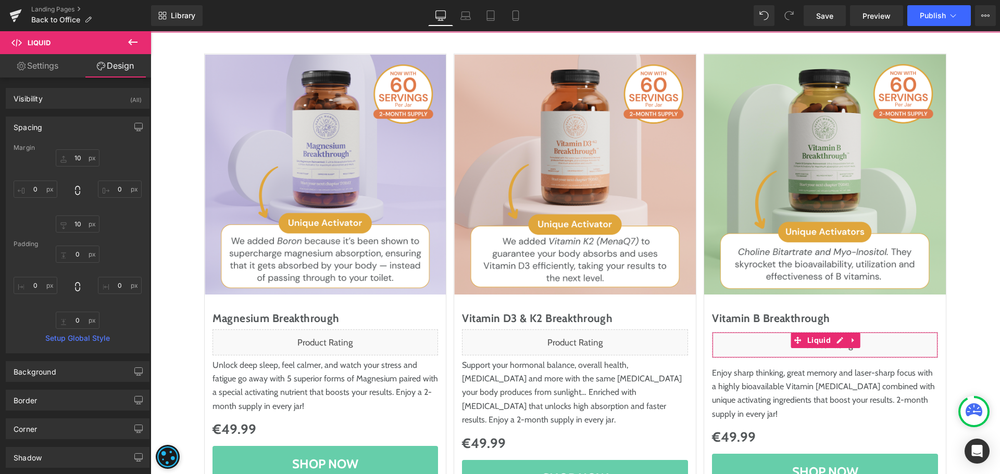
type input "10"
type input "0"
type input "10"
type input "0"
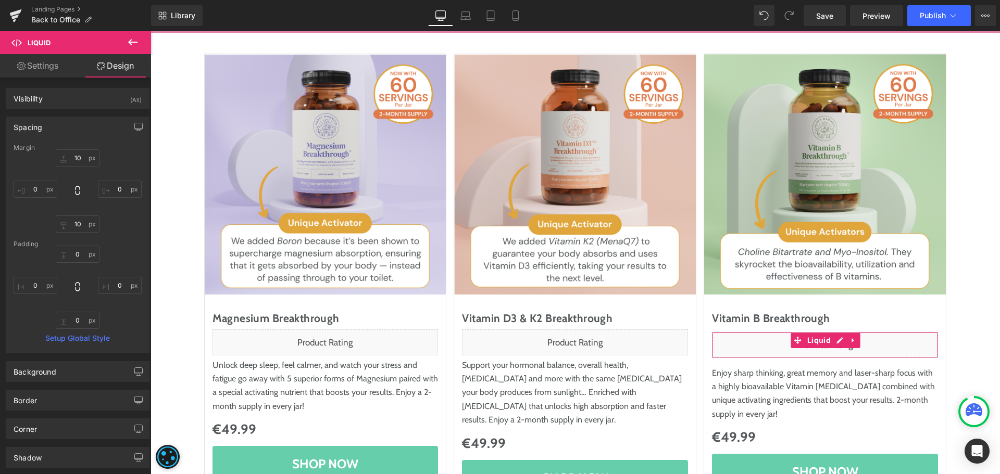
type input "0"
click at [74, 162] on input "10" at bounding box center [78, 157] width 44 height 17
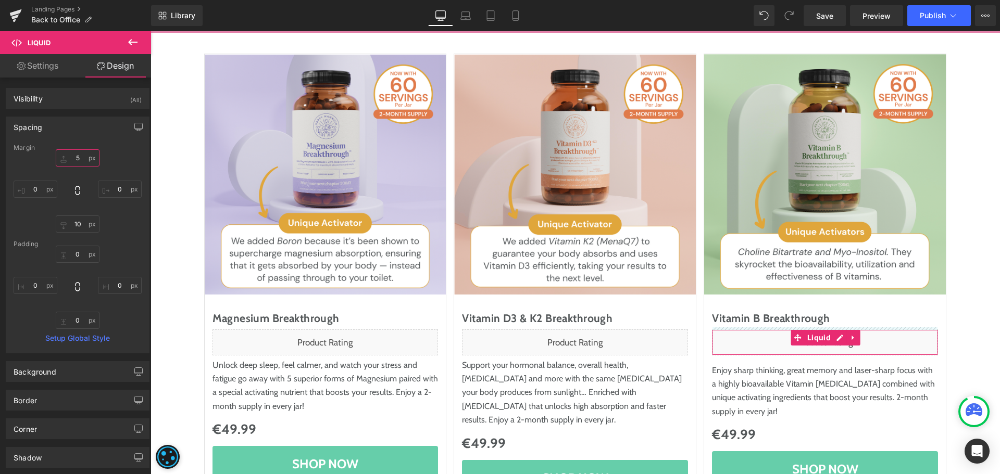
type input "5"
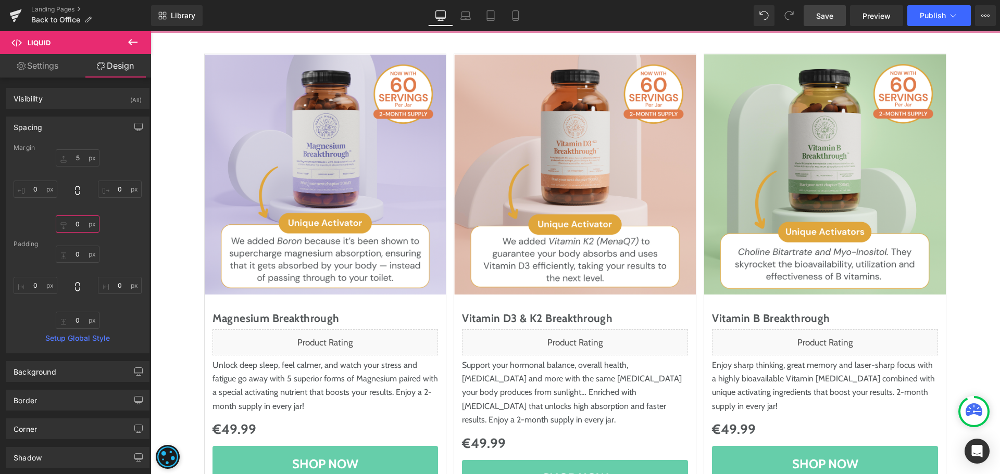
type input "0"
click at [831, 11] on span "Save" at bounding box center [824, 15] width 17 height 11
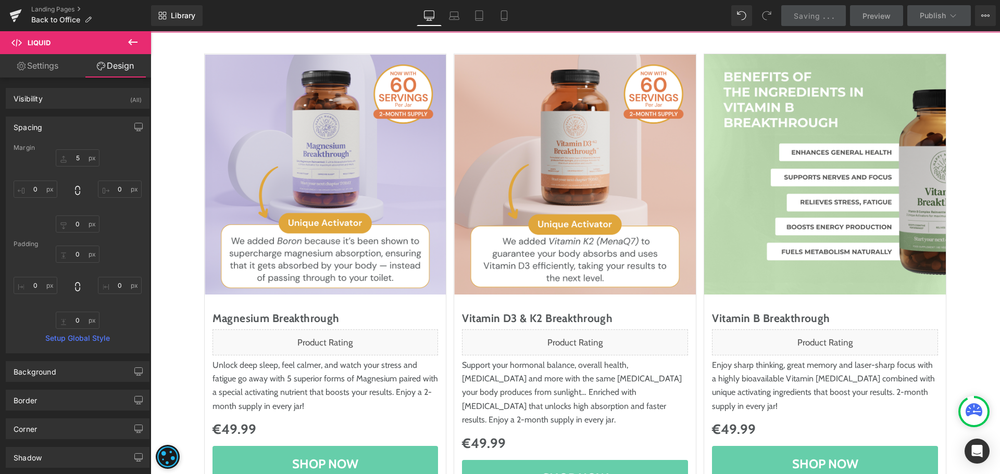
scroll to position [0, 0]
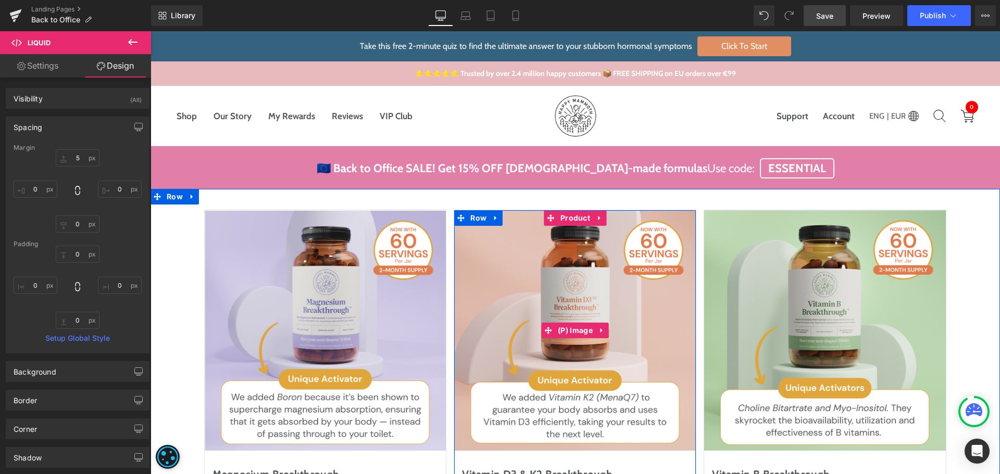
drag, startPoint x: 579, startPoint y: 245, endPoint x: 192, endPoint y: 69, distance: 424.8
click at [579, 245] on img at bounding box center [575, 330] width 242 height 241
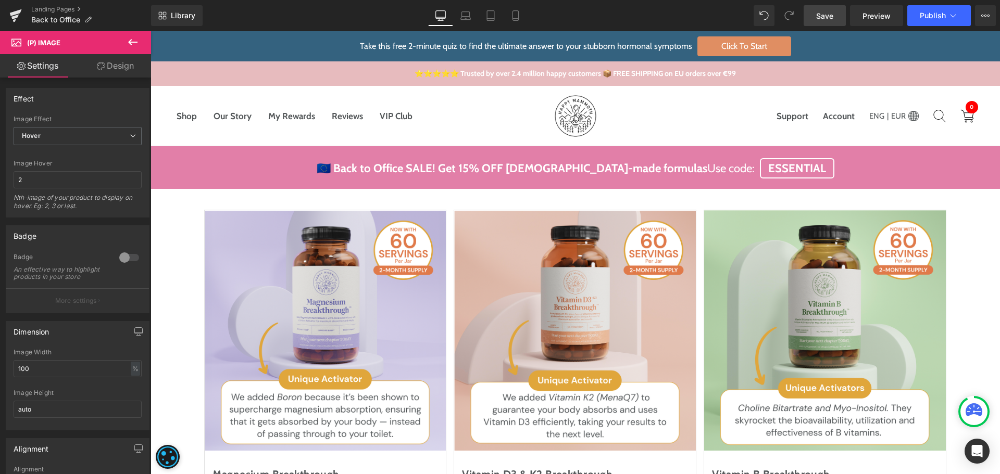
click at [133, 60] on link "Design" at bounding box center [116, 65] width 76 height 23
click at [0, 0] on div "Spacing" at bounding box center [0, 0] width 0 height 0
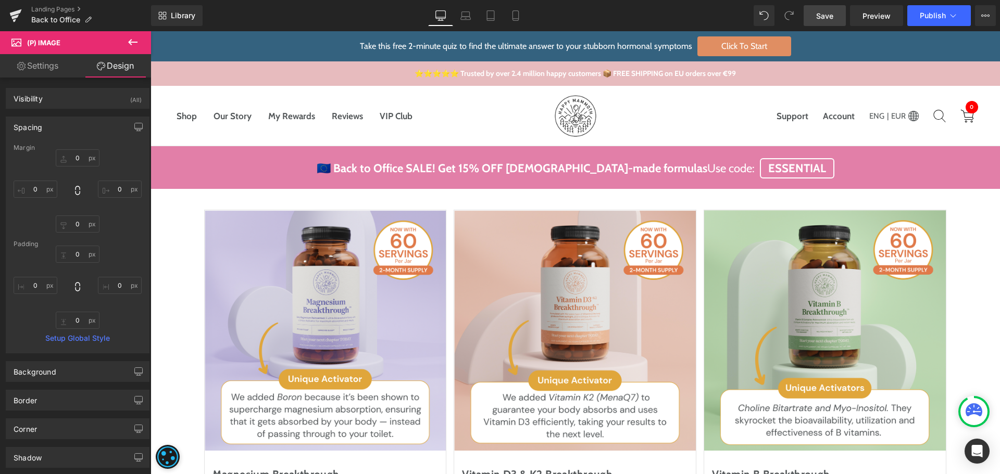
type input "0"
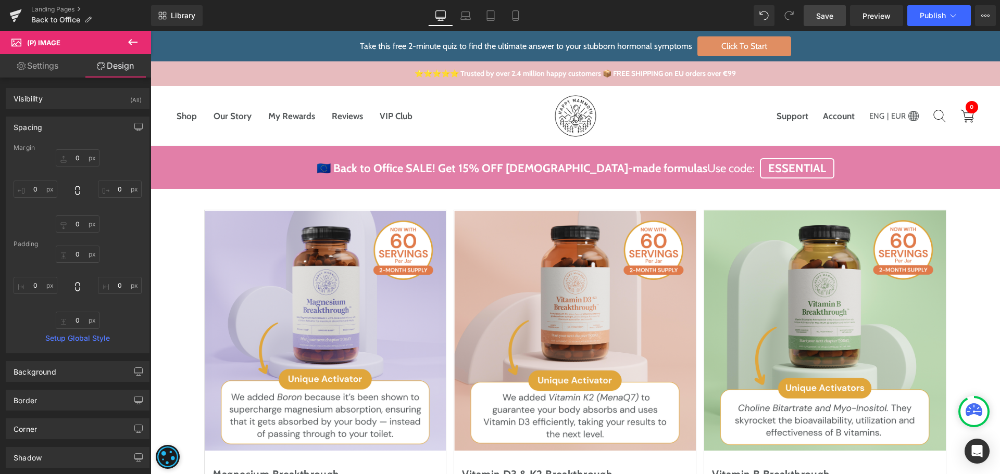
type input "0"
click at [461, 24] on link "Laptop" at bounding box center [465, 15] width 25 height 21
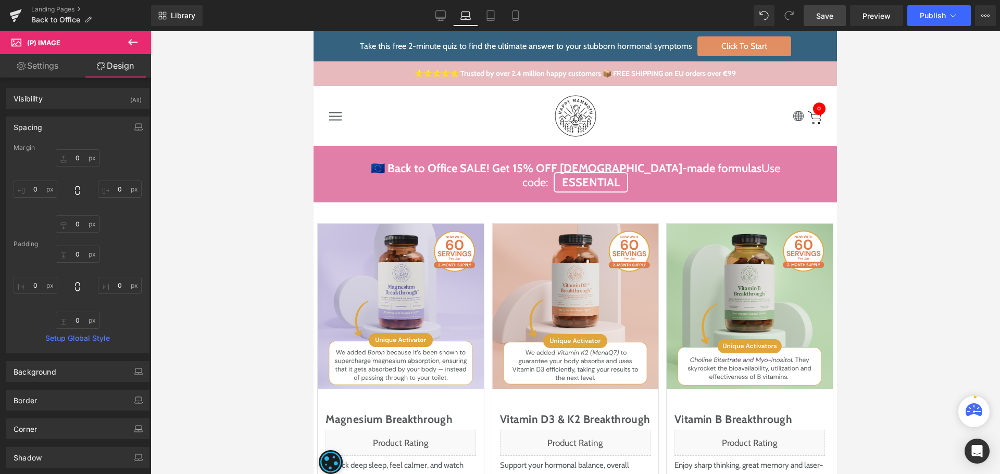
type input "0"
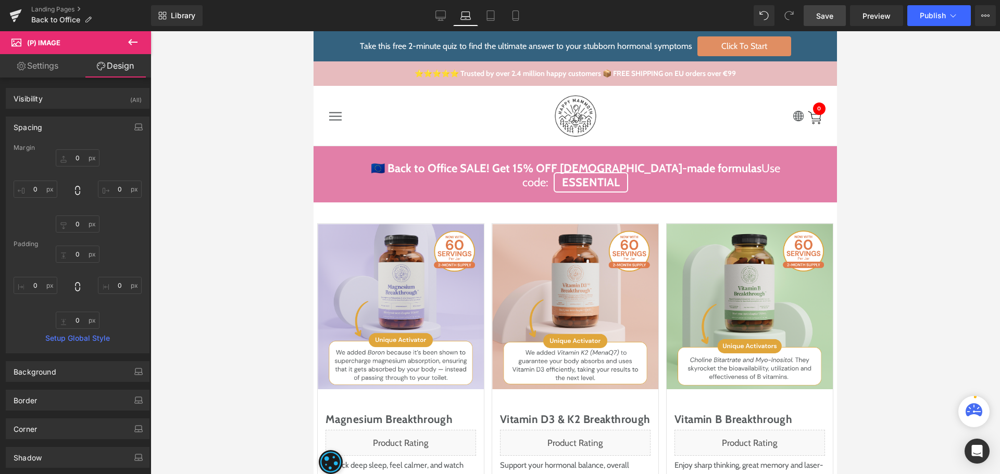
type input "0"
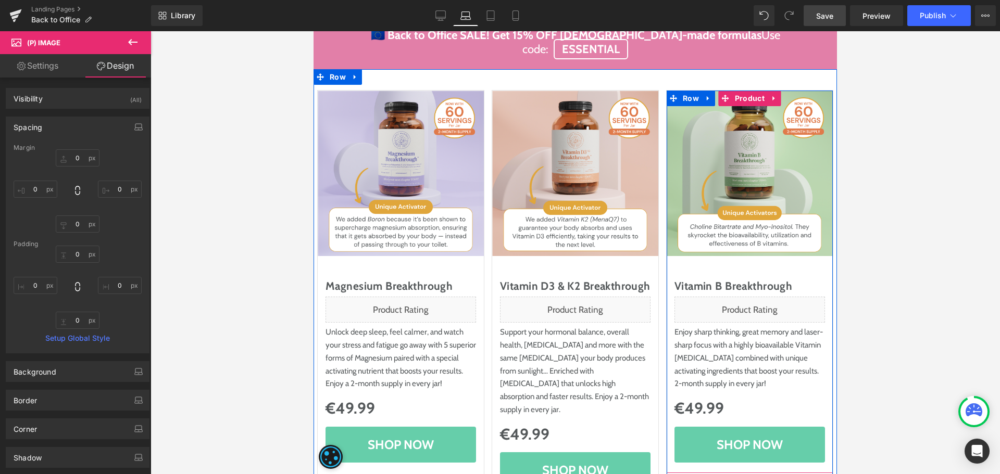
scroll to position [134, 0]
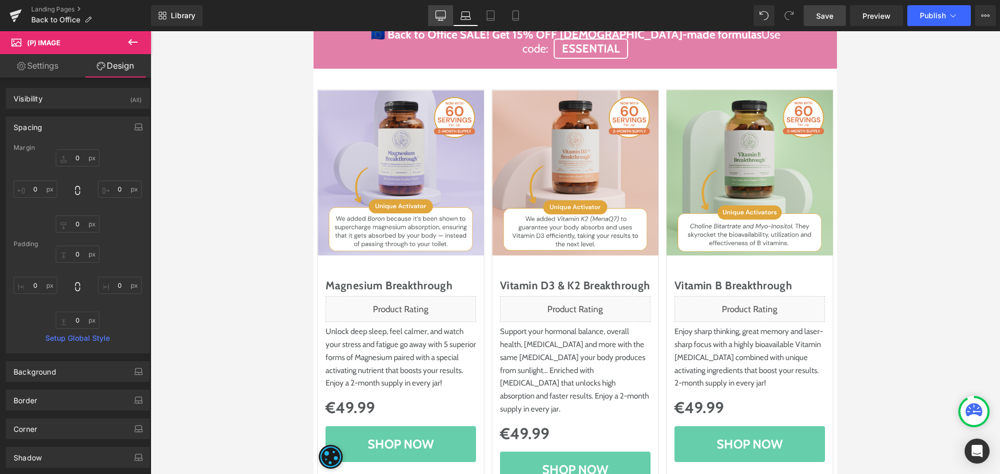
click at [443, 20] on icon at bounding box center [440, 20] width 5 height 0
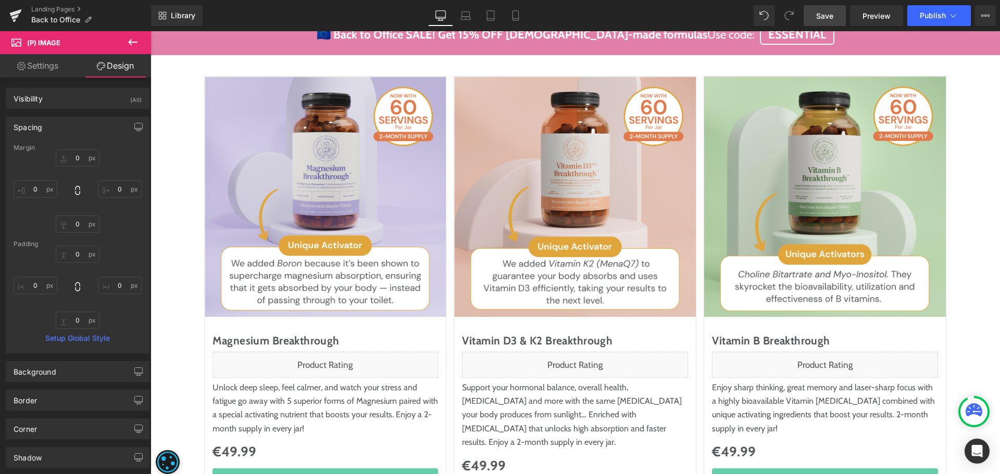
type input "0"
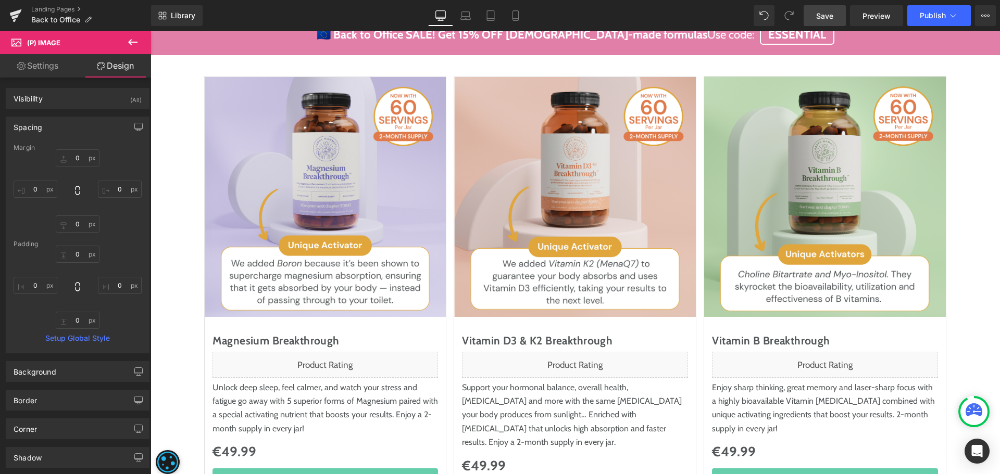
type input "0"
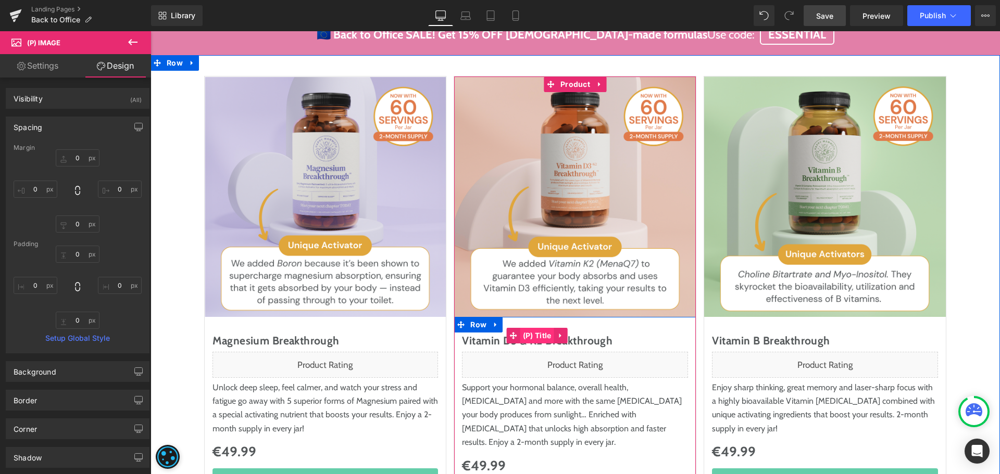
click at [533, 337] on span "(P) Title" at bounding box center [537, 336] width 34 height 16
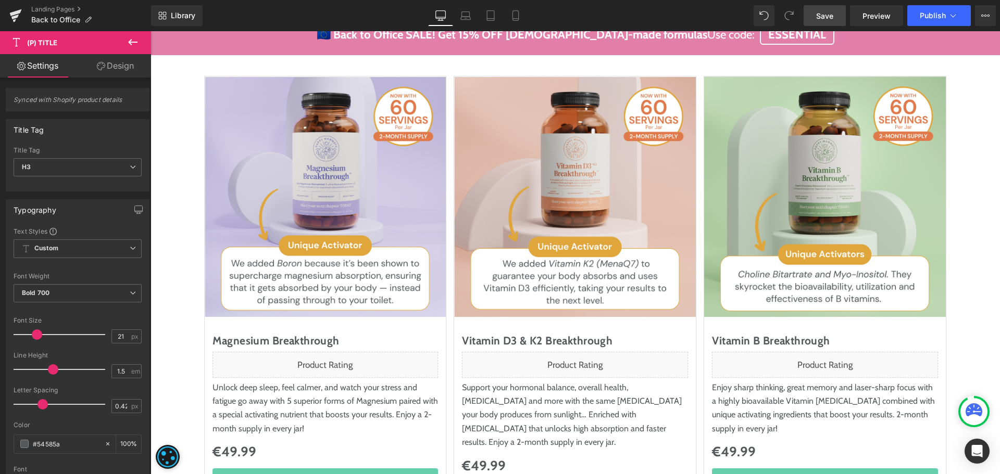
click at [127, 70] on link "Design" at bounding box center [116, 65] width 76 height 23
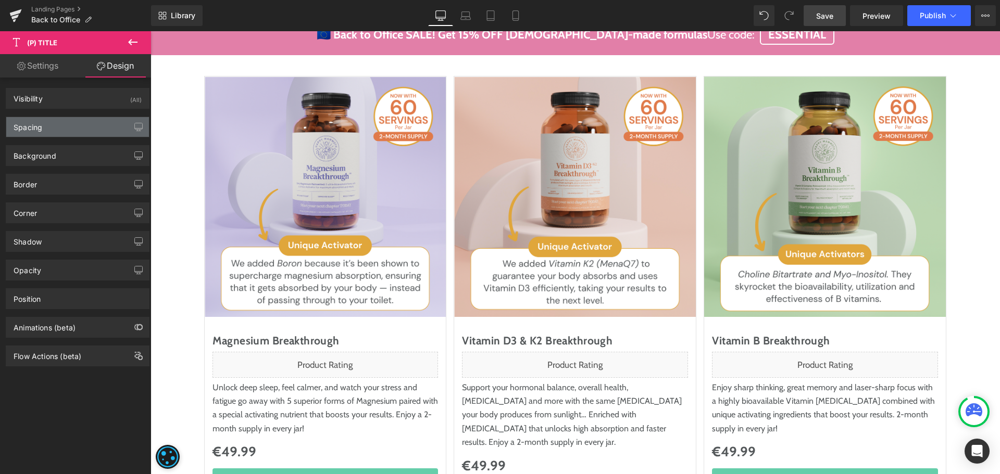
click at [72, 124] on div "Spacing" at bounding box center [77, 127] width 143 height 20
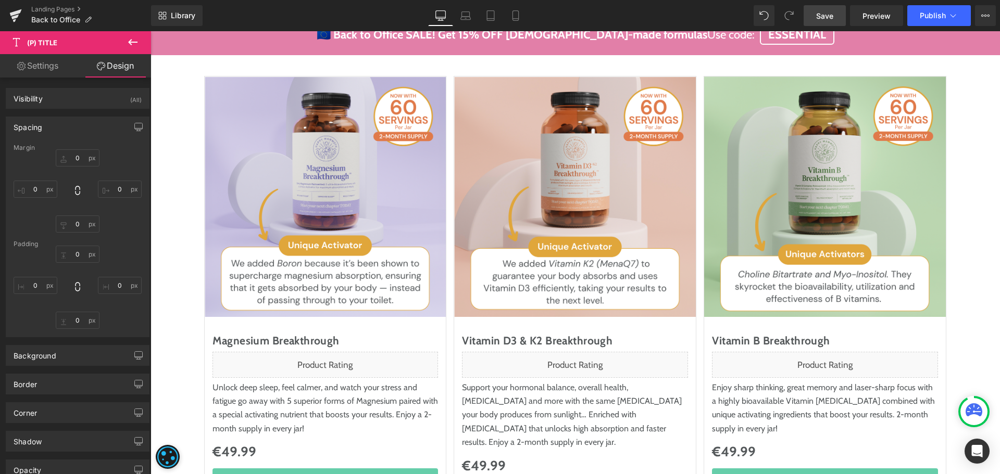
type input "0"
type input "20"
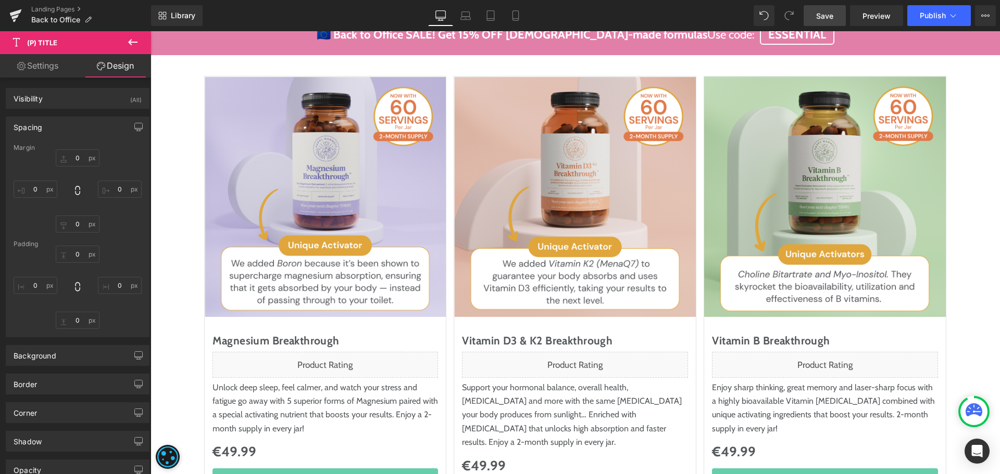
type input "0"
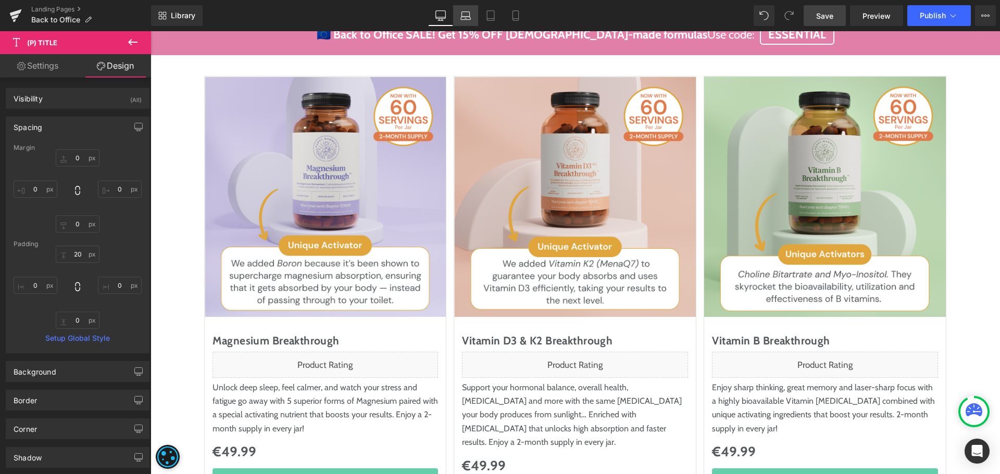
click at [465, 19] on icon at bounding box center [465, 15] width 10 height 10
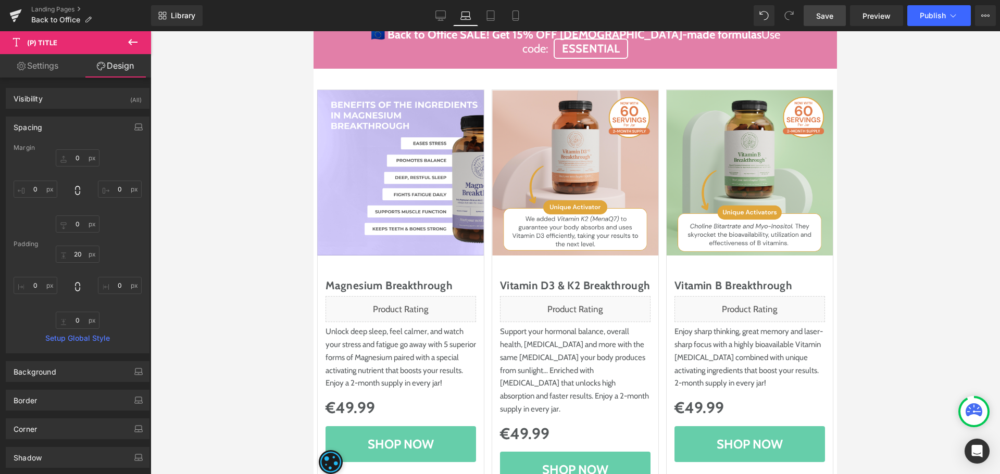
type input "0"
type input "32"
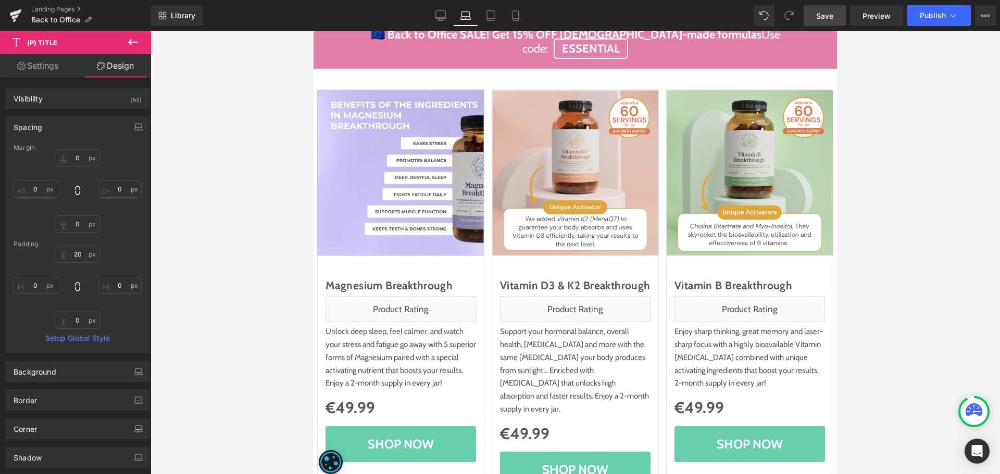
type input "0"
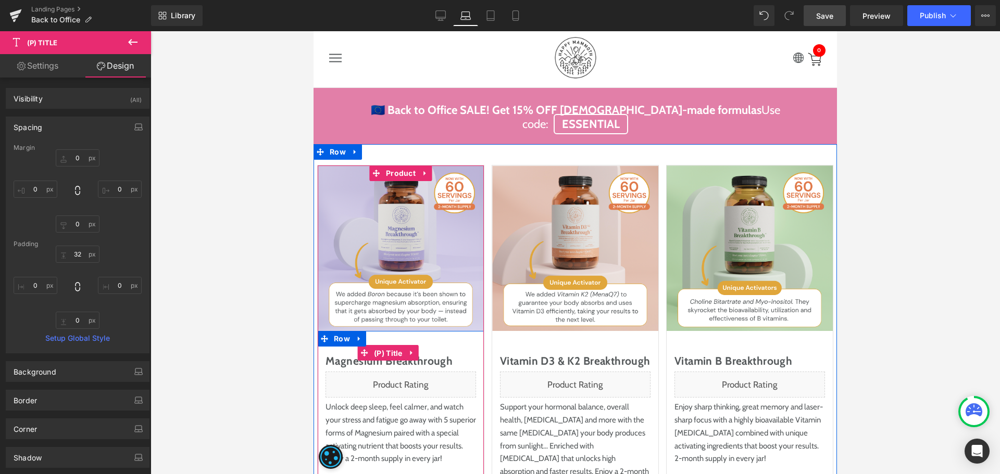
drag, startPoint x: 382, startPoint y: 343, endPoint x: 483, endPoint y: 147, distance: 220.3
click at [382, 346] on span "(P) Title" at bounding box center [388, 354] width 34 height 16
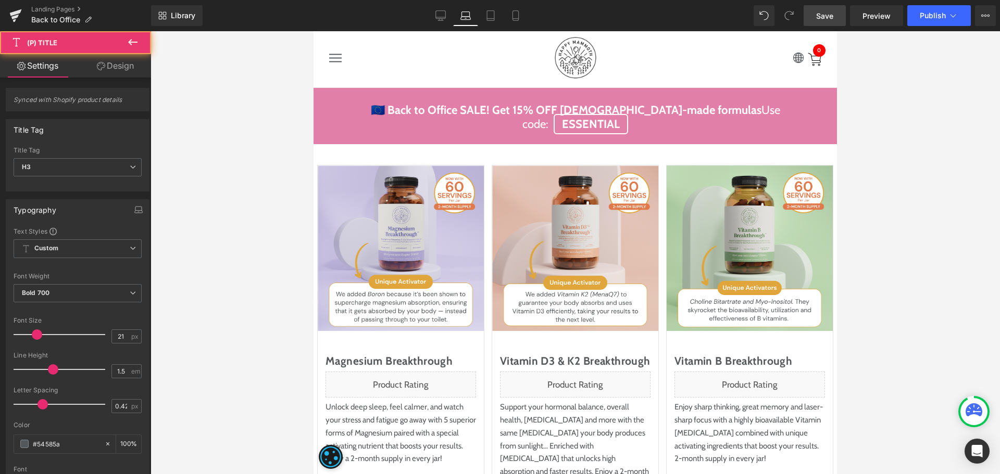
click at [117, 67] on link "Design" at bounding box center [116, 65] width 76 height 23
click at [0, 0] on div "Spacing" at bounding box center [0, 0] width 0 height 0
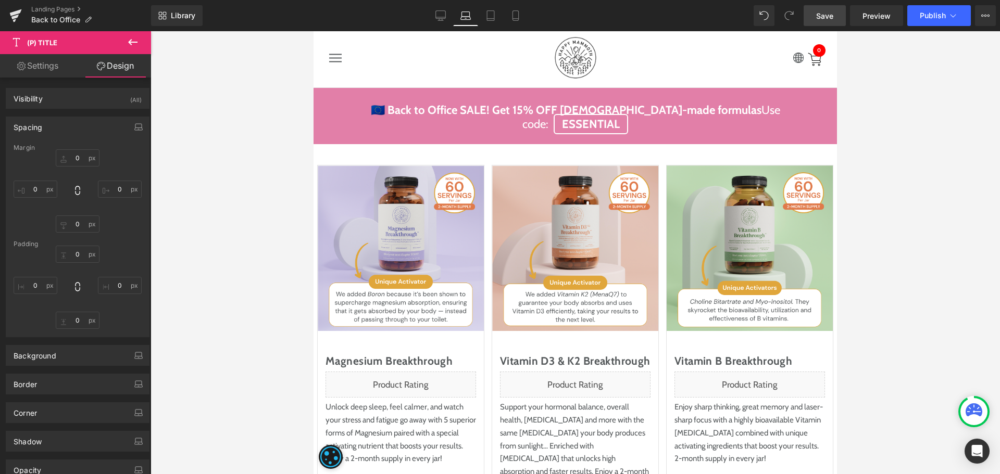
type input "0"
type input "32"
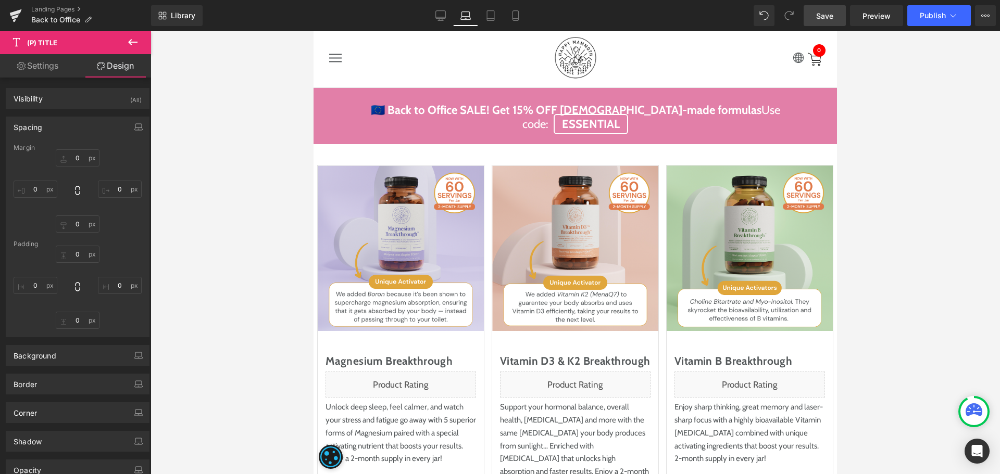
type input "0"
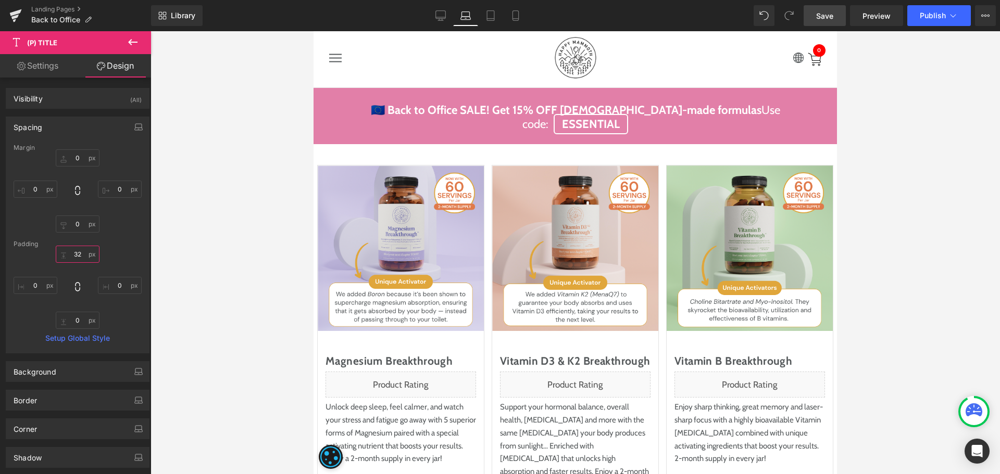
click at [80, 260] on input "32" at bounding box center [78, 254] width 44 height 17
type input "16"
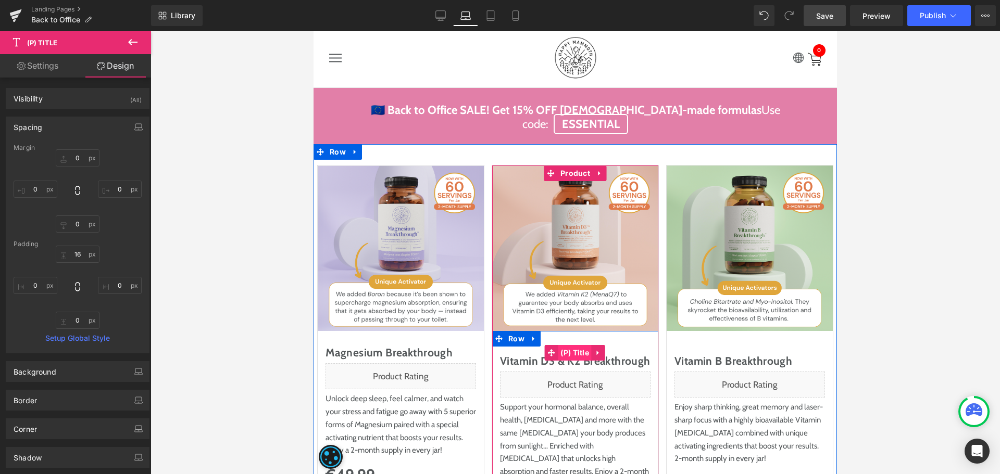
click at [558, 345] on span "(P) Title" at bounding box center [575, 353] width 34 height 16
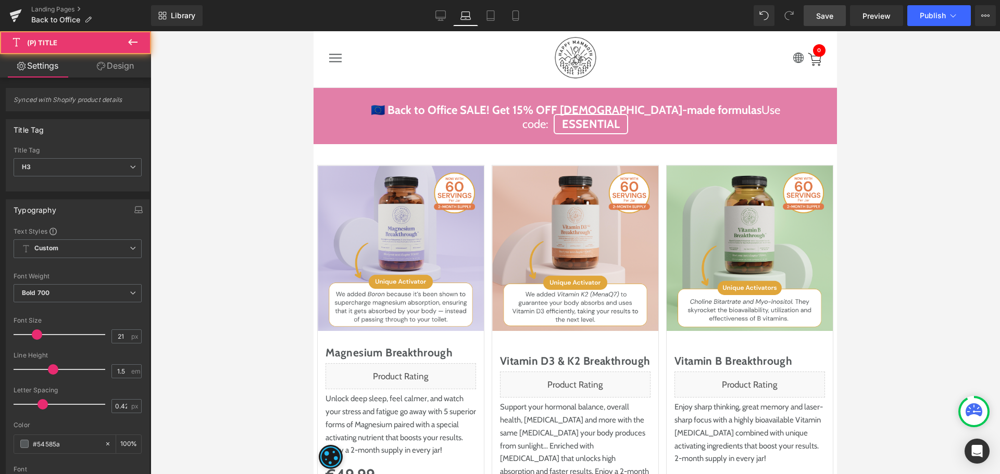
click at [122, 68] on link "Design" at bounding box center [116, 65] width 76 height 23
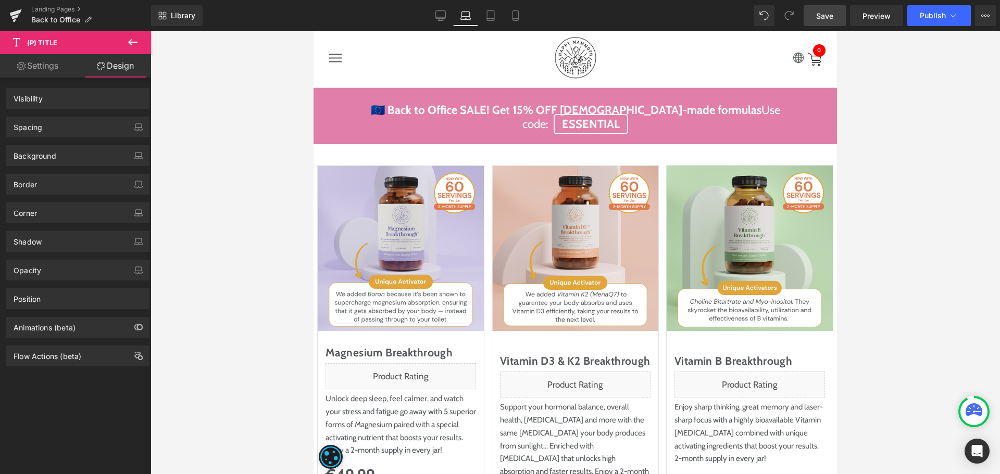
click at [74, 126] on div "Spacing" at bounding box center [77, 127] width 143 height 20
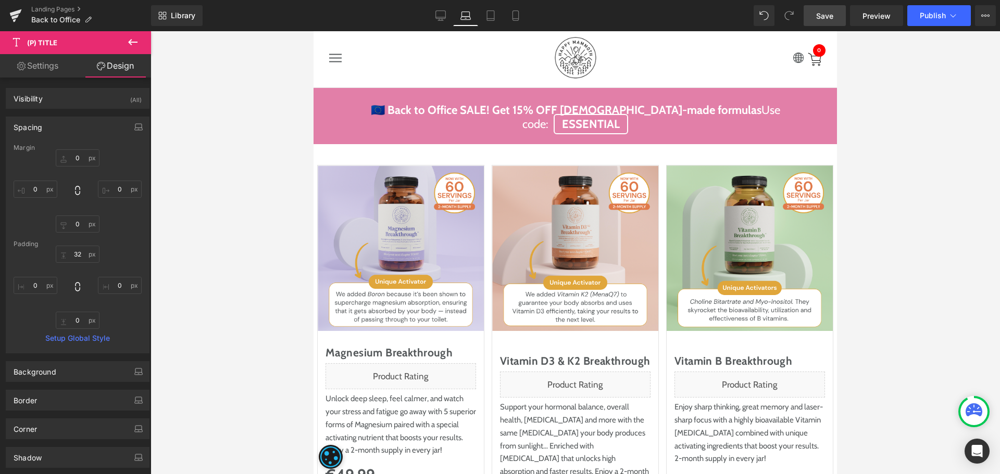
type input "0"
type input "32"
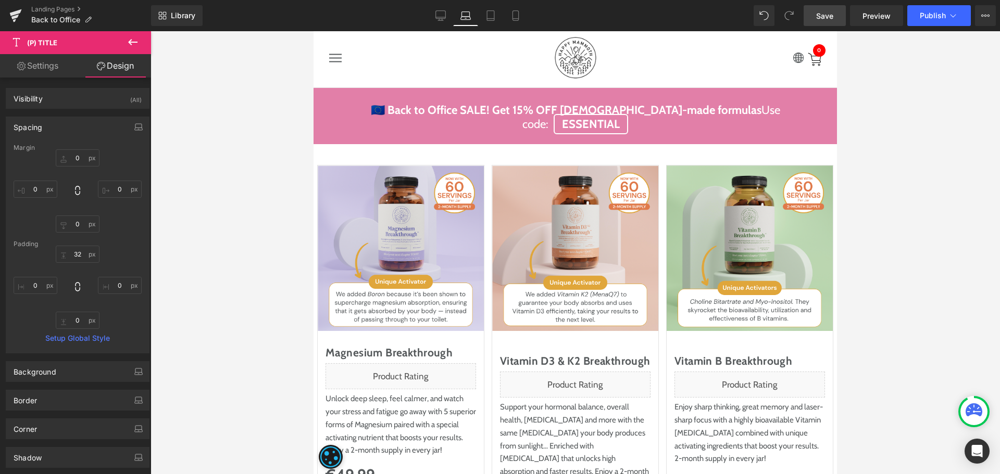
type input "0"
click at [78, 259] on input "32" at bounding box center [78, 254] width 44 height 17
paste input "16"
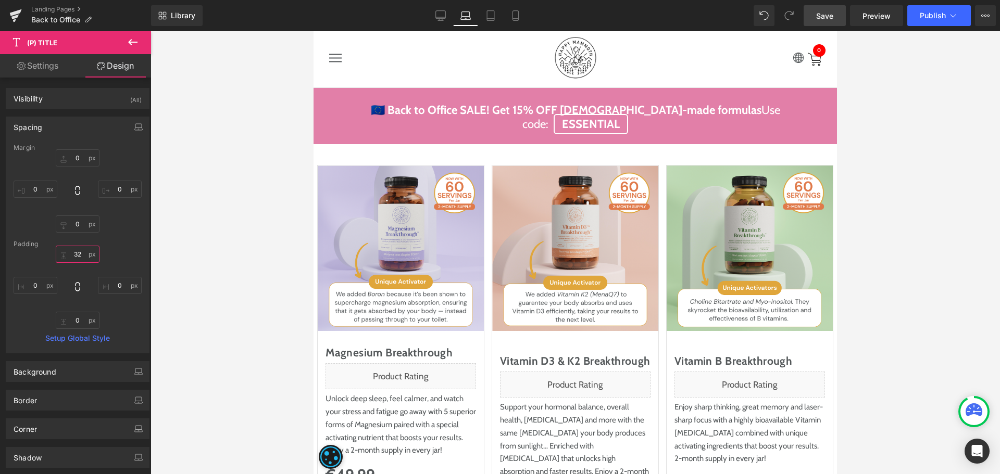
type input "16"
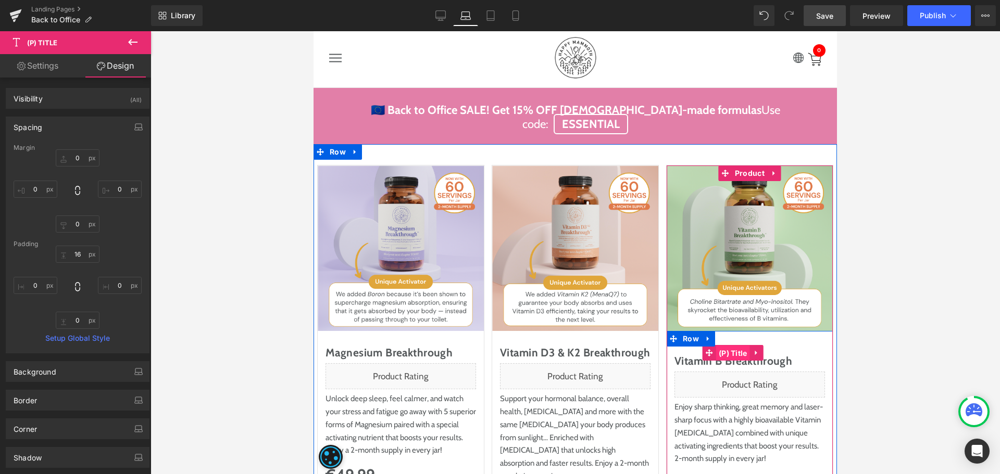
click at [733, 346] on span "(P) Title" at bounding box center [733, 354] width 34 height 16
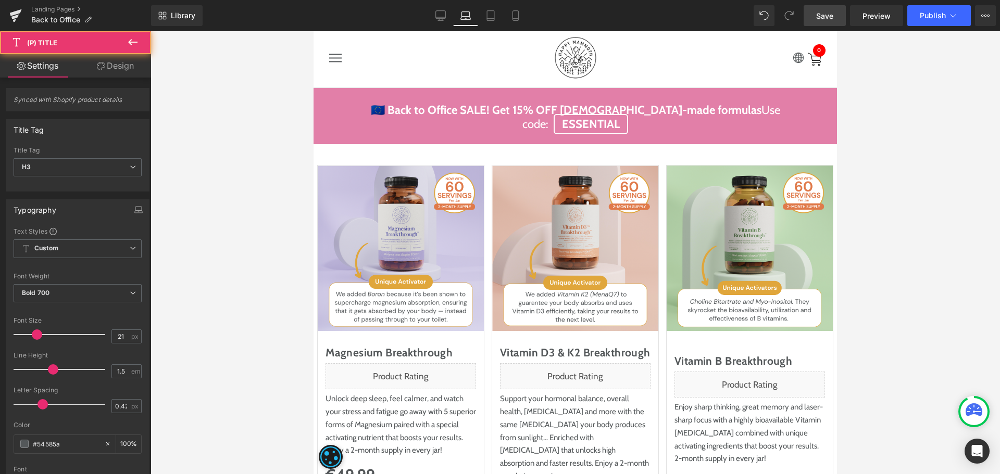
click at [123, 70] on link "Design" at bounding box center [116, 65] width 76 height 23
click at [0, 0] on div "Spacing" at bounding box center [0, 0] width 0 height 0
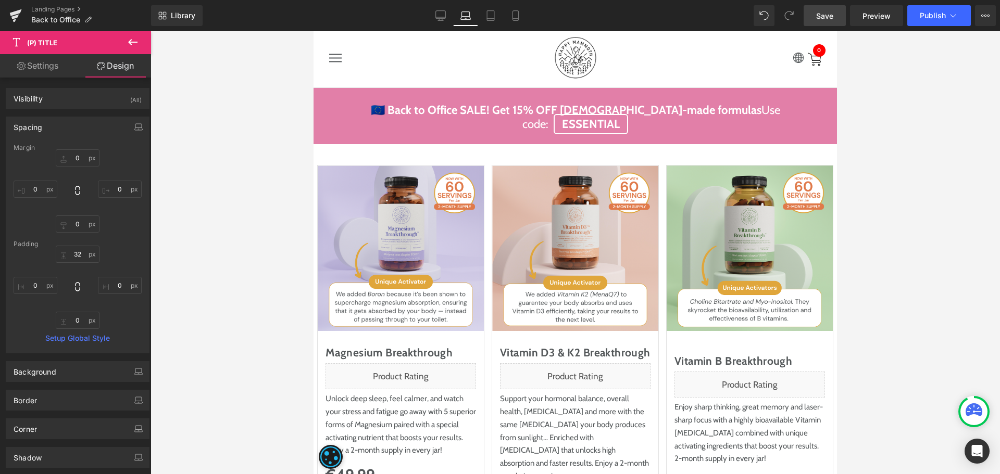
type input "0"
type input "32"
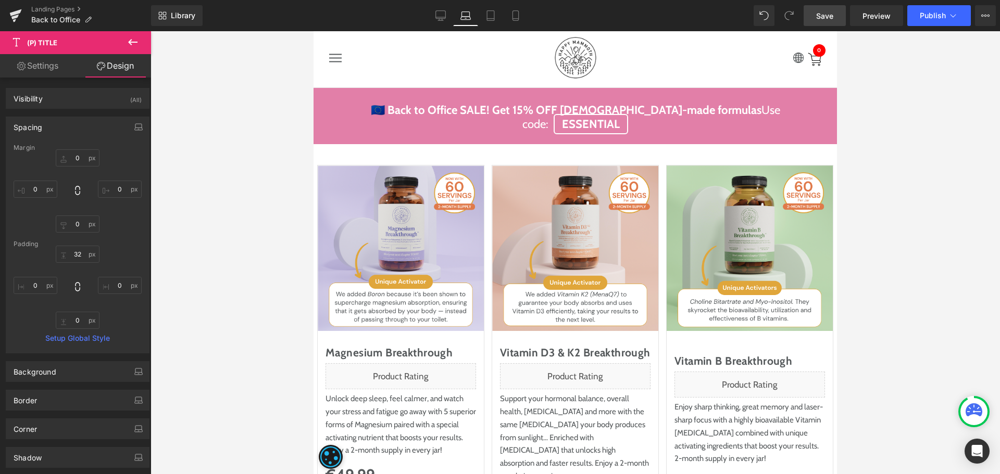
type input "0"
click at [80, 247] on div "Padding" at bounding box center [78, 244] width 128 height 7
click at [79, 248] on input "32" at bounding box center [78, 254] width 44 height 17
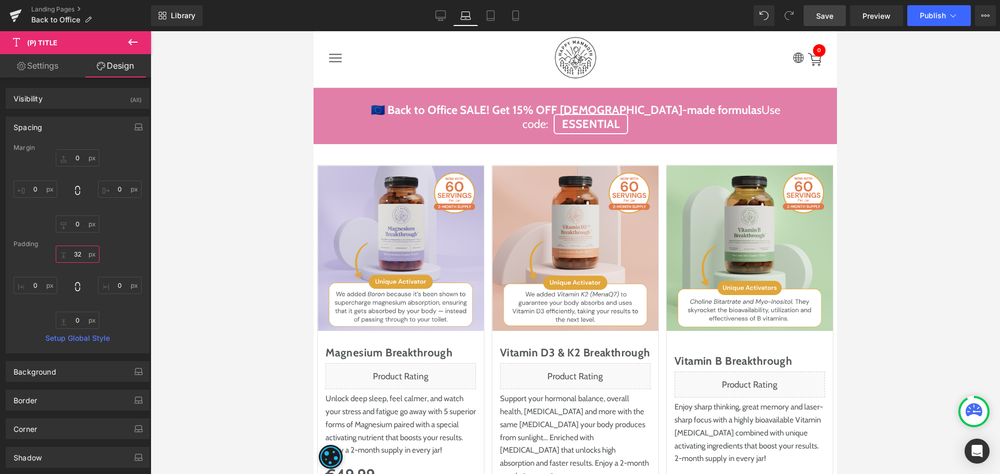
paste input "16"
type input "16"
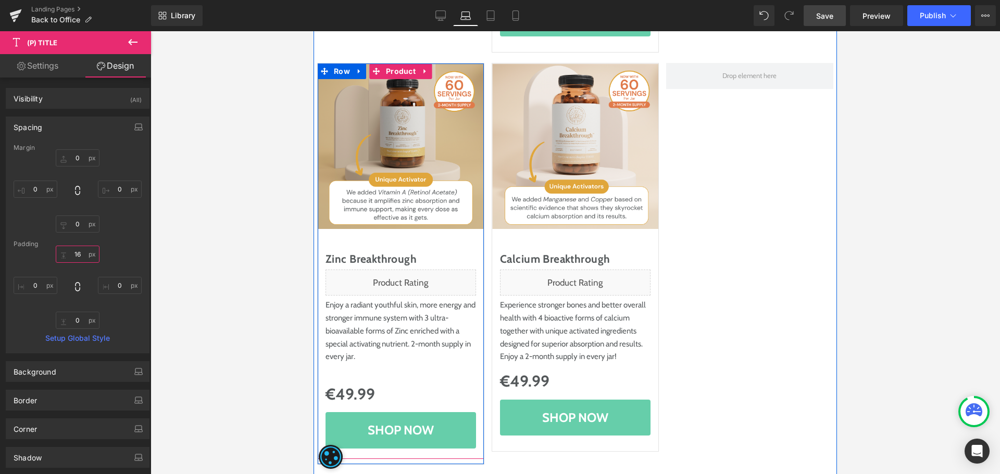
scroll to position [631, 0]
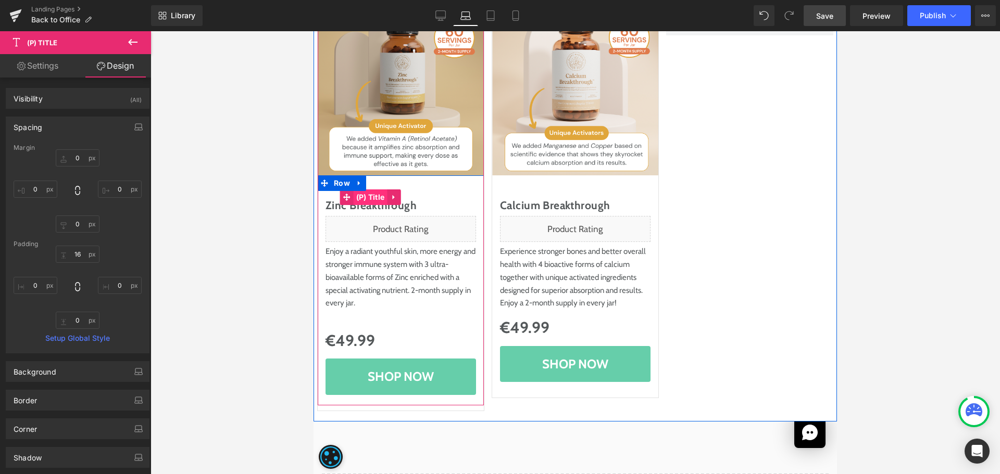
click at [371, 190] on span "(P) Title" at bounding box center [371, 198] width 34 height 16
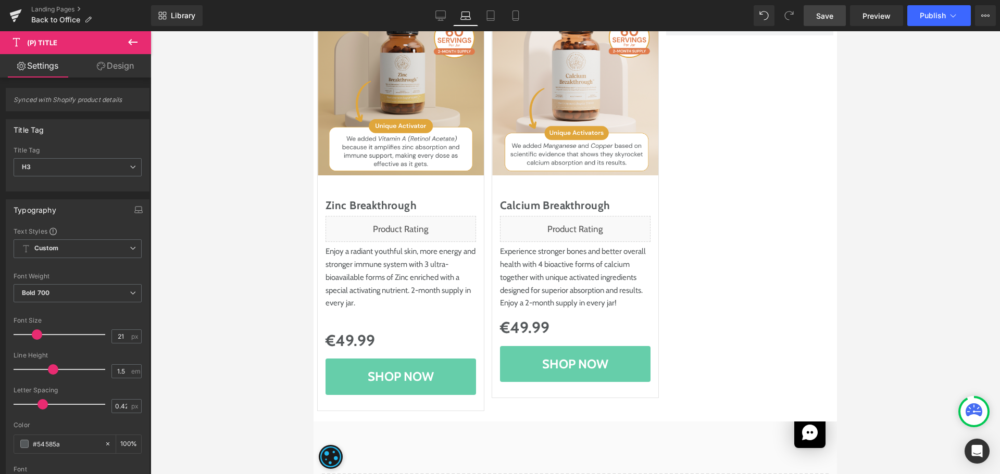
click at [114, 63] on link "Design" at bounding box center [116, 65] width 76 height 23
click at [0, 0] on div "Spacing" at bounding box center [0, 0] width 0 height 0
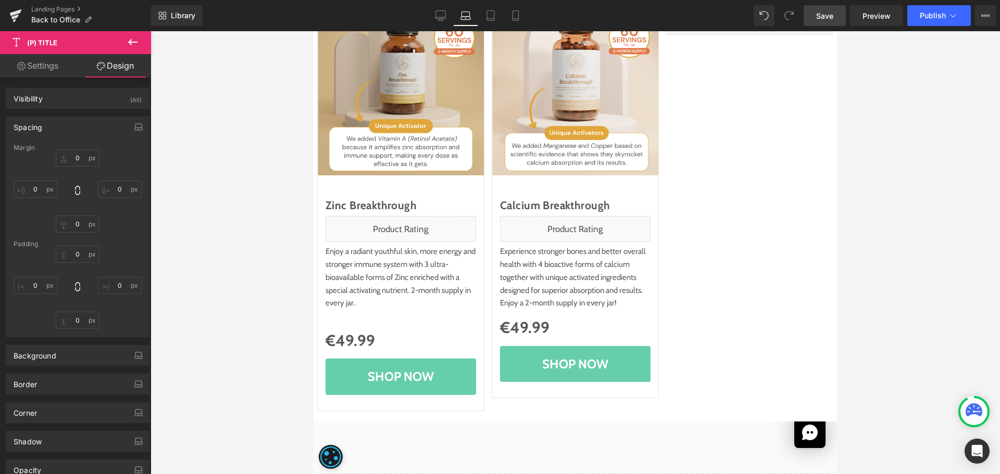
type input "0"
type input "32"
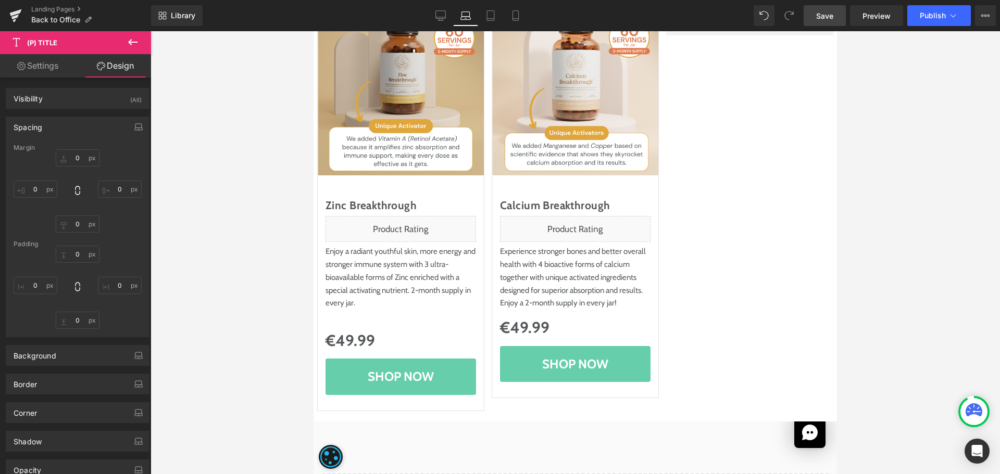
type input "0"
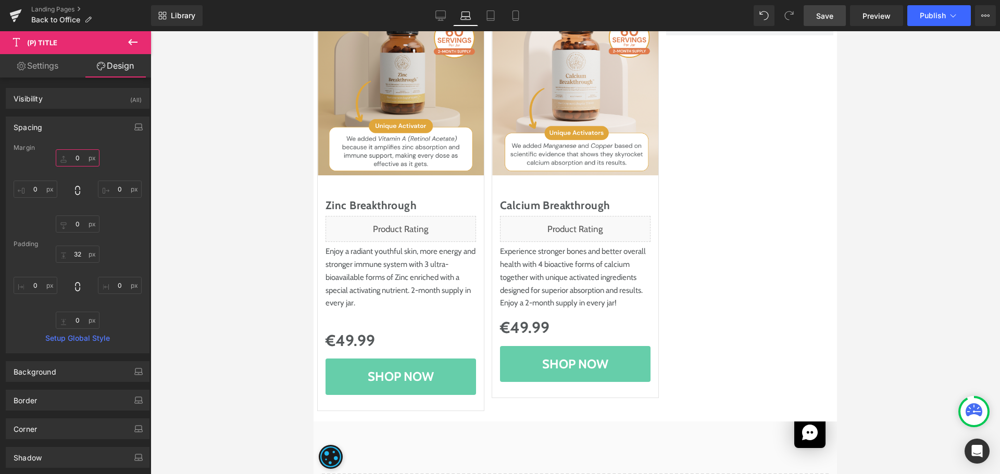
click at [77, 159] on input "0" at bounding box center [78, 157] width 44 height 17
click at [76, 258] on input "32" at bounding box center [78, 254] width 44 height 17
paste input "16"
type input "16"
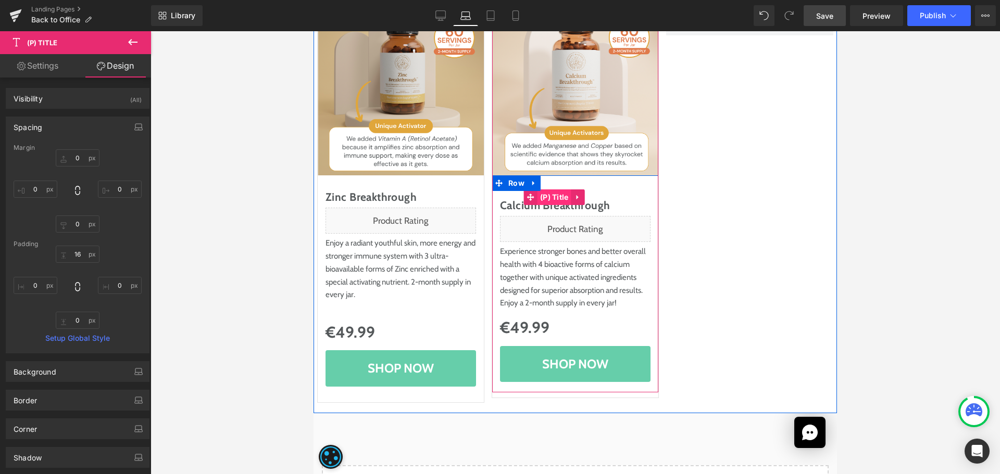
click at [550, 190] on span "(P) Title" at bounding box center [554, 198] width 34 height 16
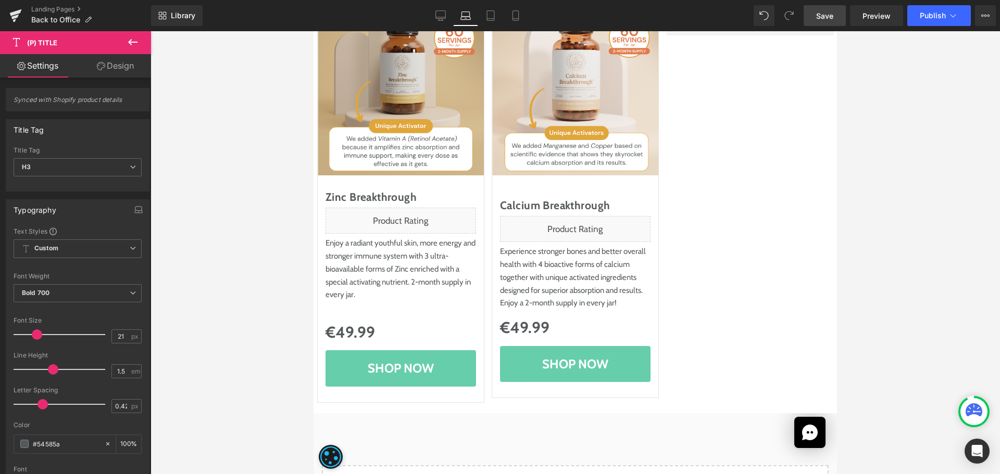
click at [111, 72] on link "Design" at bounding box center [116, 65] width 76 height 23
click at [0, 0] on div "Spacing" at bounding box center [0, 0] width 0 height 0
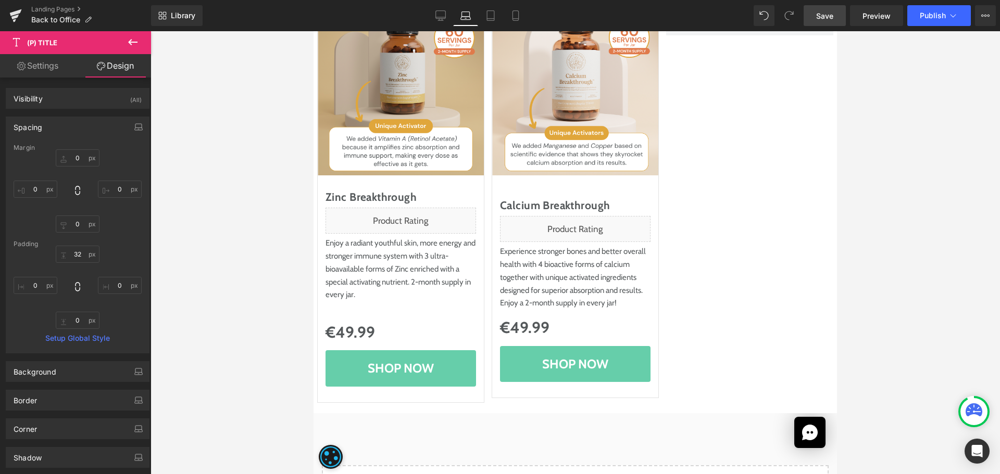
type input "0"
type input "32"
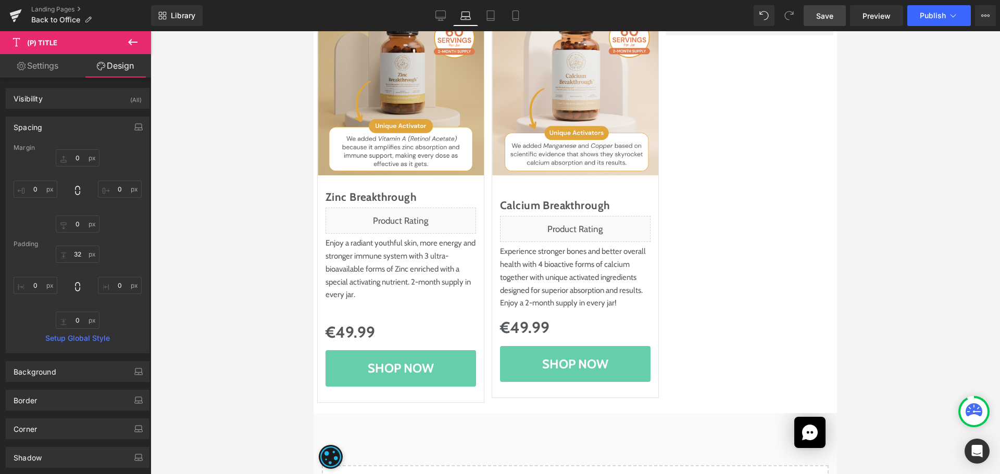
type input "0"
click at [75, 248] on input "32" at bounding box center [78, 254] width 44 height 17
paste input "16"
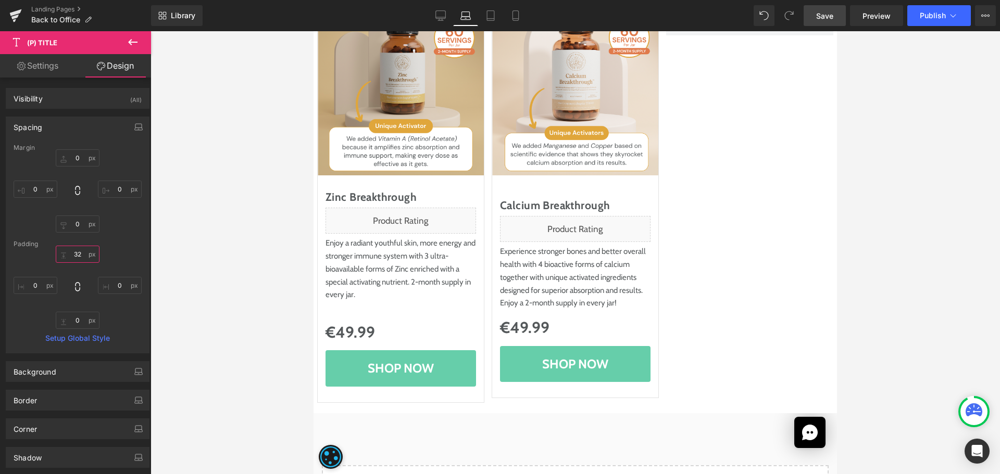
type input "16"
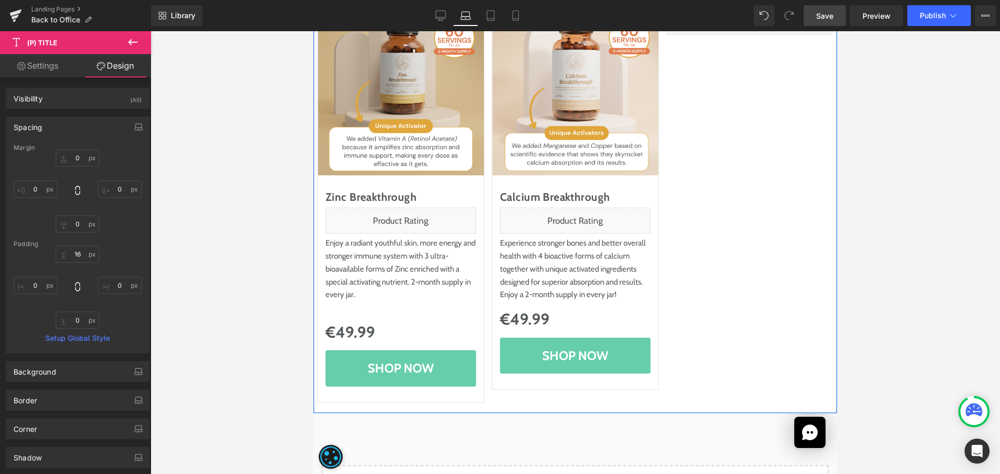
click at [743, 293] on div "Sale Off (P) Image Zinc Breakthrough (P) Title Liquid Enjoy a radiant youthful …" at bounding box center [575, 206] width 523 height 404
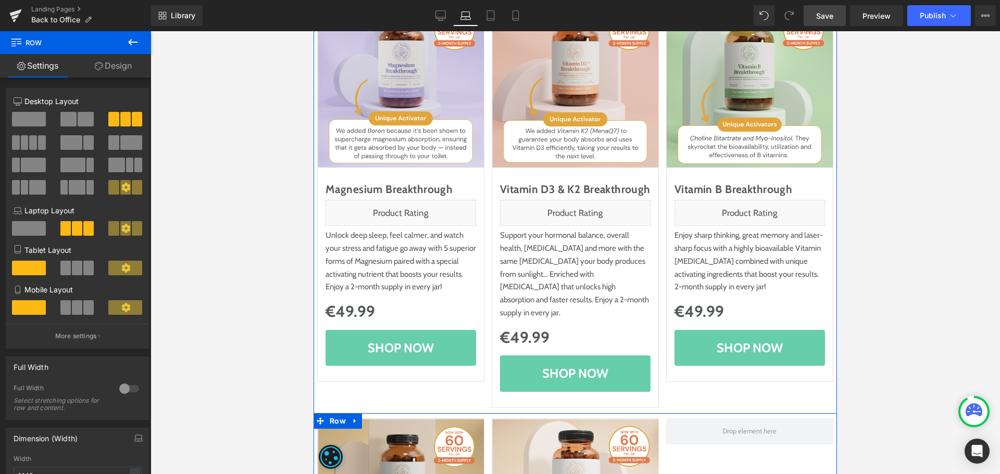
scroll to position [215, 0]
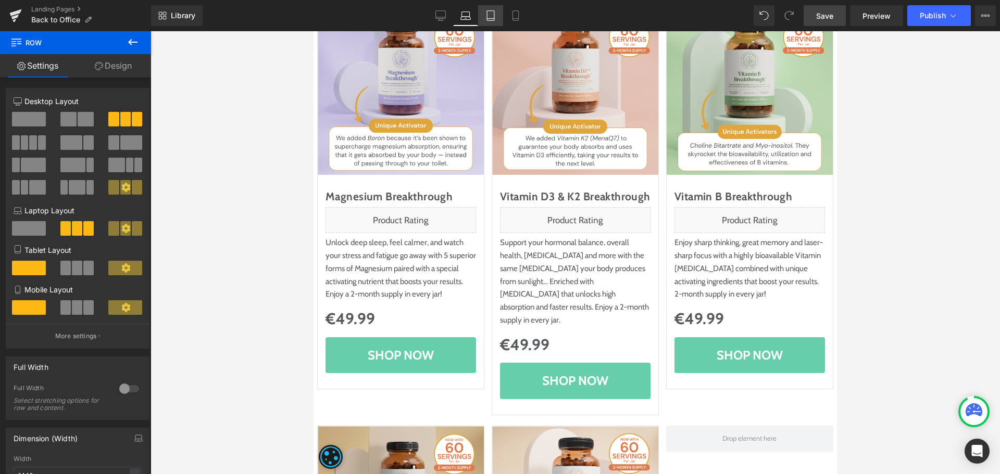
click at [496, 17] on icon at bounding box center [490, 15] width 10 height 10
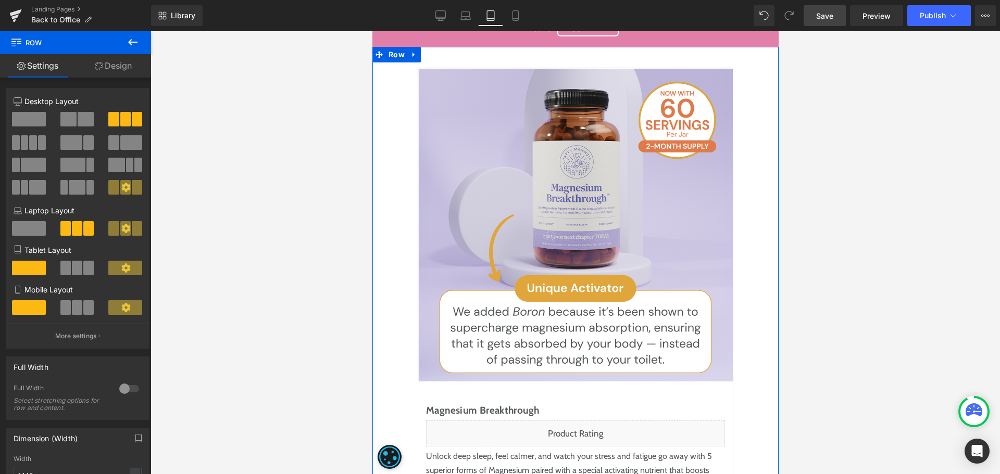
scroll to position [0, 0]
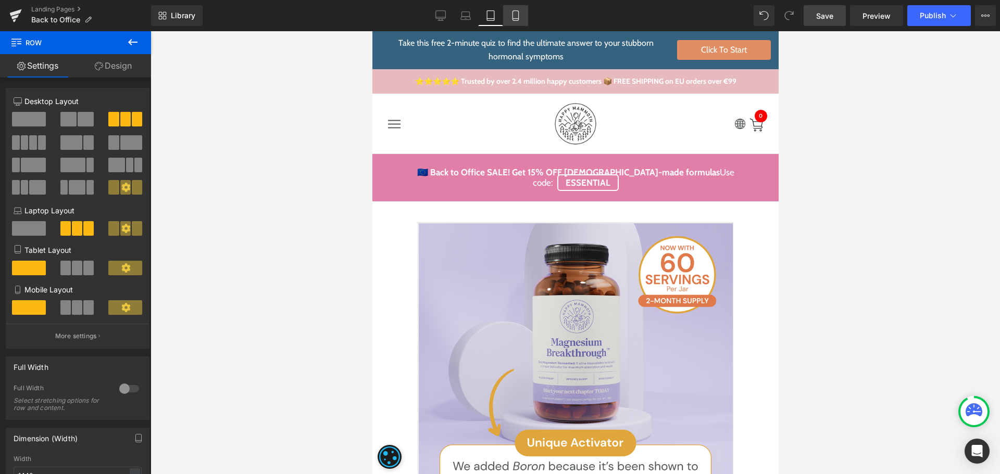
click at [522, 14] on link "Mobile" at bounding box center [515, 15] width 25 height 21
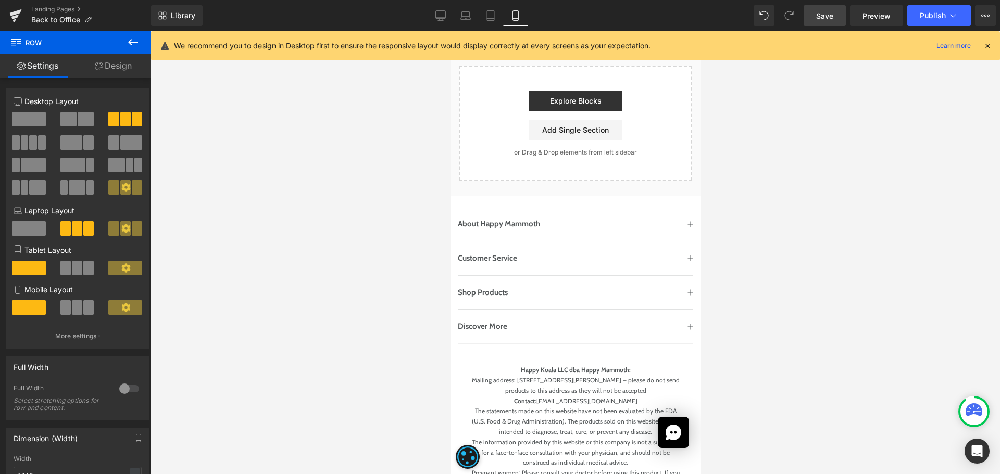
scroll to position [2552, 0]
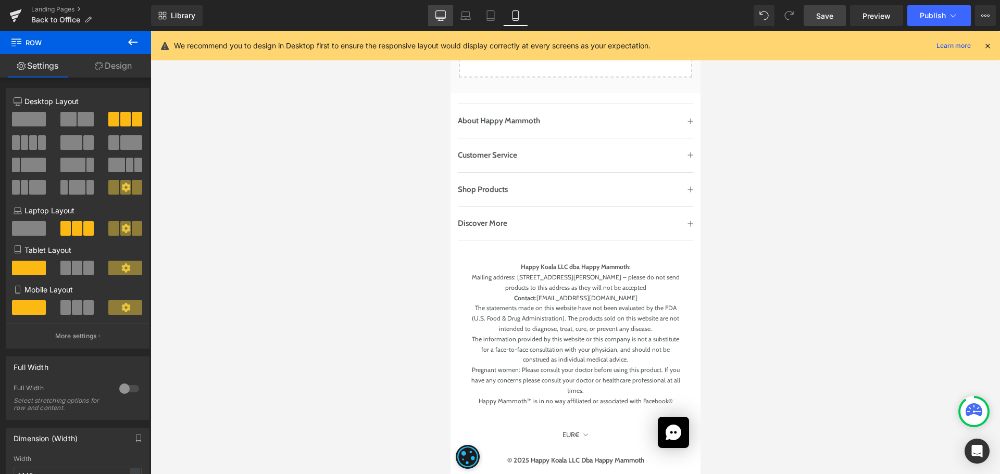
click at [444, 14] on icon at bounding box center [440, 15] width 10 height 10
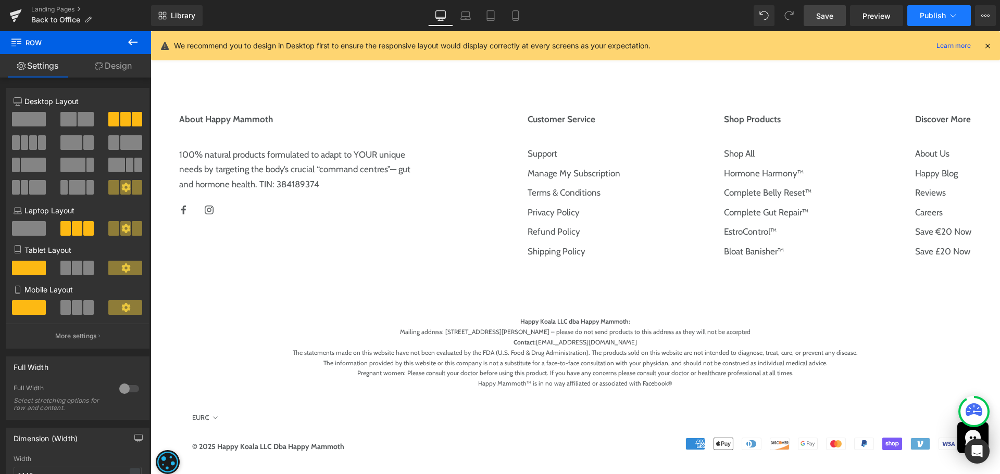
scroll to position [480, 0]
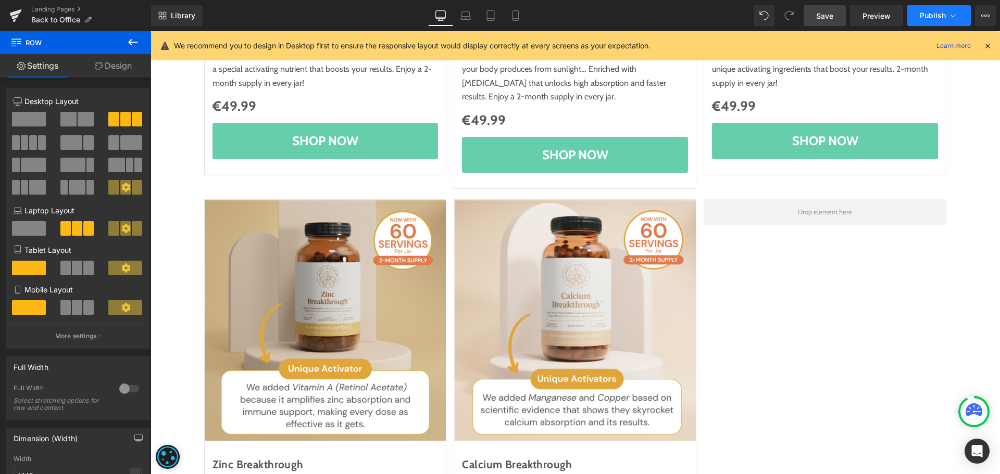
click at [932, 15] on span "Publish" at bounding box center [933, 15] width 26 height 8
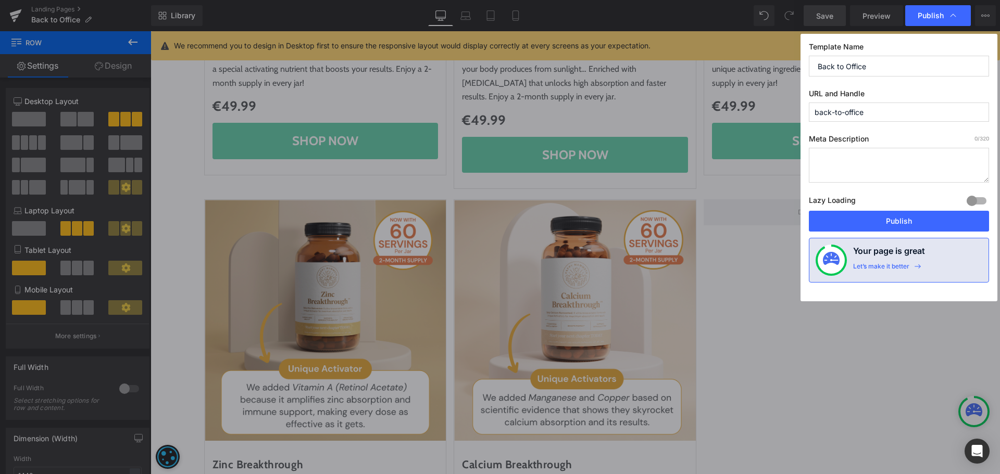
click at [860, 232] on div "Template Name Back to Office URL and Handle back-to-office Meta Description 0 /…" at bounding box center [898, 168] width 197 height 268
click at [865, 223] on button "Publish" at bounding box center [899, 221] width 180 height 21
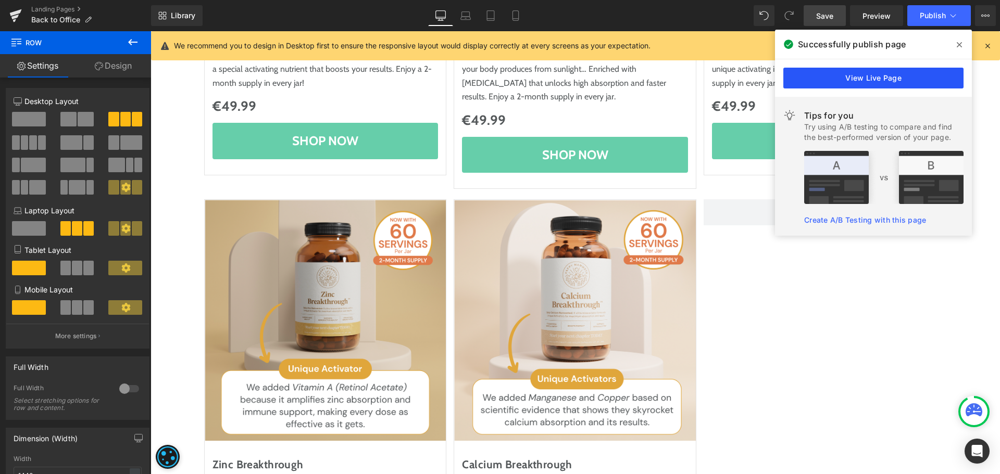
click at [881, 84] on link "View Live Page" at bounding box center [873, 78] width 180 height 21
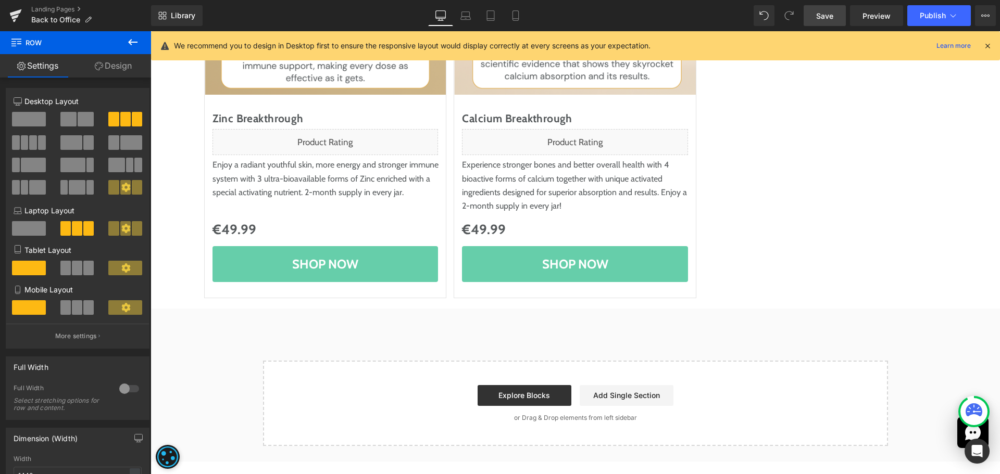
scroll to position [844, 0]
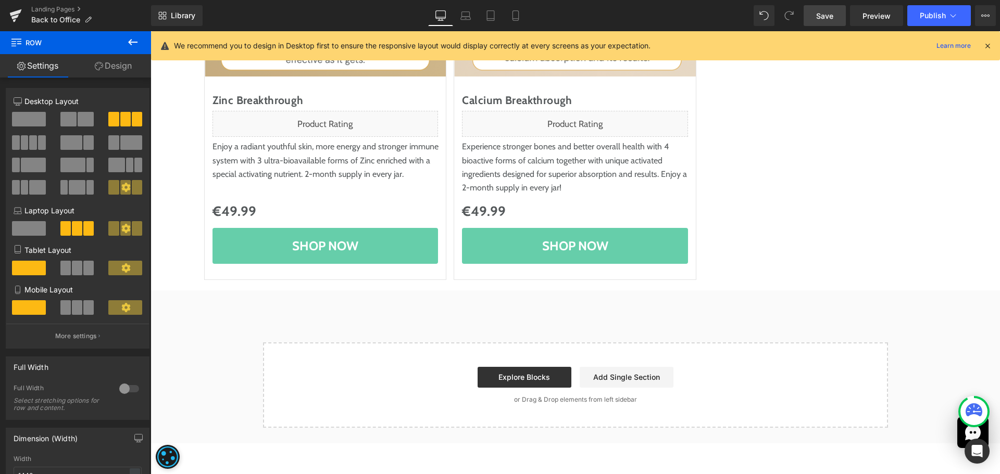
click at [137, 37] on icon at bounding box center [133, 42] width 12 height 12
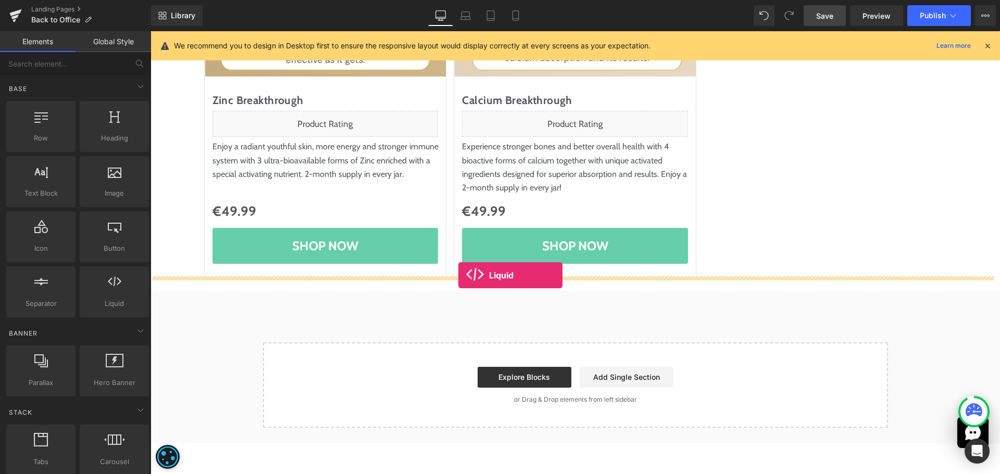
drag, startPoint x: 266, startPoint y: 322, endPoint x: 458, endPoint y: 275, distance: 198.3
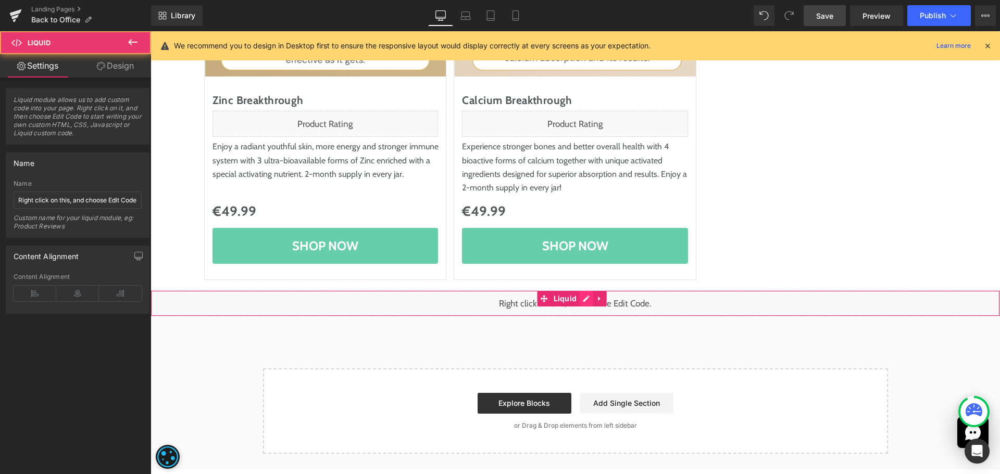
click at [586, 291] on div "Liquid" at bounding box center [575, 304] width 849 height 26
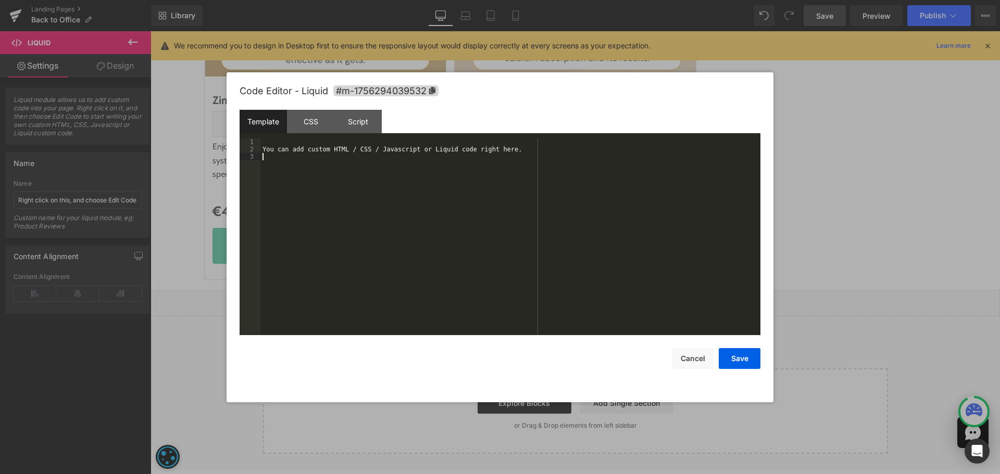
click at [505, 254] on div "You can add custom HTML / CSS / Javascript or Liquid code right here." at bounding box center [510, 244] width 500 height 211
click at [315, 117] on div "CSS" at bounding box center [310, 121] width 47 height 23
click at [325, 185] on div "#m-1756294039532 { }" at bounding box center [510, 244] width 500 height 211
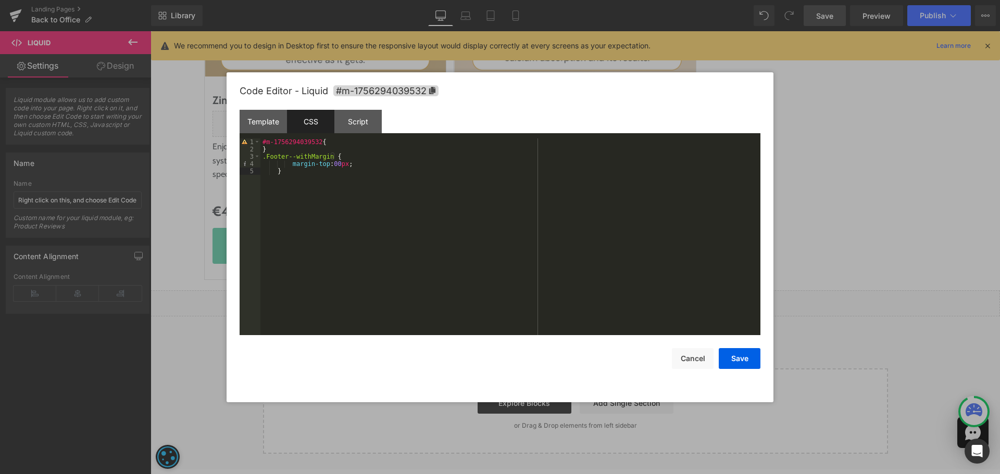
click at [327, 206] on div "#m-1756294039532 { } .Footer--withMargin { margin-top : 00 px ; }" at bounding box center [510, 244] width 500 height 211
click at [336, 163] on div "#m-1756294039532 { } .Footer--withMargin { margin-top : 00 px ; }" at bounding box center [510, 244] width 500 height 211
click at [730, 359] on button "Save" at bounding box center [740, 358] width 42 height 21
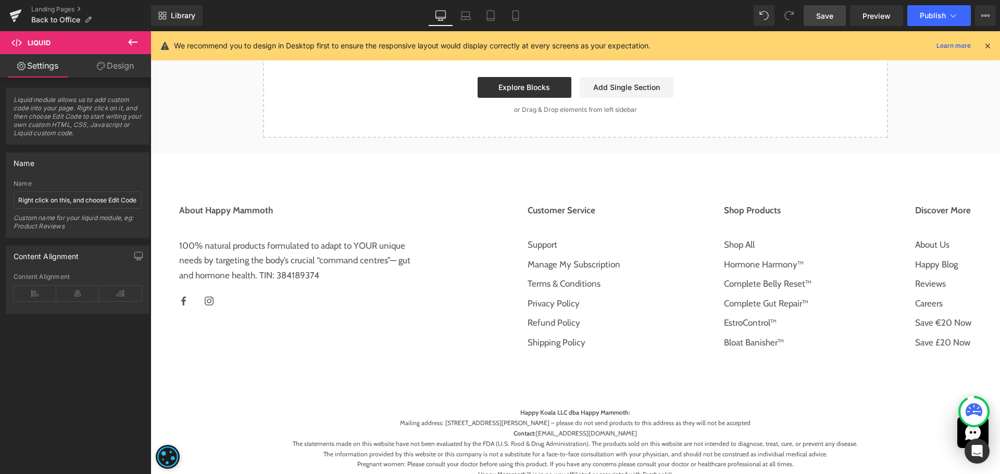
scroll to position [1087, 0]
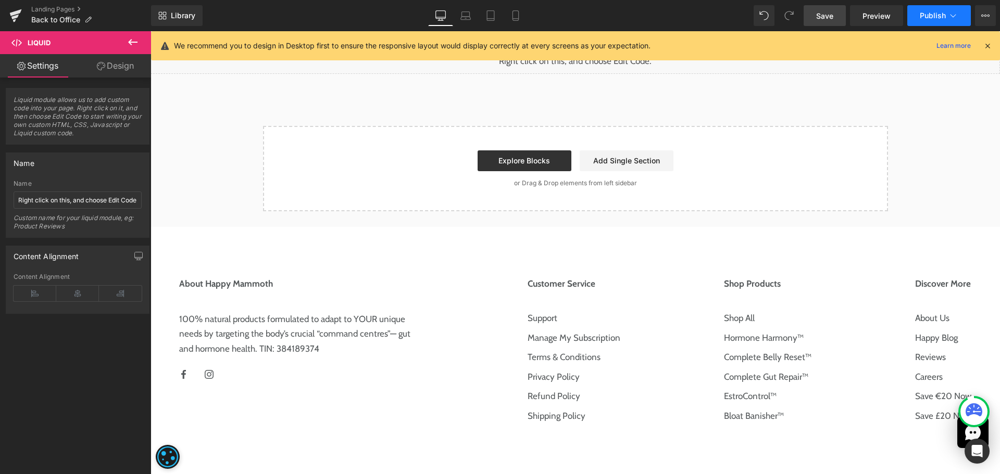
click at [922, 16] on span "Publish" at bounding box center [933, 15] width 26 height 8
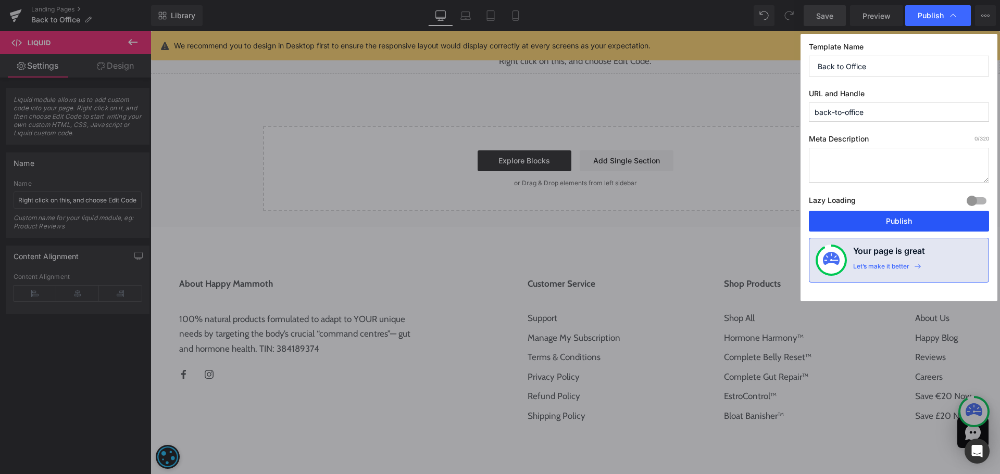
click at [887, 220] on button "Publish" at bounding box center [899, 221] width 180 height 21
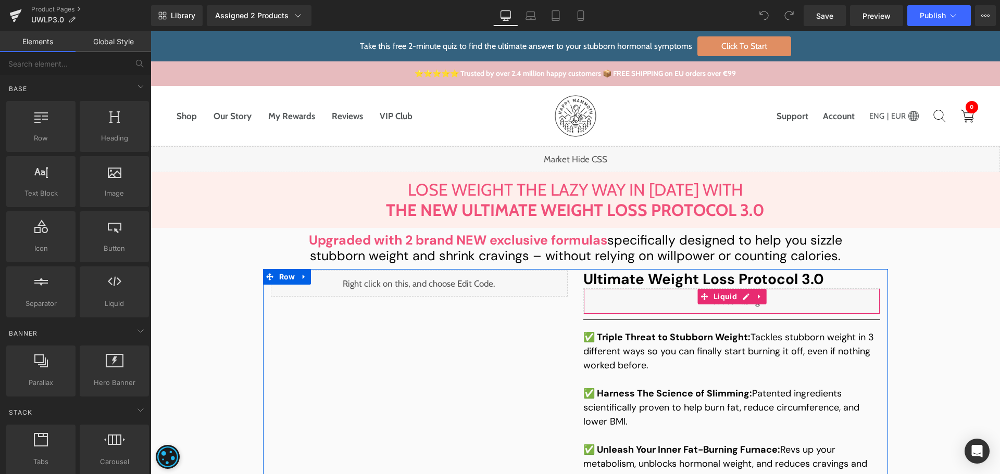
click at [741, 299] on div "Liquid" at bounding box center [731, 302] width 297 height 26
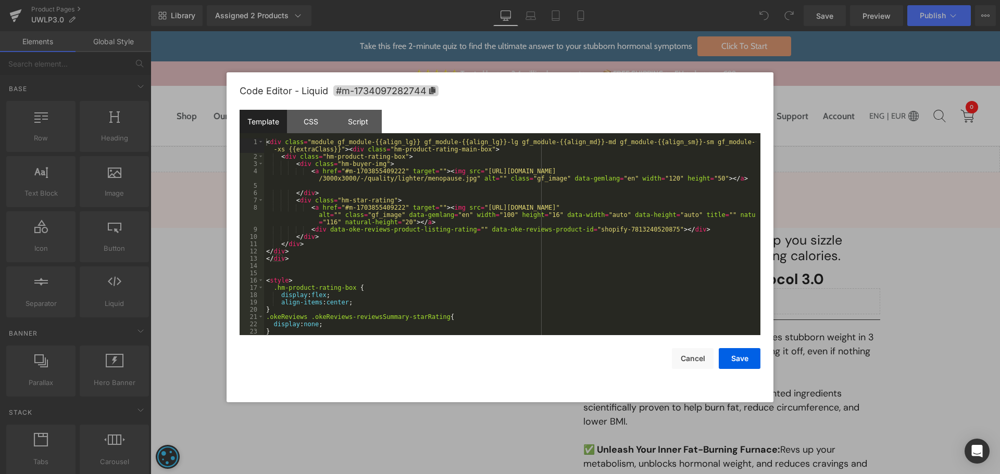
click at [478, 266] on div "< div class = "module gf_module-{{align_lg}} gf_module-{{align_lg}}-lg gf_modul…" at bounding box center [510, 248] width 492 height 219
